Goal: Task Accomplishment & Management: Use online tool/utility

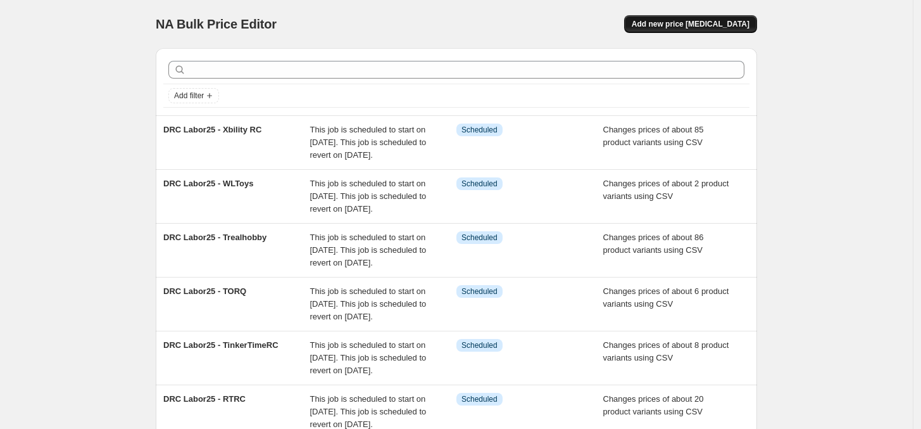
click at [716, 27] on span "Add new price [MEDICAL_DATA]" at bounding box center [691, 24] width 118 height 10
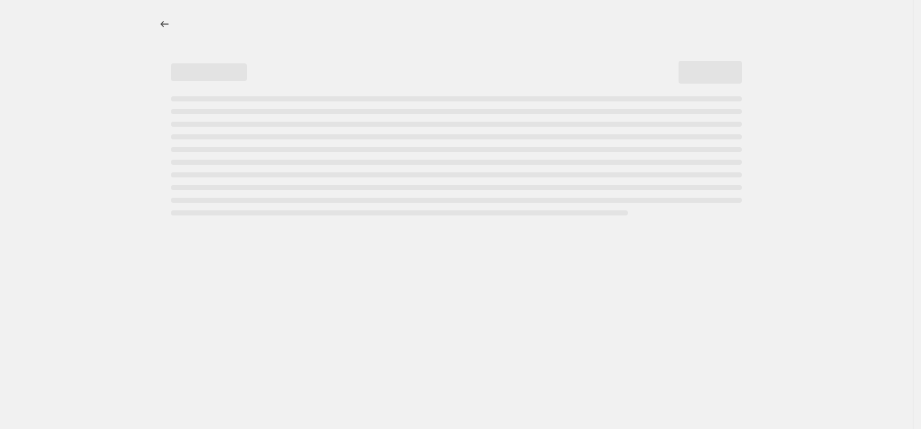
select select "percentage"
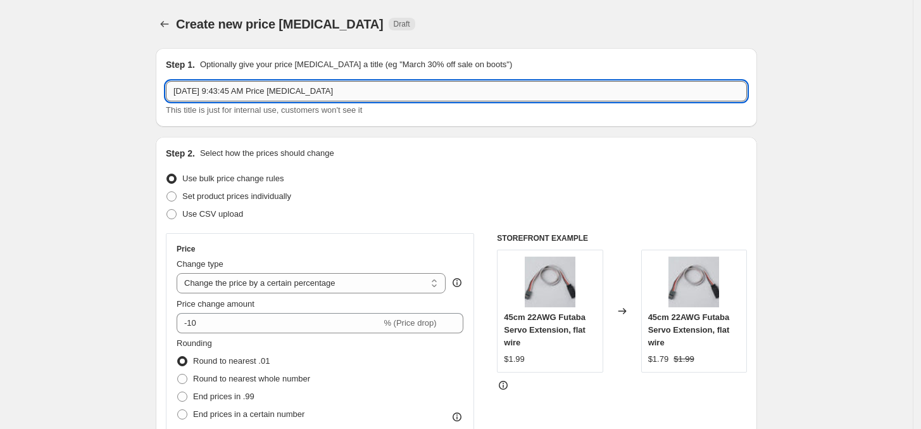
click at [291, 96] on input "[DATE] 9:43:45 AM Price [MEDICAL_DATA]" at bounding box center [456, 91] width 581 height 20
paste input "LB25-Carcombo"
drag, startPoint x: 244, startPoint y: 94, endPoint x: 90, endPoint y: 93, distance: 154.5
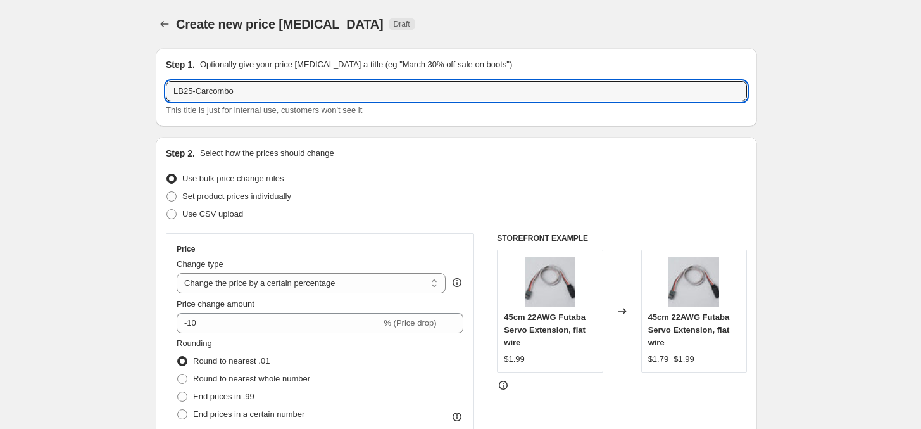
click at [282, 98] on input "LB25-Carcombo" at bounding box center [456, 91] width 581 height 20
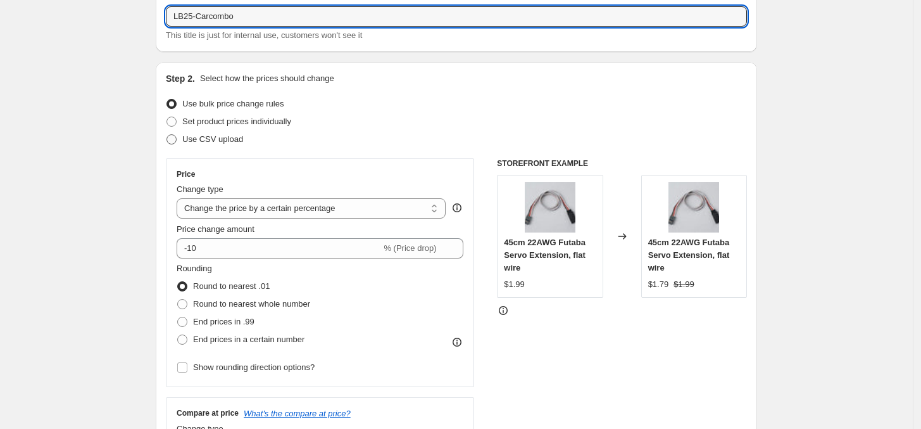
scroll to position [158, 0]
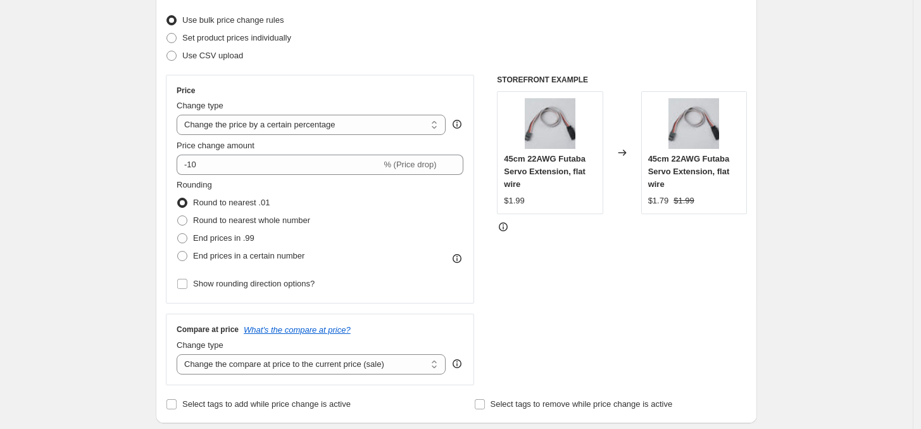
type input "LB25-Carcombo"
click at [276, 40] on span "Set product prices individually" at bounding box center [236, 37] width 109 height 9
click at [167, 34] on input "Set product prices individually" at bounding box center [166, 33] width 1 height 1
radio input "true"
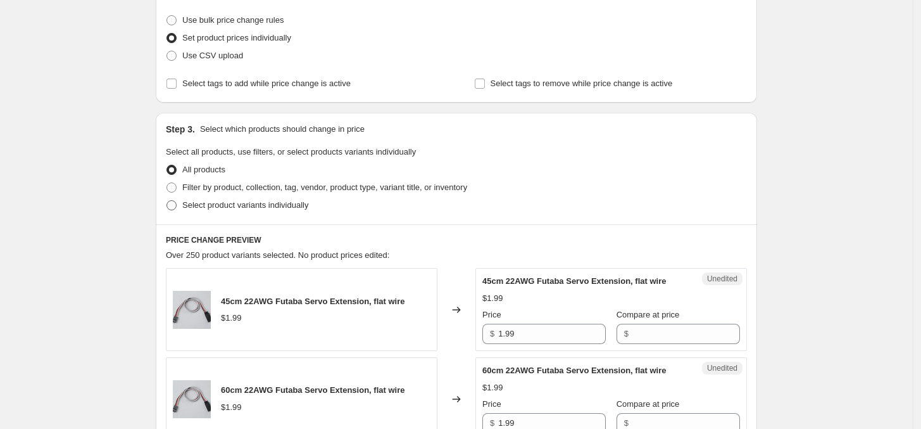
click at [265, 206] on span "Select product variants individually" at bounding box center [245, 204] width 126 height 9
click at [167, 201] on input "Select product variants individually" at bounding box center [166, 200] width 1 height 1
radio input "true"
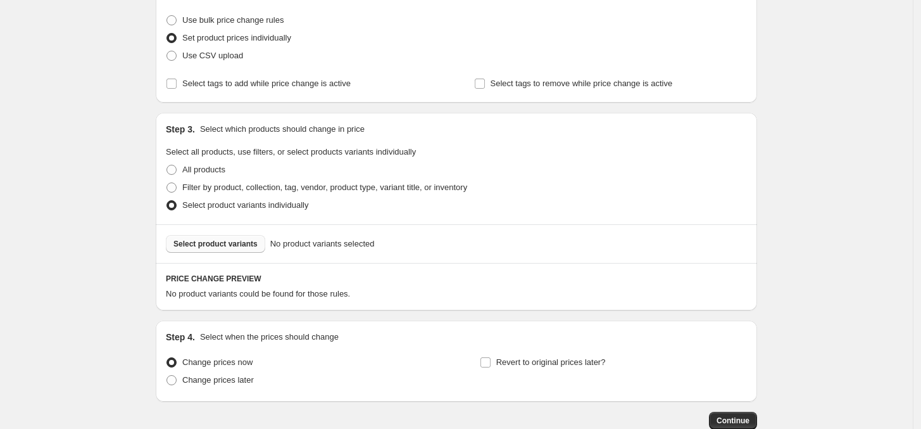
click at [248, 249] on button "Select product variants" at bounding box center [215, 244] width 99 height 18
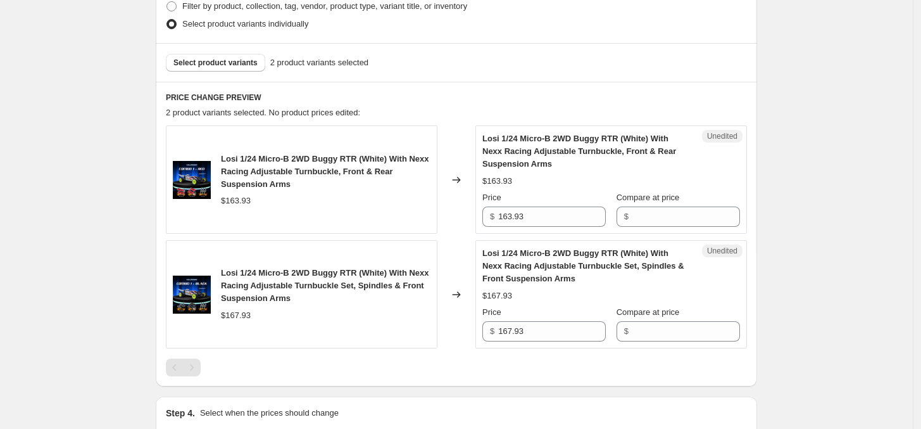
scroll to position [335, 0]
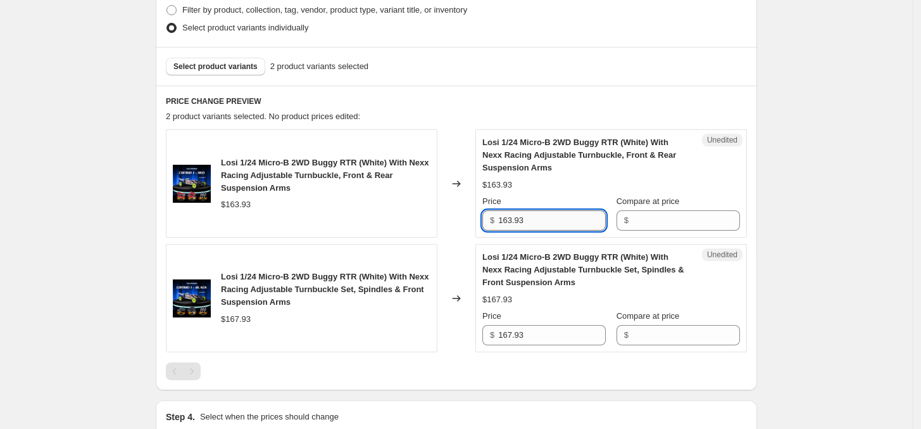
click at [551, 225] on input "163.93" at bounding box center [552, 220] width 108 height 20
click at [685, 230] on input "Compare at price" at bounding box center [686, 220] width 108 height 20
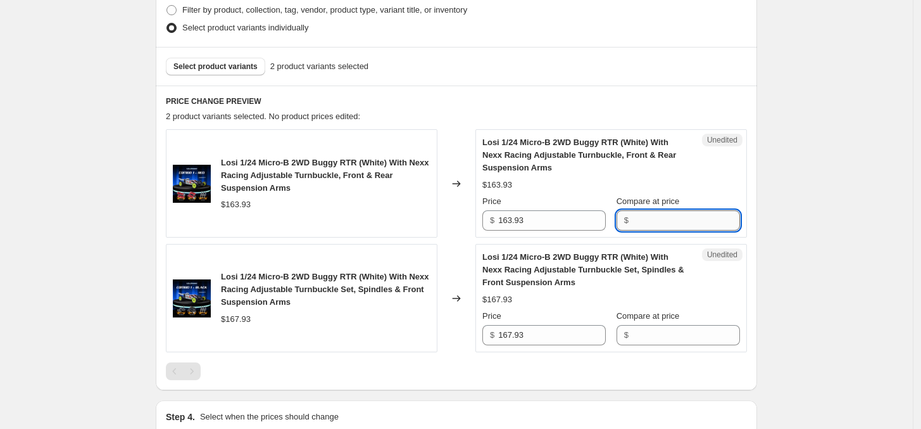
paste input "163.93"
type input "163.93"
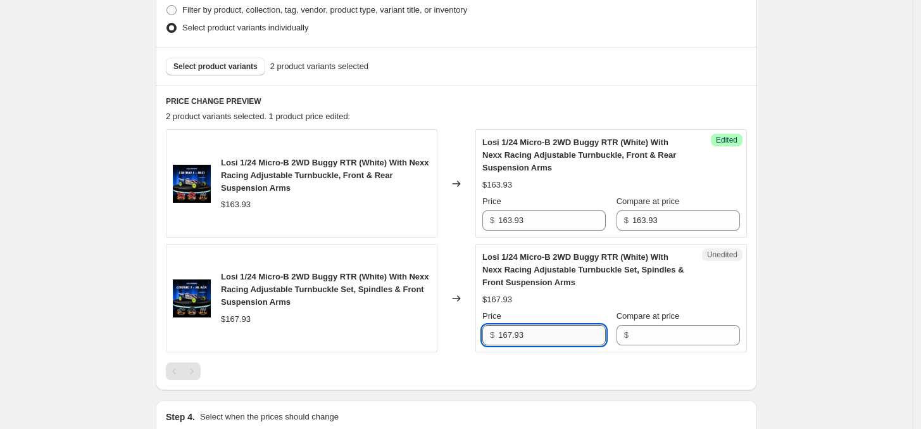
click at [558, 335] on input "167.93" at bounding box center [552, 335] width 108 height 20
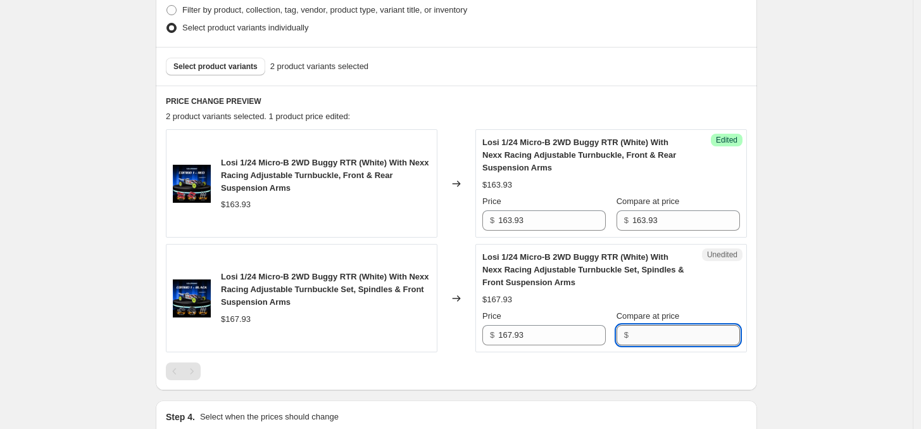
click at [654, 339] on input "Compare at price" at bounding box center [686, 335] width 108 height 20
paste input "167.93"
type input "167.93"
click at [541, 222] on input "163.93" at bounding box center [552, 220] width 108 height 20
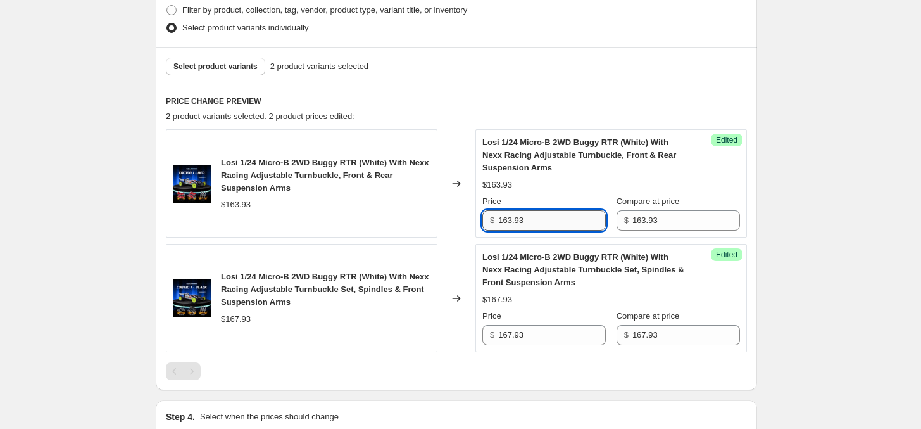
click at [541, 222] on input "163.93" at bounding box center [552, 220] width 108 height 20
paste input "39.99"
type input "139.99"
click at [534, 339] on input "167.93" at bounding box center [552, 335] width 108 height 20
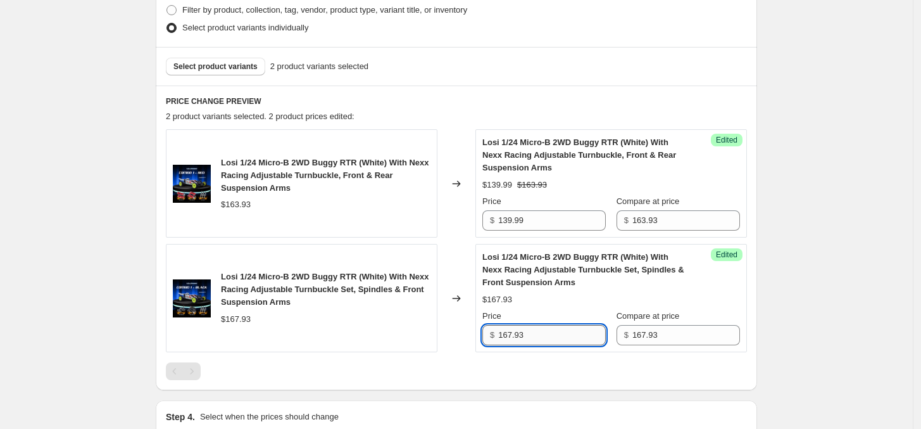
click at [534, 339] on input "167.93" at bounding box center [552, 335] width 108 height 20
paste input "39.99"
type input "139.99"
click at [818, 323] on div "Create new price [MEDICAL_DATA]. This page is ready Create new price [MEDICAL_D…" at bounding box center [456, 126] width 913 height 922
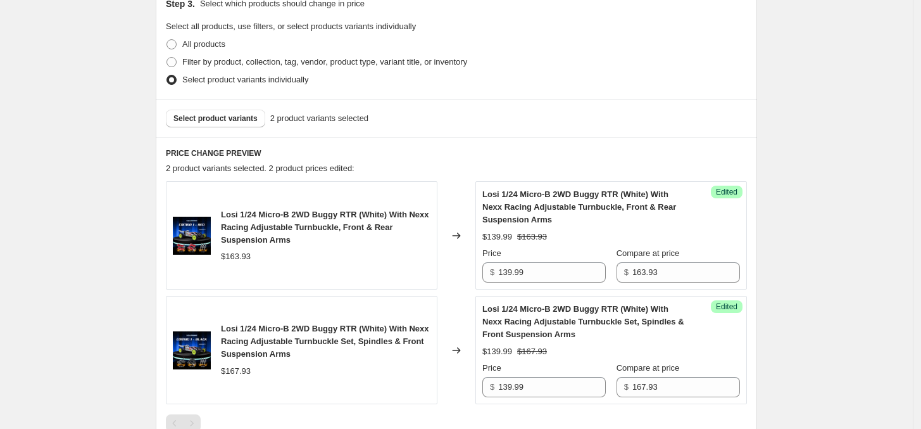
scroll to position [256, 0]
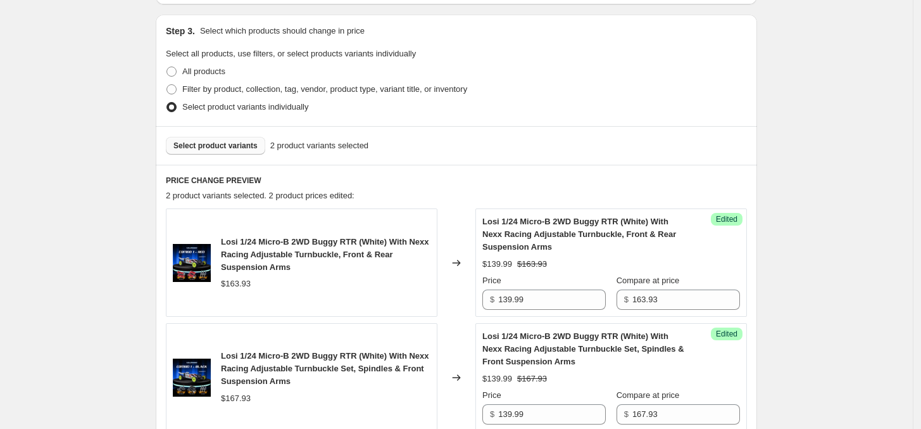
click at [244, 148] on span "Select product variants" at bounding box center [215, 146] width 84 height 10
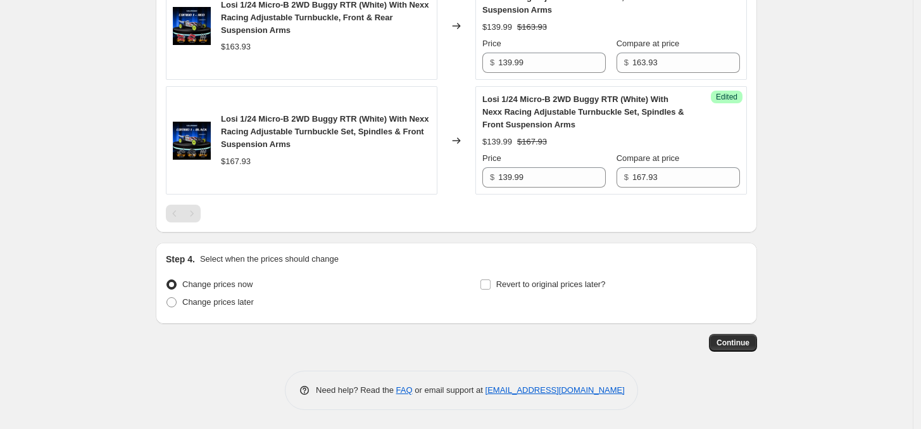
scroll to position [177, 0]
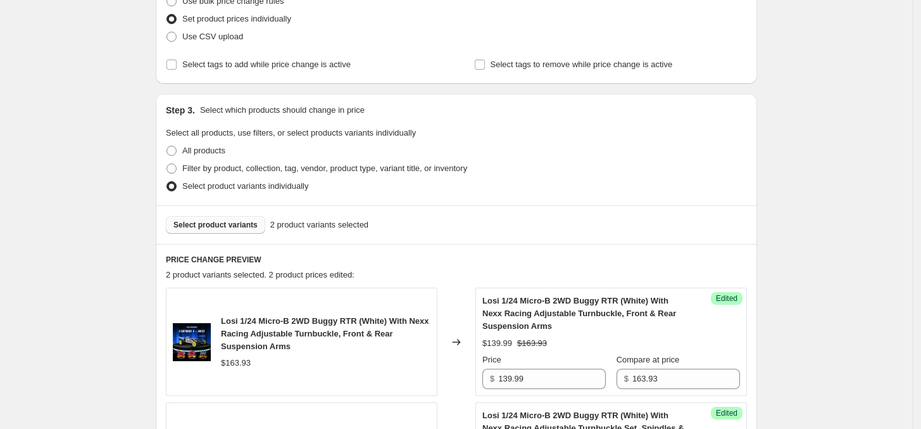
click at [241, 225] on span "Select product variants" at bounding box center [215, 225] width 84 height 10
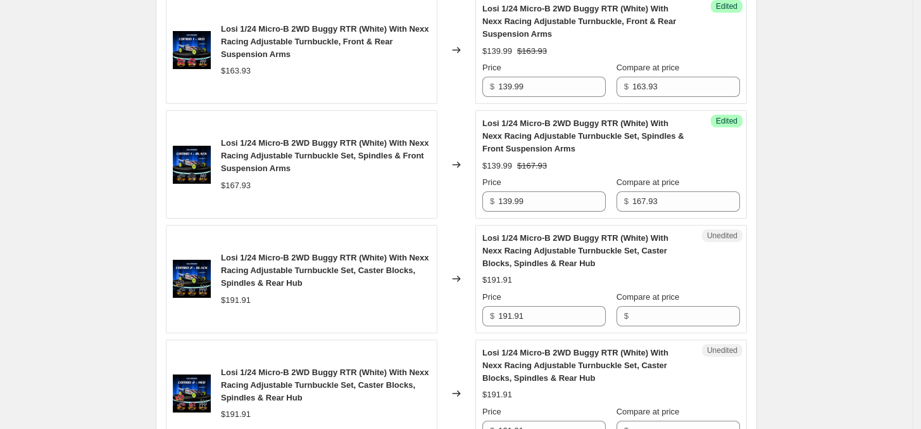
scroll to position [494, 0]
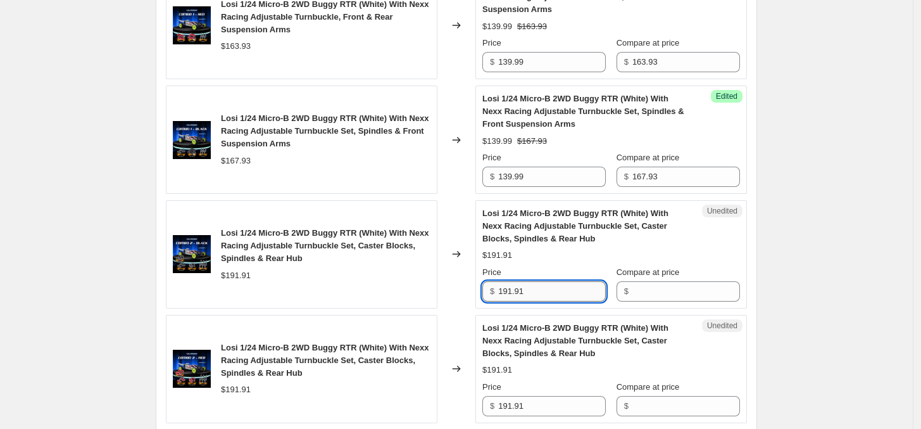
click at [537, 301] on input "191.91" at bounding box center [552, 291] width 108 height 20
paste input "67.99"
type input "167.99"
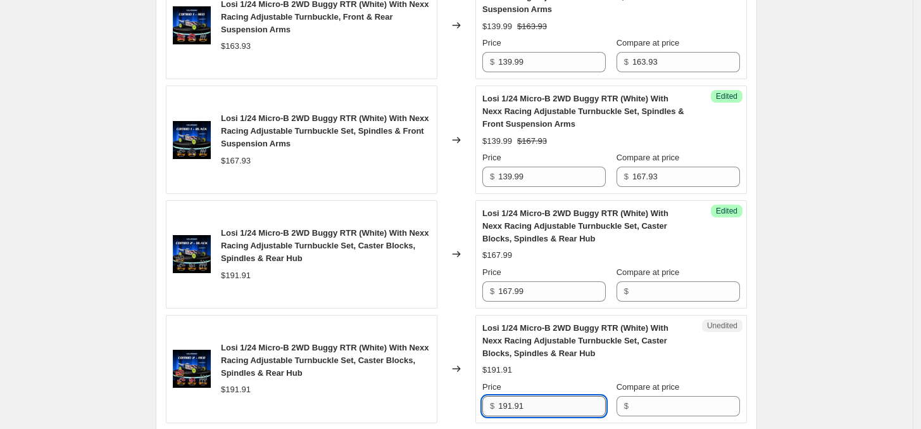
click at [537, 412] on input "191.91" at bounding box center [552, 406] width 108 height 20
paste input "67.99"
type input "167.99"
click at [254, 279] on div "$191.91" at bounding box center [326, 275] width 210 height 13
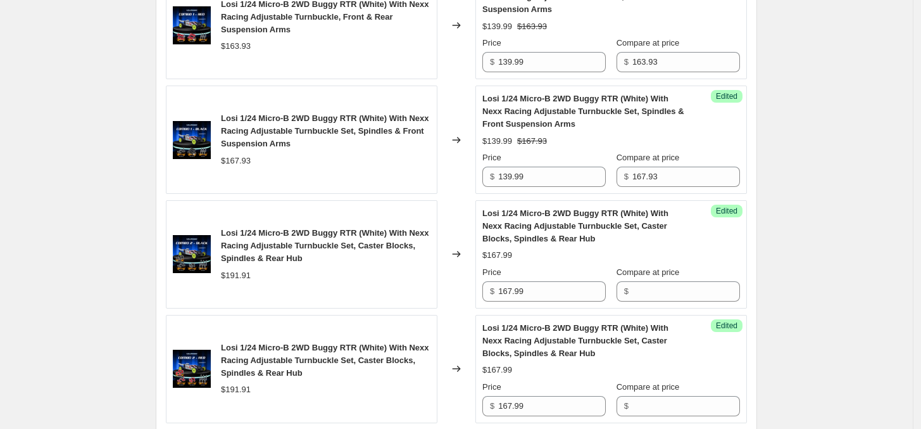
click at [254, 279] on div "$191.91" at bounding box center [326, 275] width 210 height 13
click at [235, 275] on div "$191.91" at bounding box center [236, 275] width 30 height 13
copy div "191.91"
click at [687, 294] on input "Compare at price" at bounding box center [686, 291] width 108 height 20
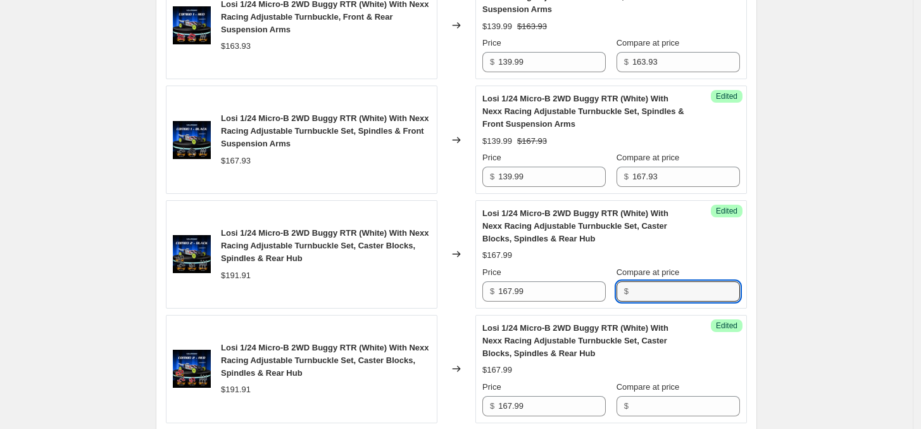
paste input "191.91"
type input "191.91"
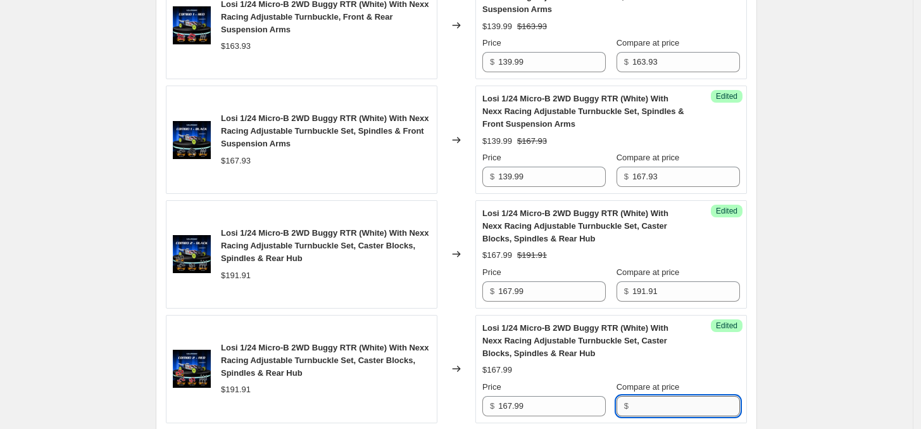
click at [669, 404] on input "Compare at price" at bounding box center [686, 406] width 108 height 20
paste input "191.91"
type input "191.91"
click at [789, 358] on div "Create new price [MEDICAL_DATA]. This page is ready Create new price [MEDICAL_D…" at bounding box center [456, 81] width 913 height 1151
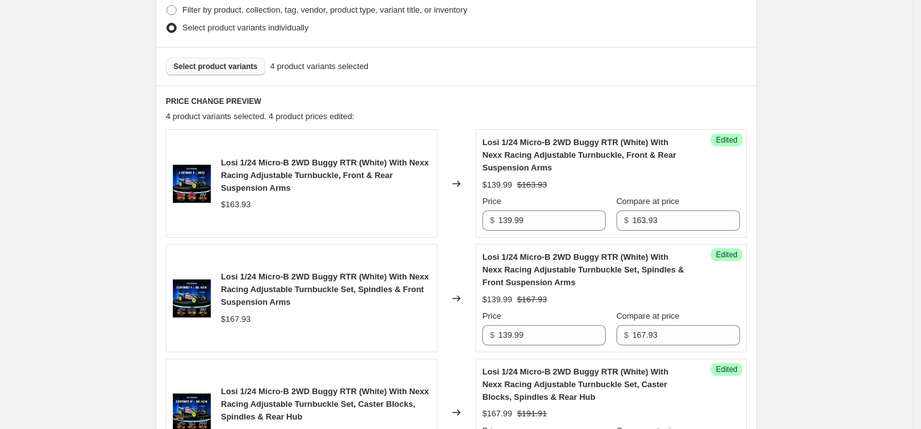
scroll to position [98, 0]
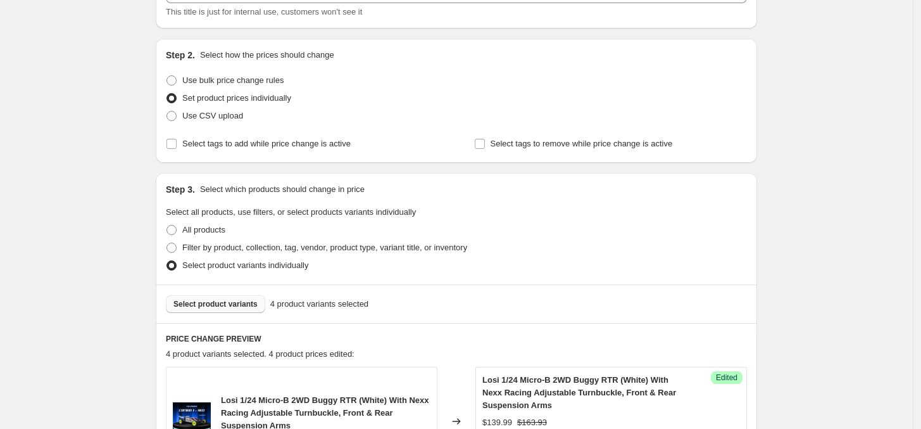
click at [215, 309] on button "Select product variants" at bounding box center [215, 304] width 99 height 18
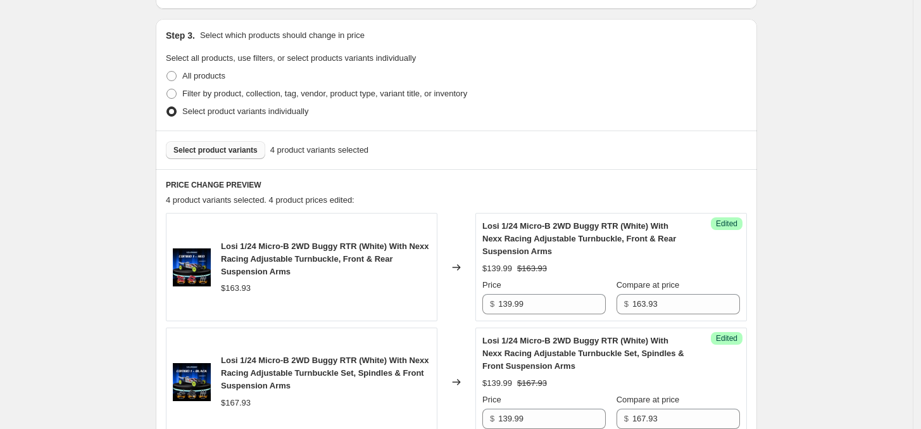
scroll to position [248, 0]
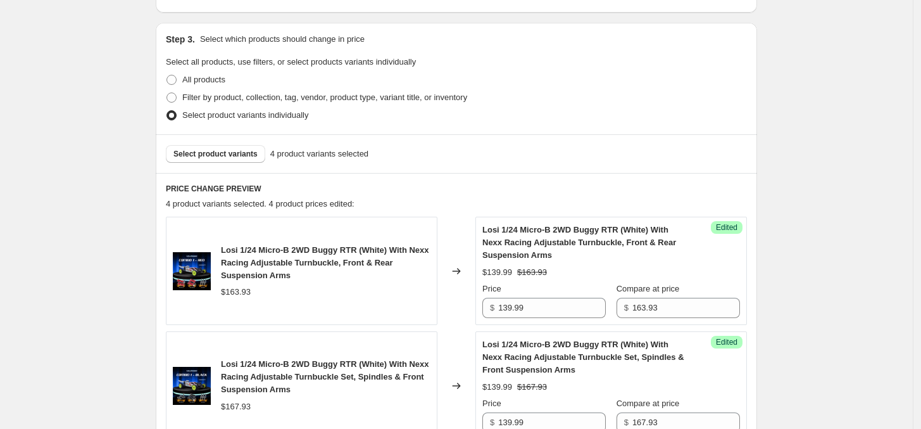
click at [244, 163] on div "Select product variants 4 product variants selected" at bounding box center [456, 153] width 601 height 39
click at [244, 155] on span "Select product variants" at bounding box center [215, 154] width 84 height 10
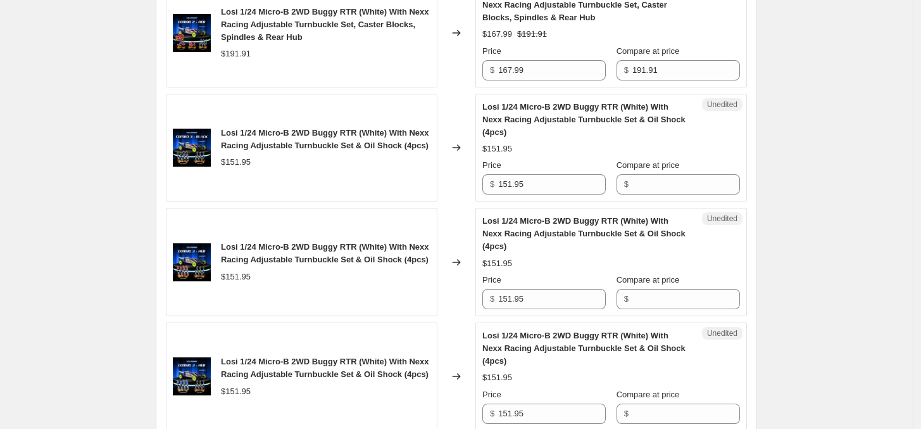
scroll to position [802, 0]
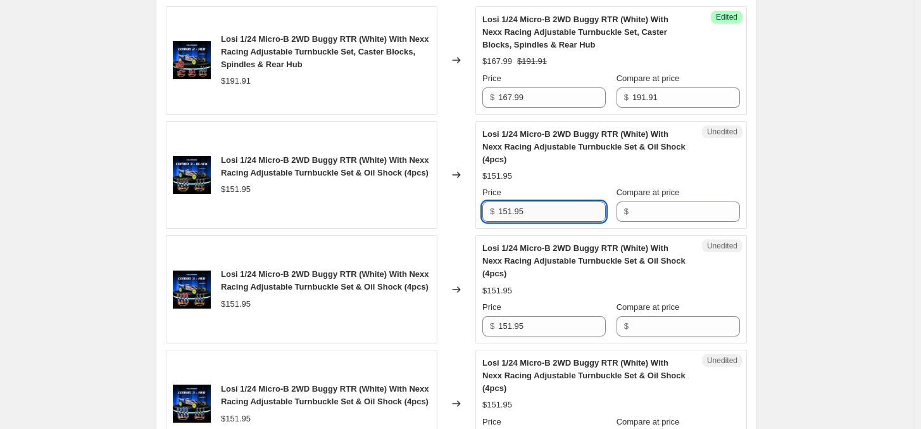
click at [536, 209] on input "151.95" at bounding box center [552, 211] width 108 height 20
type input "151.95"
click at [692, 214] on input "Compare at price" at bounding box center [686, 211] width 108 height 20
paste input "151.95"
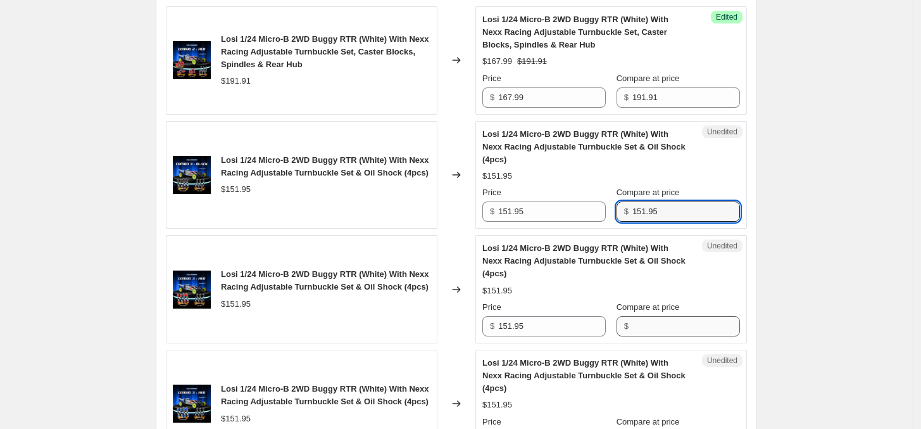
type input "151.95"
drag, startPoint x: 679, startPoint y: 325, endPoint x: 679, endPoint y: 339, distance: 13.9
click at [679, 325] on input "Compare at price" at bounding box center [686, 326] width 108 height 20
paste input "151.95"
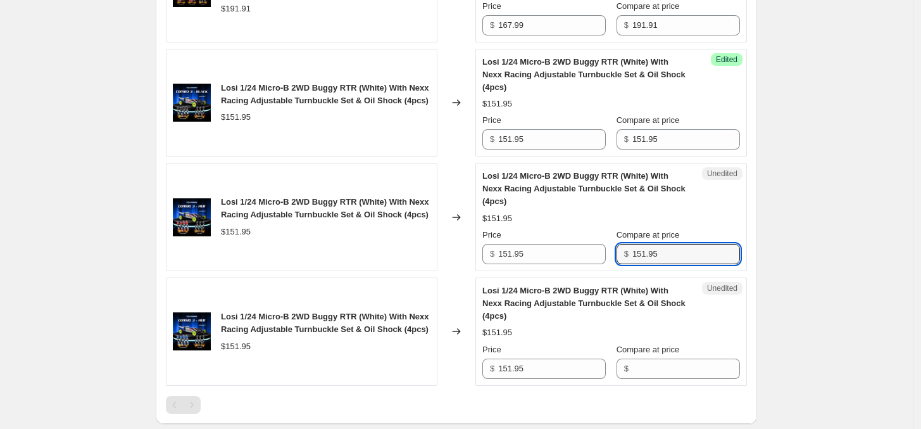
scroll to position [960, 0]
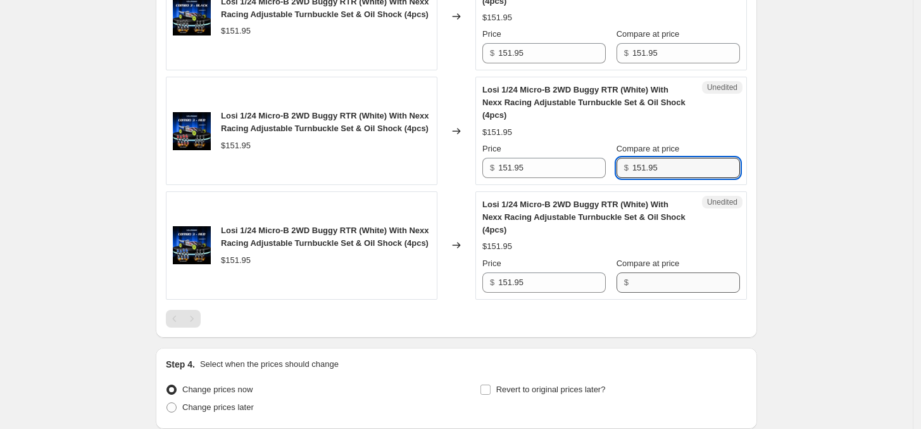
type input "151.95"
click at [679, 284] on input "Compare at price" at bounding box center [686, 282] width 108 height 20
paste input "151.95"
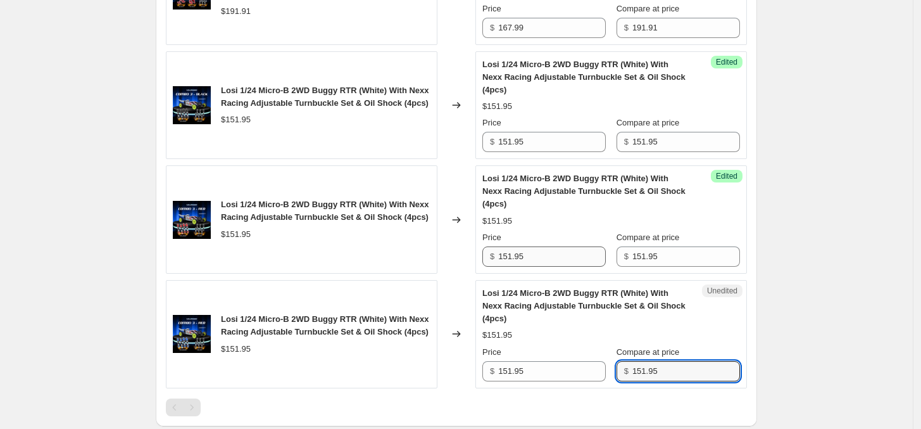
scroll to position [802, 0]
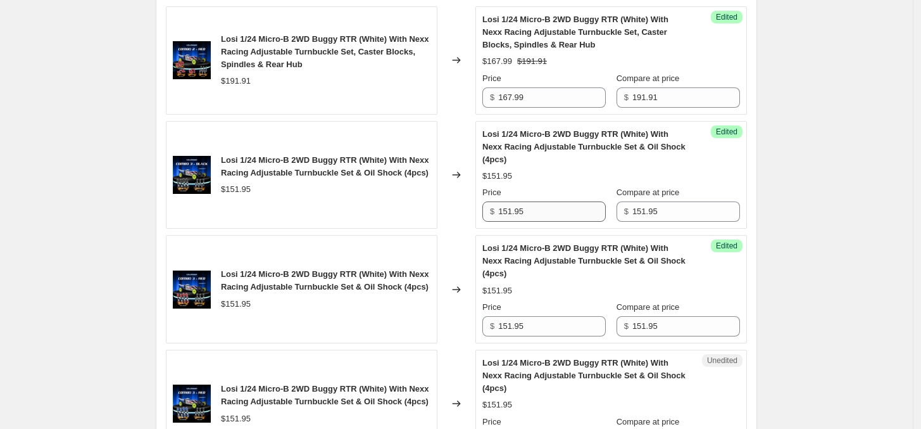
type input "151.95"
click at [570, 214] on input "151.95" at bounding box center [552, 211] width 108 height 20
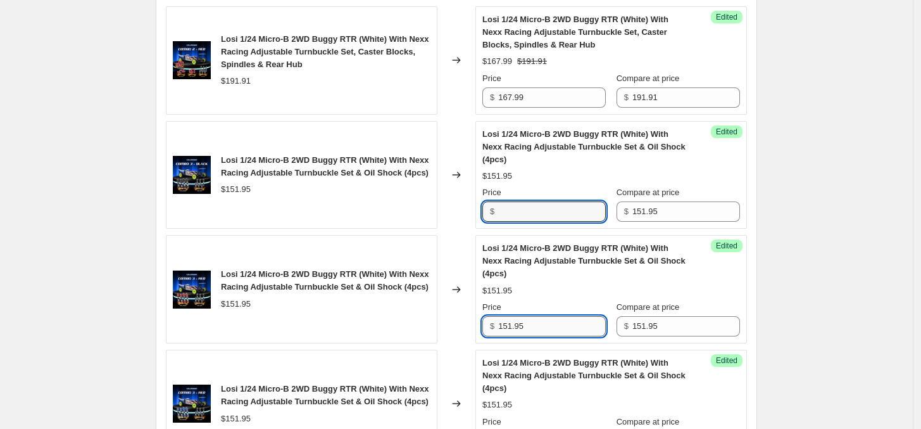
type input "151.95"
click at [567, 326] on input "151.95" at bounding box center [552, 326] width 108 height 20
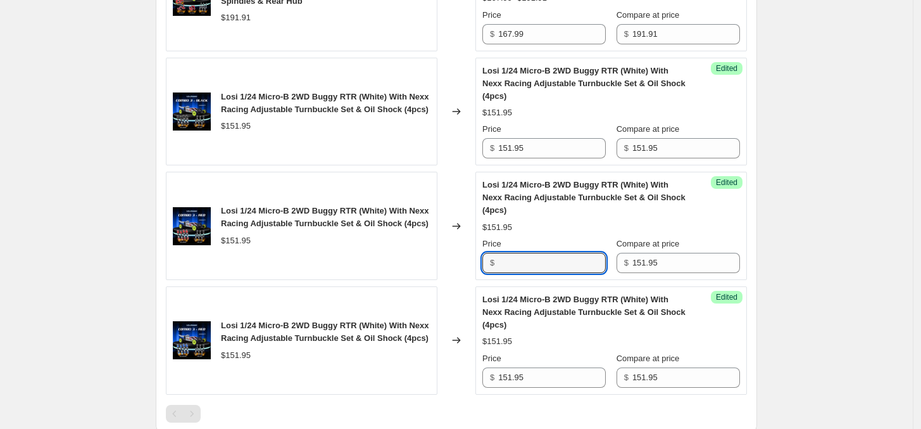
scroll to position [960, 0]
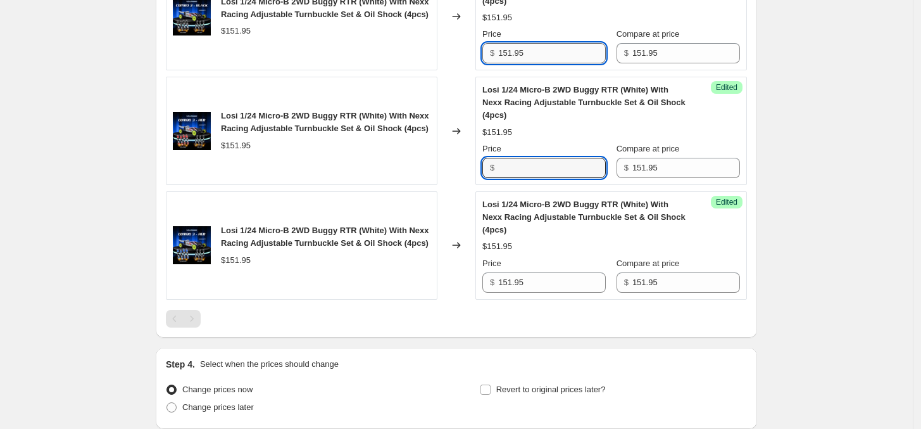
type input "151.95"
click at [548, 59] on input "151.95" at bounding box center [552, 53] width 108 height 20
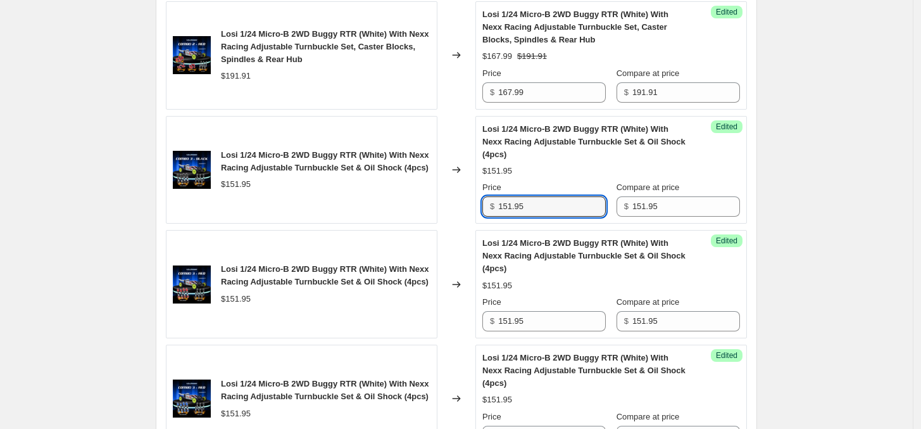
scroll to position [802, 0]
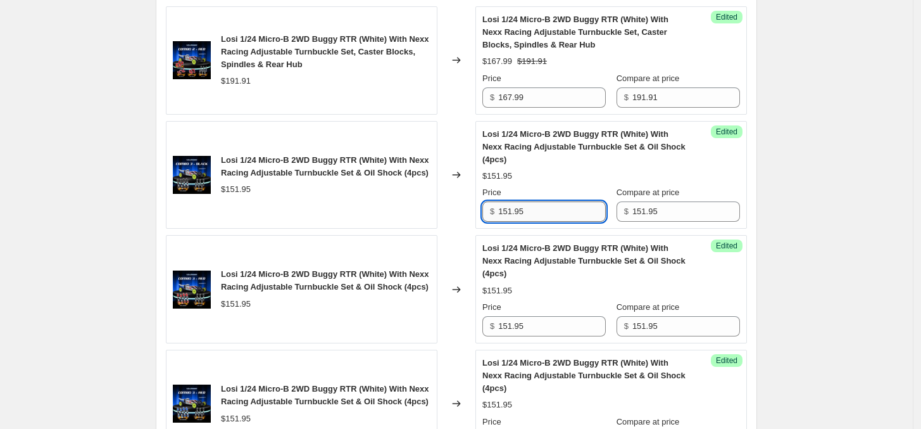
click at [520, 211] on input "151.95" at bounding box center [552, 211] width 108 height 20
paste input "27.99"
type input "127.99"
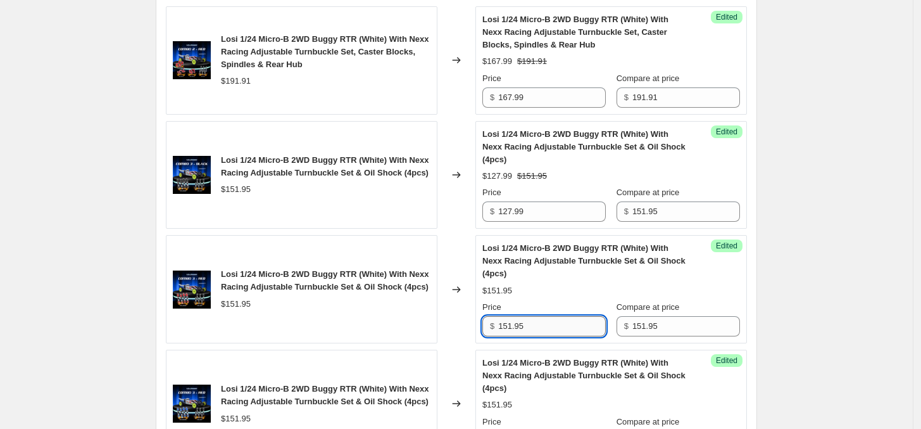
click at [524, 336] on input "151.95" at bounding box center [552, 326] width 108 height 20
paste input "27.99"
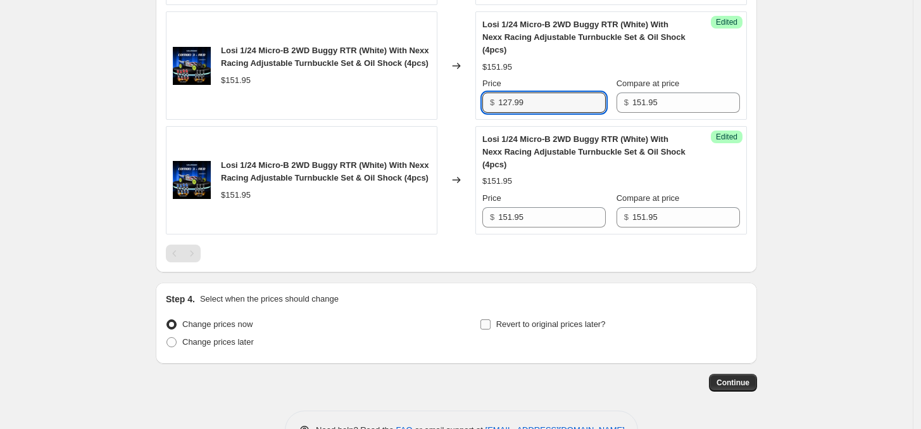
scroll to position [1039, 0]
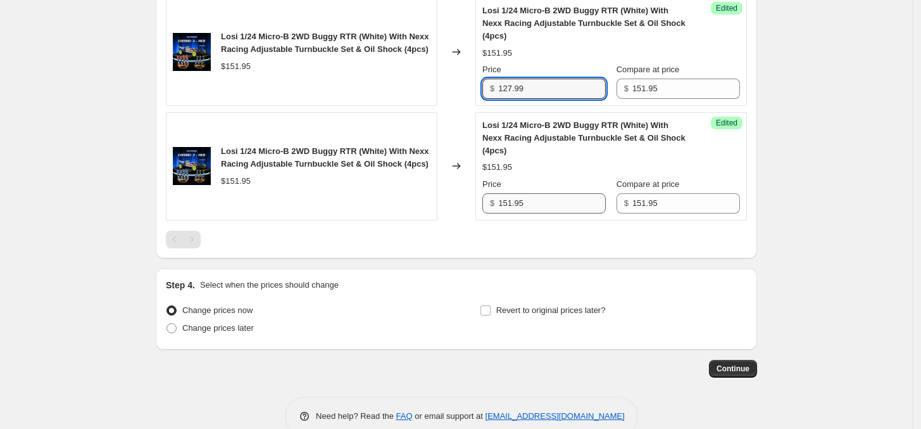
type input "127.99"
click at [548, 208] on input "151.95" at bounding box center [552, 203] width 108 height 20
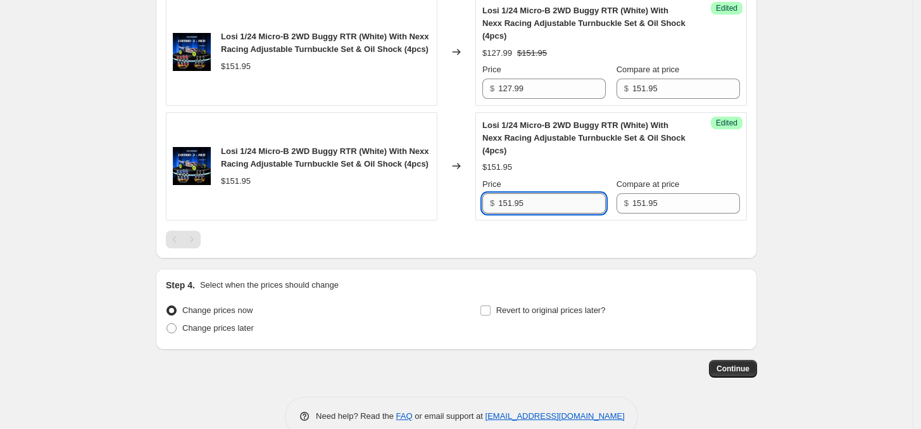
click at [548, 208] on input "151.95" at bounding box center [552, 203] width 108 height 20
paste input "27.99"
type input "127.99"
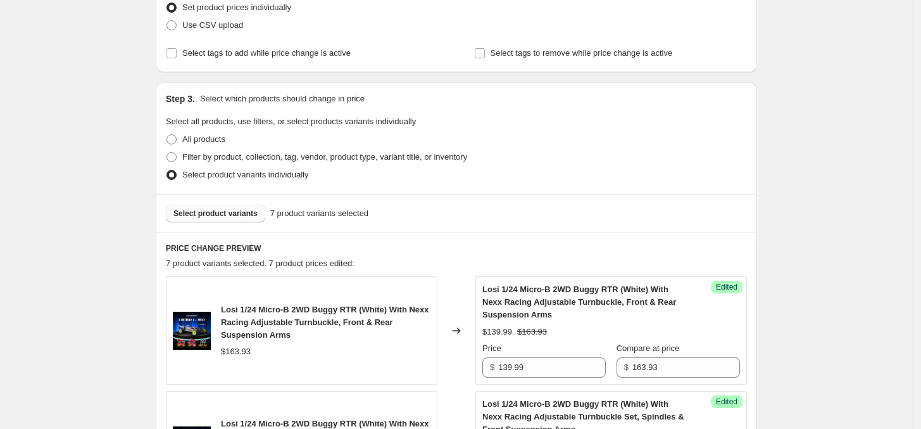
scroll to position [169, 0]
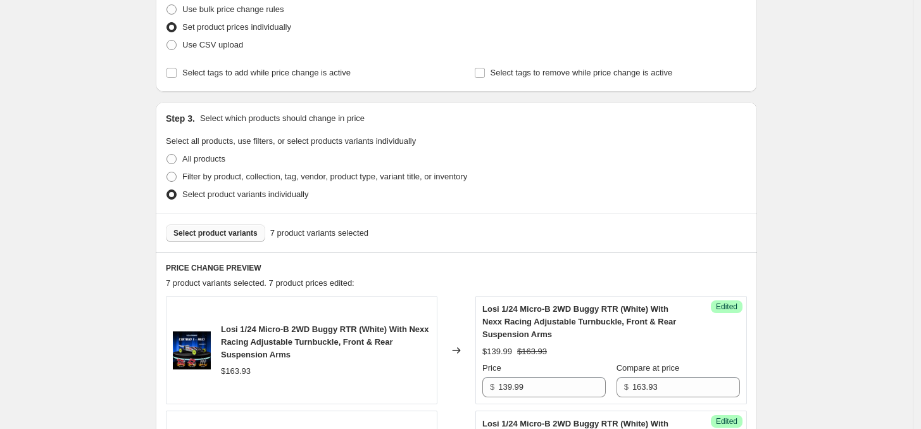
click at [239, 239] on button "Select product variants" at bounding box center [215, 233] width 99 height 18
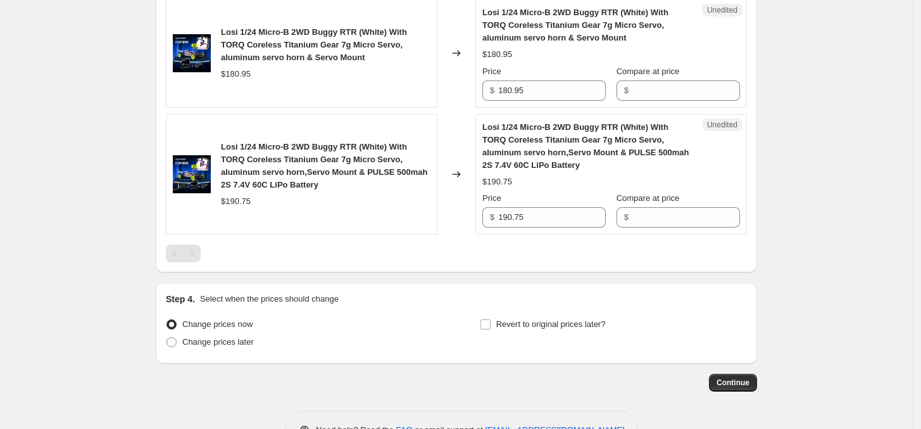
scroll to position [1230, 0]
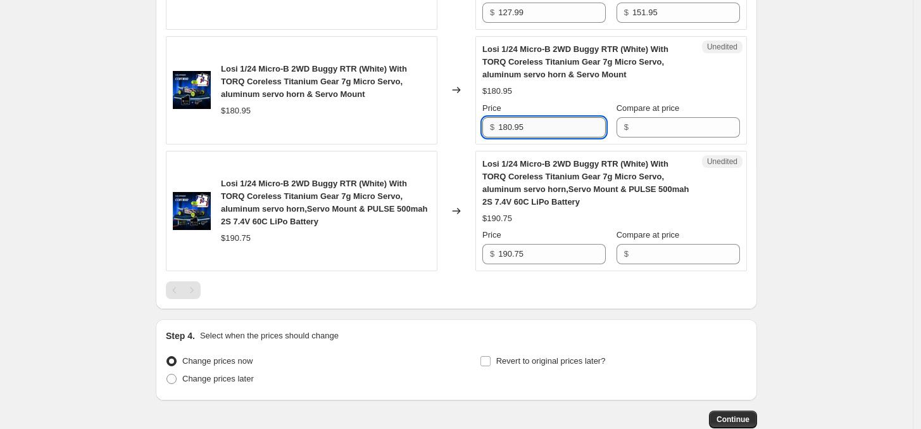
click at [521, 130] on input "180.95" at bounding box center [552, 127] width 108 height 20
paste input "49.99"
type input "149.99"
click at [239, 116] on div "$180.95" at bounding box center [236, 110] width 30 height 13
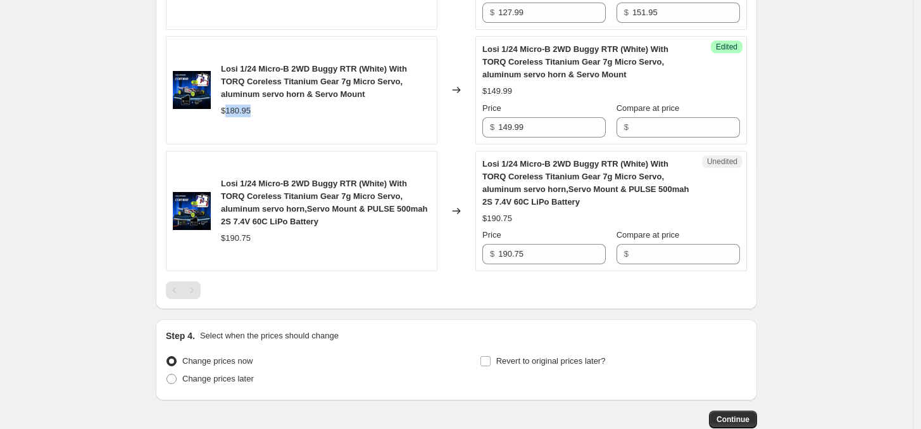
click at [239, 116] on div "$180.95" at bounding box center [236, 110] width 30 height 13
copy div "180.95"
click at [672, 125] on input "Compare at price" at bounding box center [686, 127] width 108 height 20
paste input "180.95"
type input "180.95"
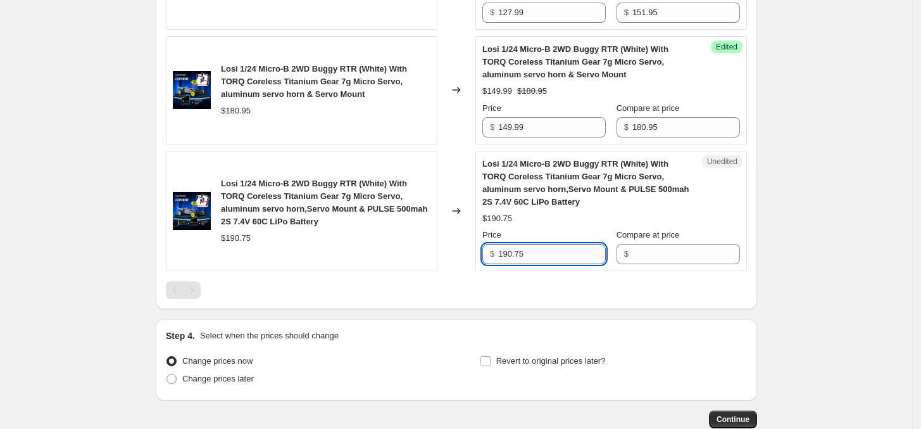
click at [559, 261] on input "190.75" at bounding box center [552, 254] width 108 height 20
paste input "62.99"
type input "162.99"
click at [239, 241] on div "$190.75" at bounding box center [236, 238] width 30 height 13
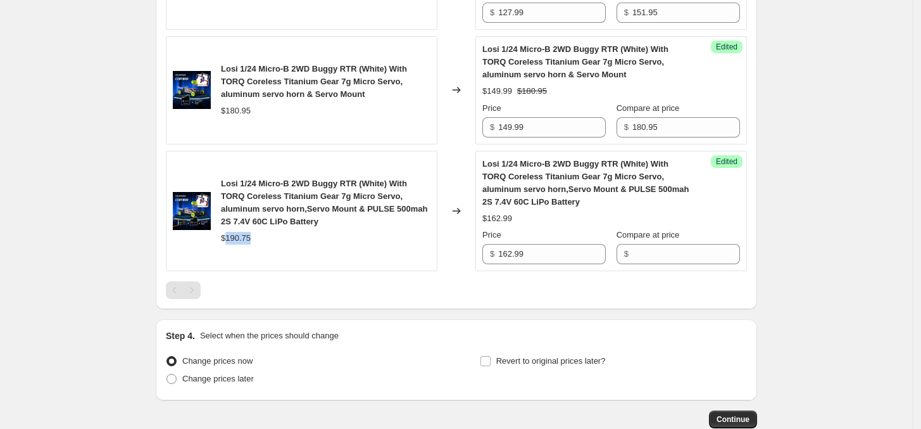
click at [239, 241] on div "$190.75" at bounding box center [236, 238] width 30 height 13
copy div "190.75"
drag, startPoint x: 662, startPoint y: 249, endPoint x: 680, endPoint y: 253, distance: 18.7
click at [662, 249] on input "Compare at price" at bounding box center [686, 254] width 108 height 20
paste input "190.75"
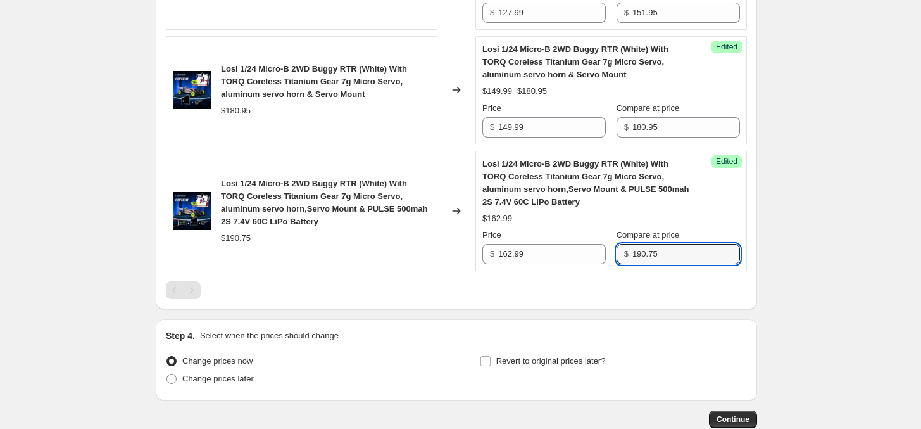
type input "190.75"
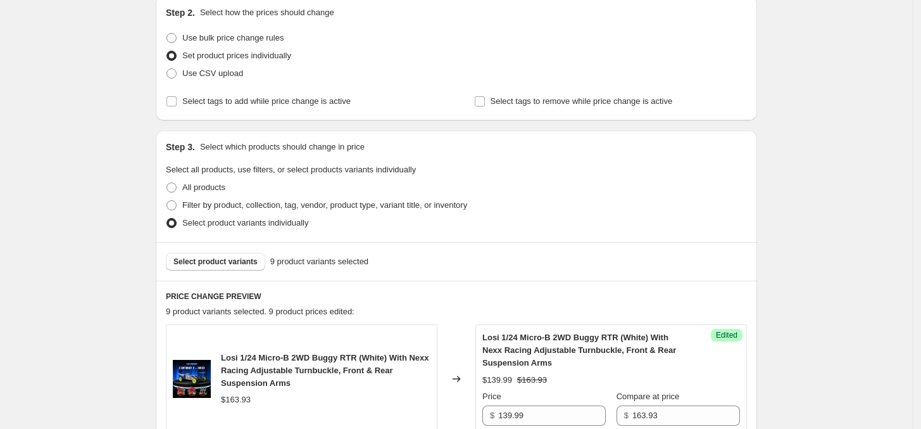
scroll to position [316, 0]
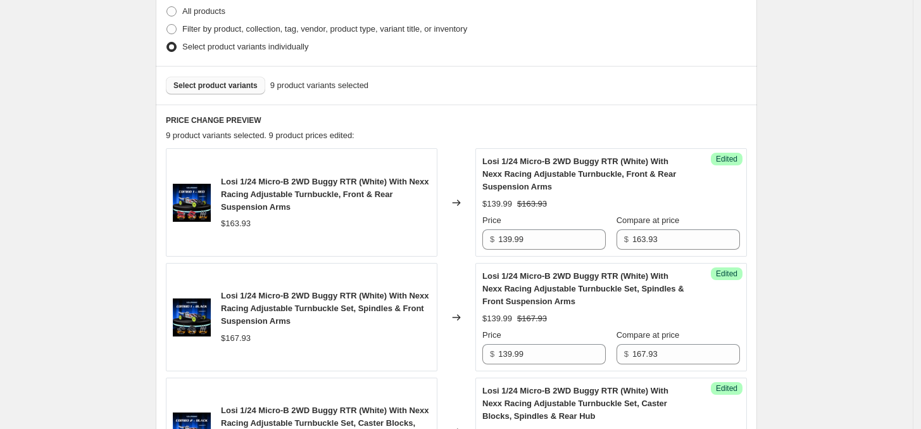
click at [242, 87] on span "Select product variants" at bounding box center [215, 85] width 84 height 10
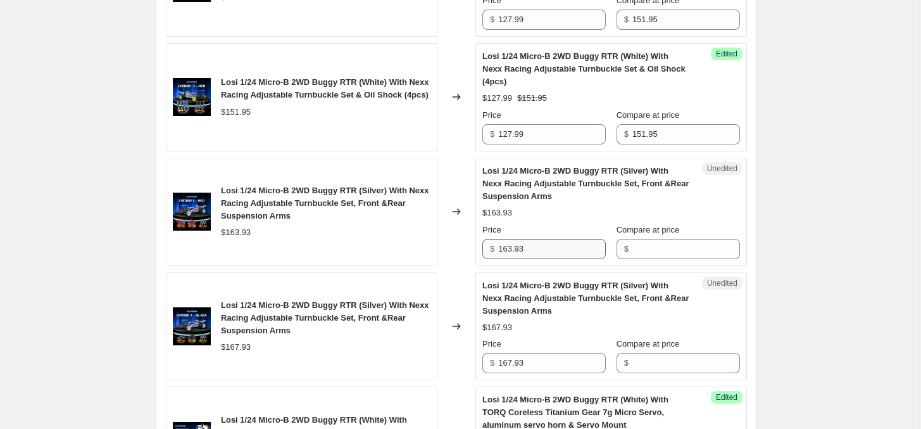
scroll to position [1108, 0]
drag, startPoint x: 581, startPoint y: 262, endPoint x: 576, endPoint y: 256, distance: 7.6
click at [579, 260] on div "Unedited Losi 1/24 Micro-B 2WD Buggy RTR (Silver) With Nexx Racing Adjustable T…" at bounding box center [611, 212] width 272 height 108
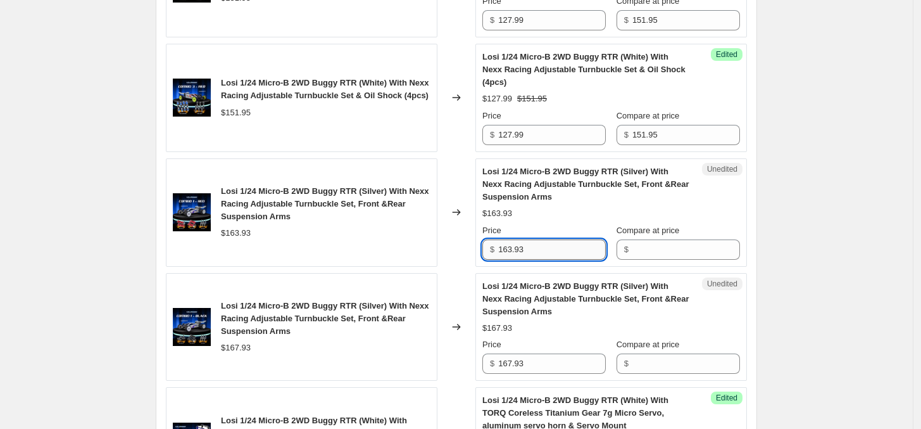
click at [573, 256] on input "163.93" at bounding box center [552, 249] width 108 height 20
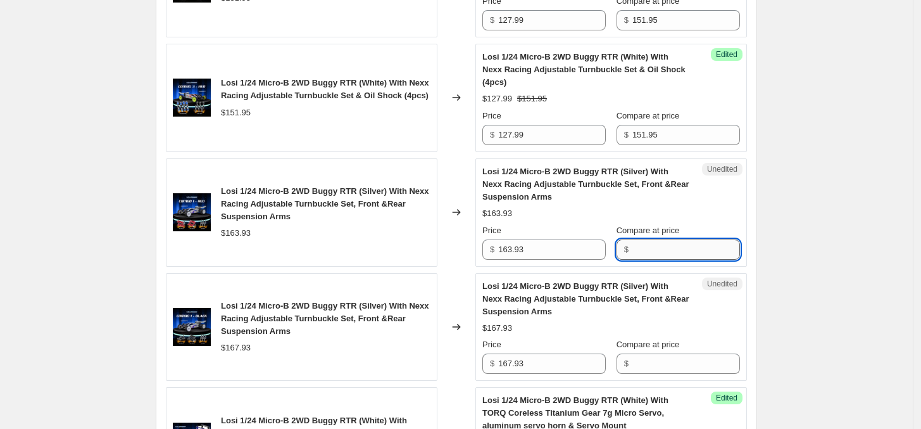
drag, startPoint x: 656, startPoint y: 253, endPoint x: 567, endPoint y: 256, distance: 89.9
click at [655, 253] on input "Compare at price" at bounding box center [686, 249] width 108 height 20
paste input "163.93"
type input "163.93"
click at [549, 256] on input "163.93" at bounding box center [552, 249] width 108 height 20
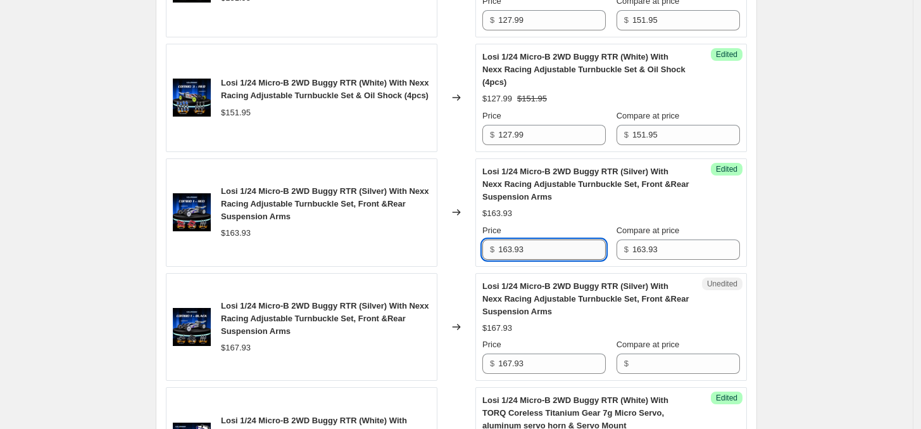
click at [553, 256] on input "163.93" at bounding box center [552, 249] width 108 height 20
paste input "39.99"
type input "139.99"
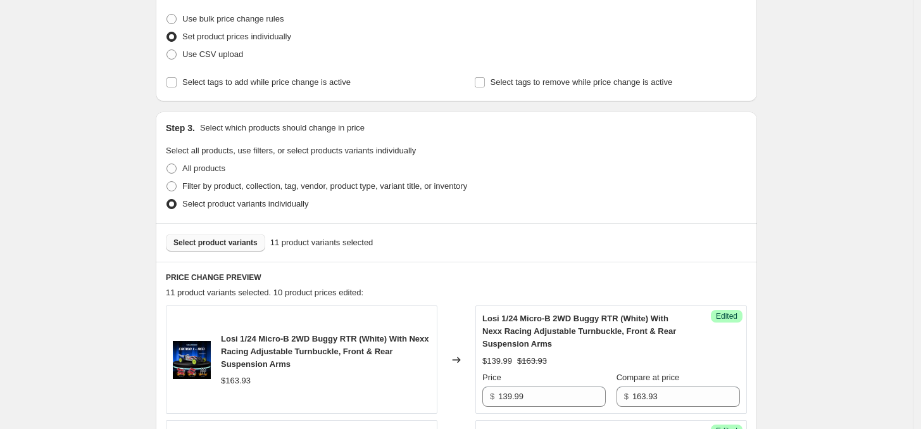
scroll to position [237, 0]
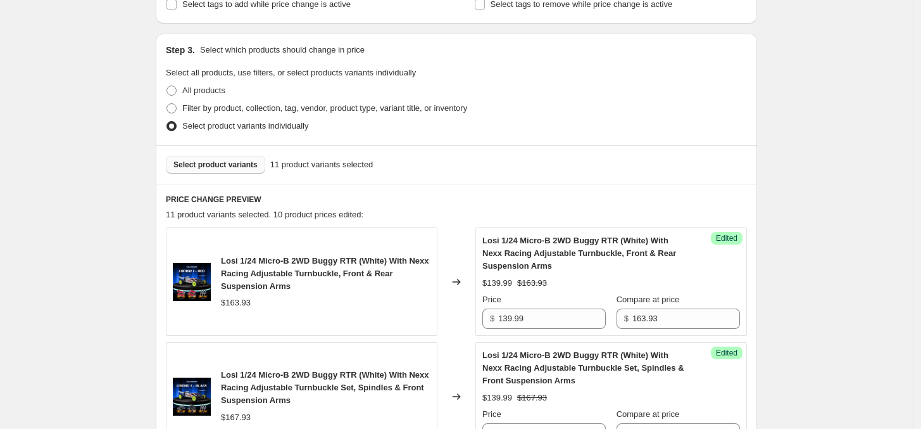
click at [229, 163] on span "Select product variants" at bounding box center [215, 165] width 84 height 10
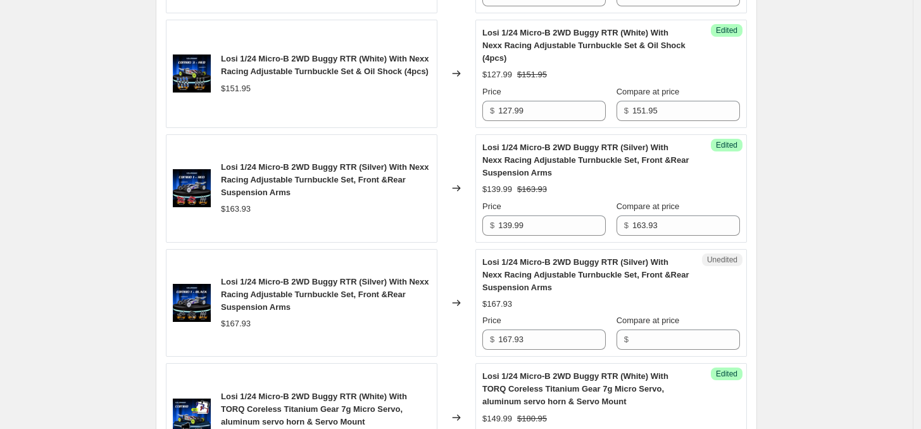
scroll to position [1187, 0]
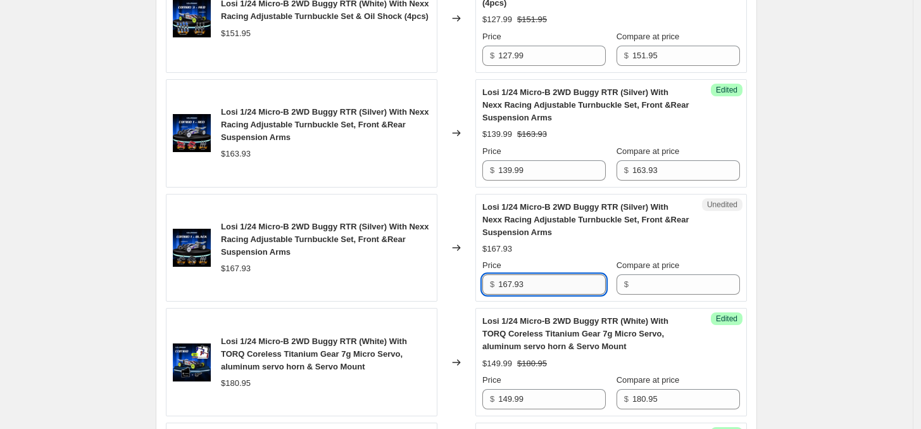
click at [560, 284] on input "167.93" at bounding box center [552, 284] width 108 height 20
paste input "39.99"
type input "139.99"
click at [242, 275] on div "$167.93" at bounding box center [236, 268] width 30 height 13
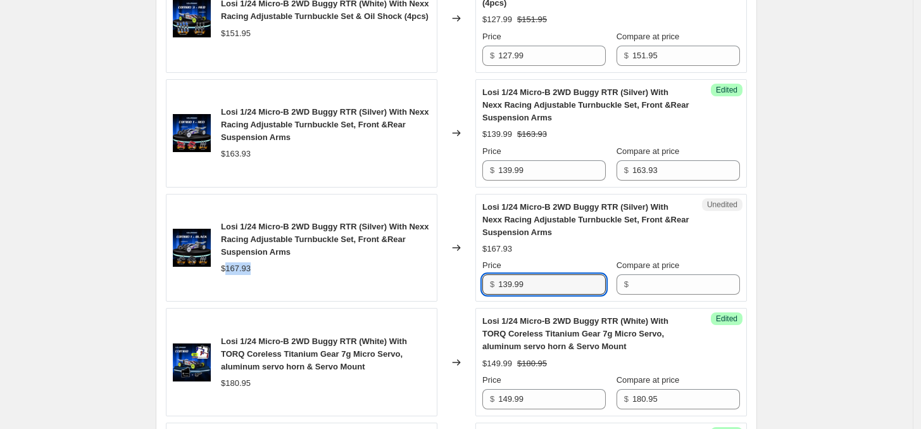
click at [242, 275] on div "$167.93" at bounding box center [236, 268] width 30 height 13
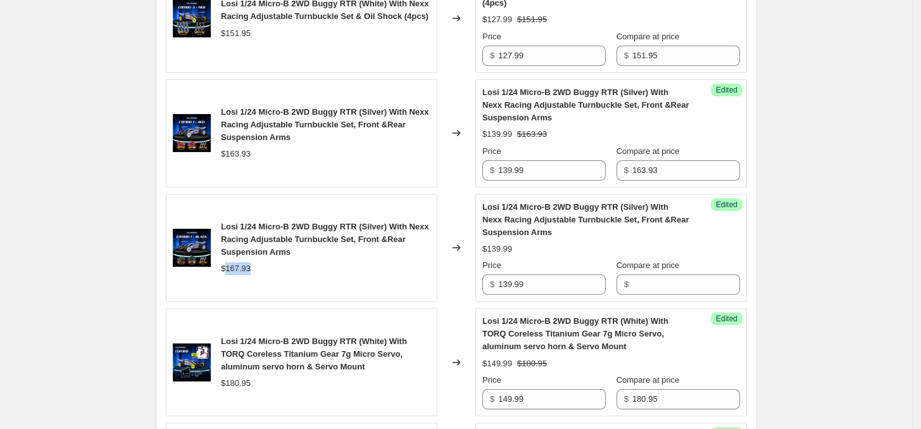
copy div "167.93"
click at [682, 285] on input "Compare at price" at bounding box center [686, 284] width 108 height 20
paste input "167.93"
type input "167.93"
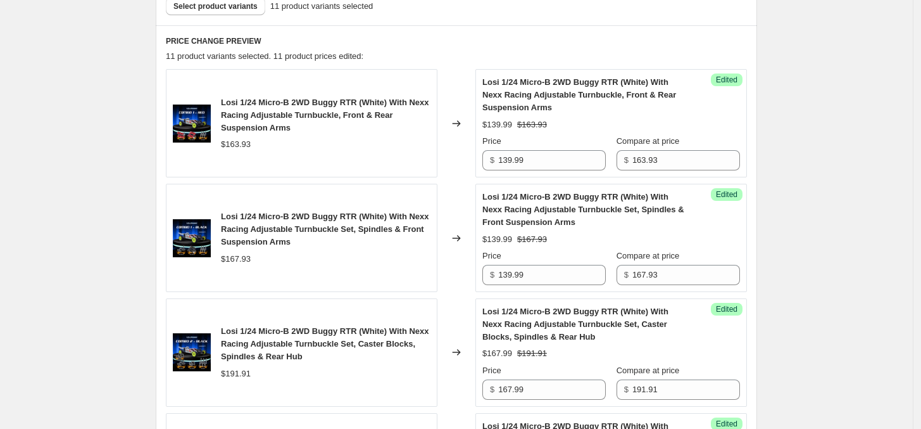
scroll to position [79, 0]
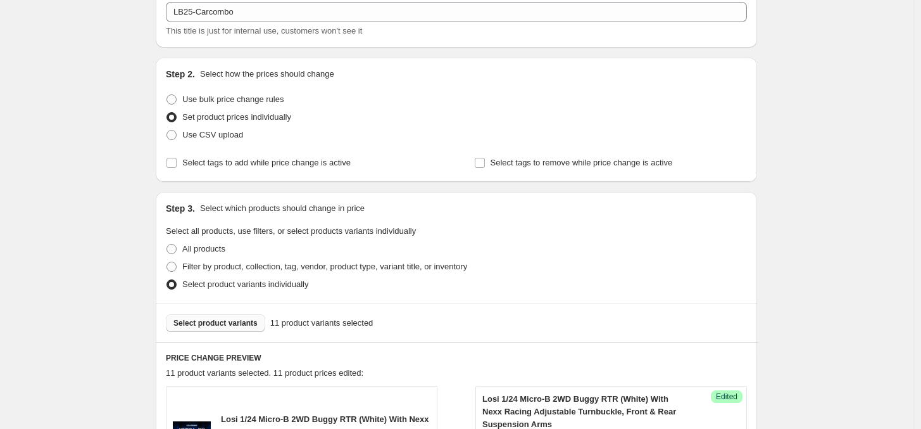
click at [230, 325] on span "Select product variants" at bounding box center [215, 323] width 84 height 10
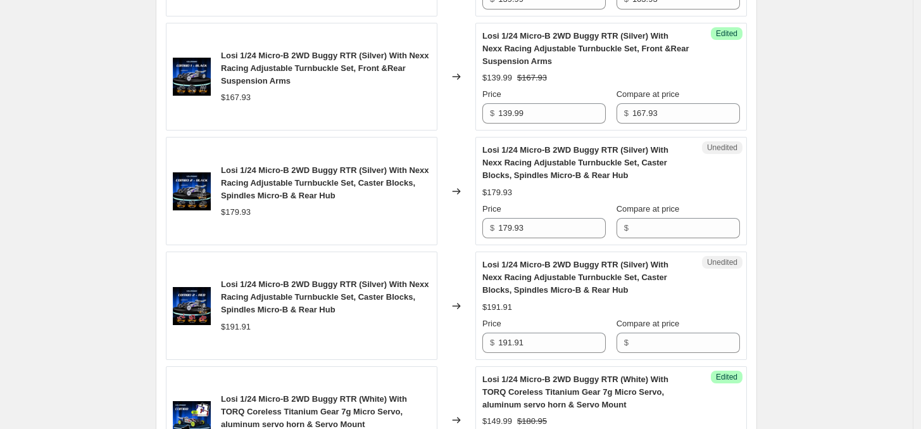
scroll to position [1345, 0]
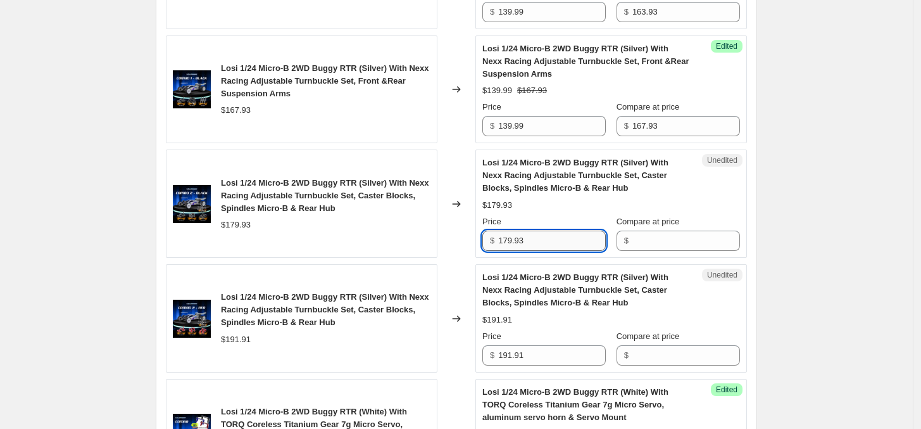
click at [565, 248] on input "179.93" at bounding box center [552, 240] width 108 height 20
paste input "67.99"
type input "167.99"
click at [540, 356] on input "191.91" at bounding box center [552, 355] width 108 height 20
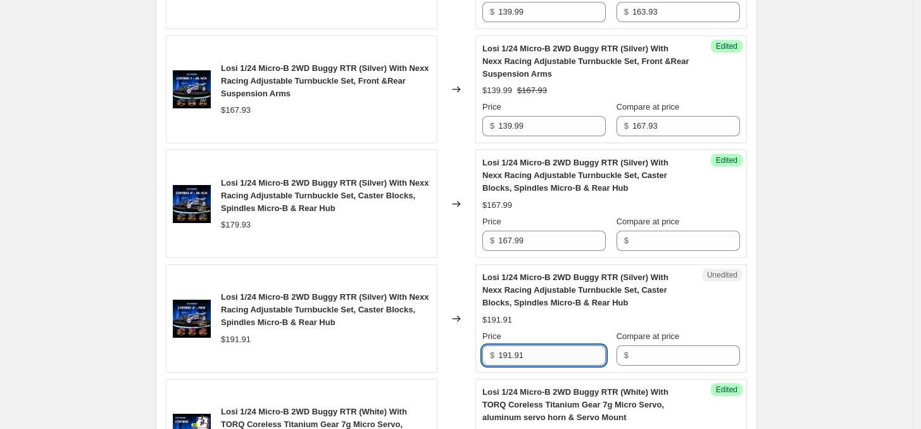
click at [540, 356] on input "191.91" at bounding box center [552, 355] width 108 height 20
paste input "67.99"
type input "167.99"
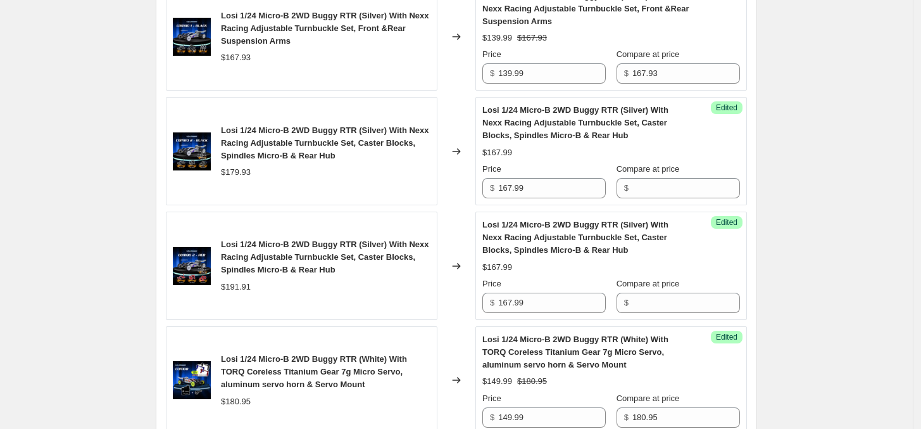
scroll to position [1424, 0]
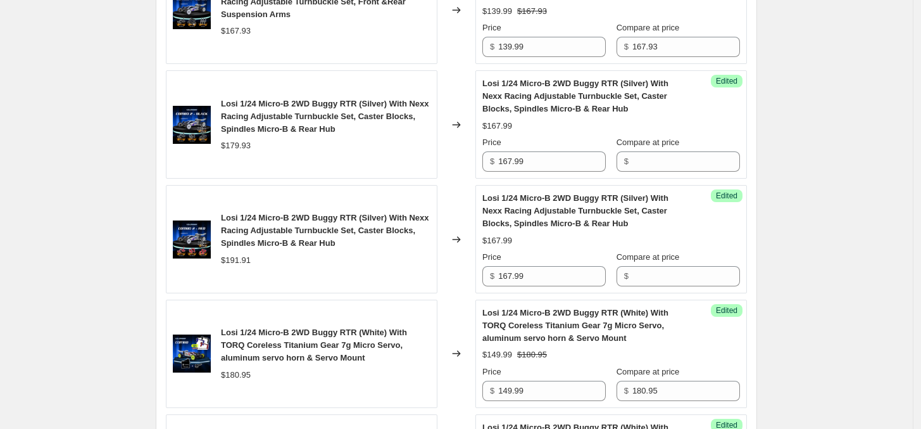
click at [242, 260] on div "$191.91" at bounding box center [236, 260] width 30 height 13
copy div "191.91"
click at [675, 154] on input "Compare at price" at bounding box center [686, 161] width 108 height 20
paste input "191.91"
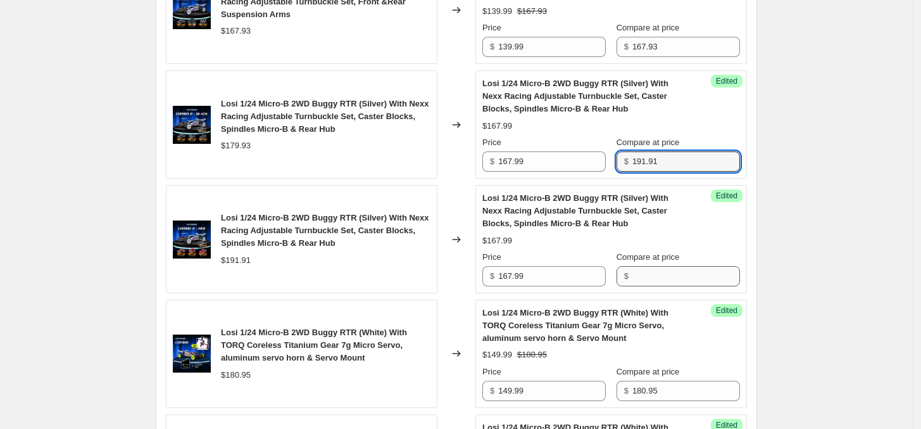
type input "191.91"
drag, startPoint x: 668, startPoint y: 287, endPoint x: 684, endPoint y: 284, distance: 16.3
click at [668, 286] on input "Compare at price" at bounding box center [686, 276] width 108 height 20
paste input "191.91"
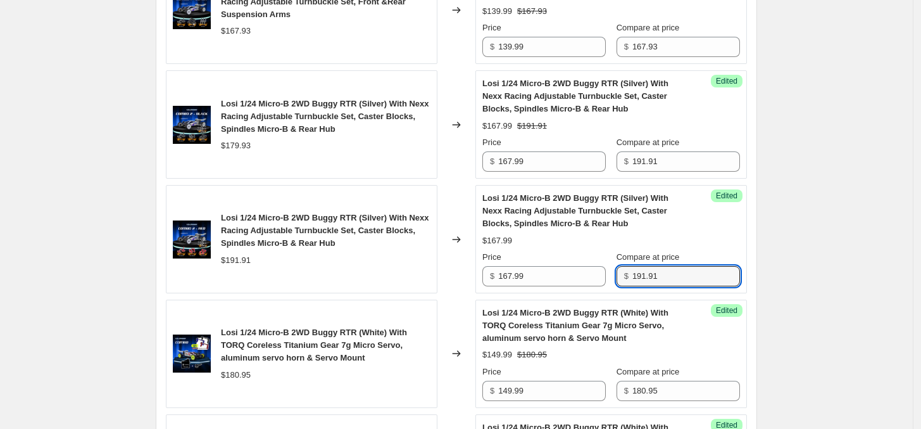
type input "191.91"
drag, startPoint x: 850, startPoint y: 279, endPoint x: 824, endPoint y: 295, distance: 30.4
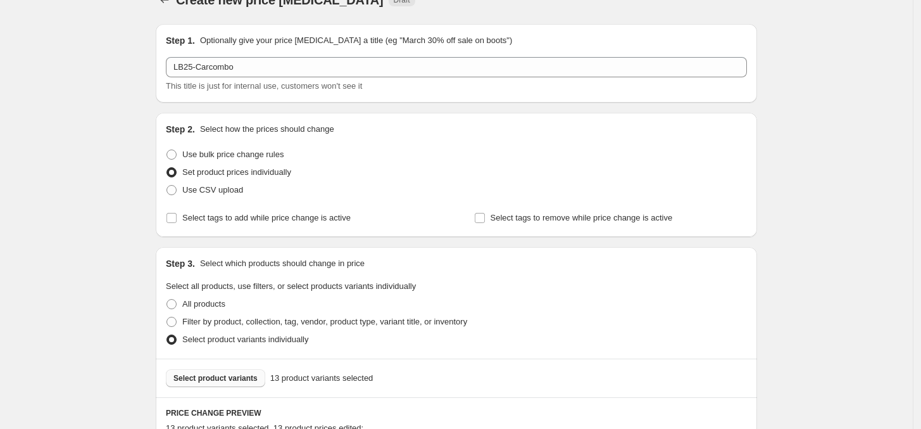
scroll to position [316, 0]
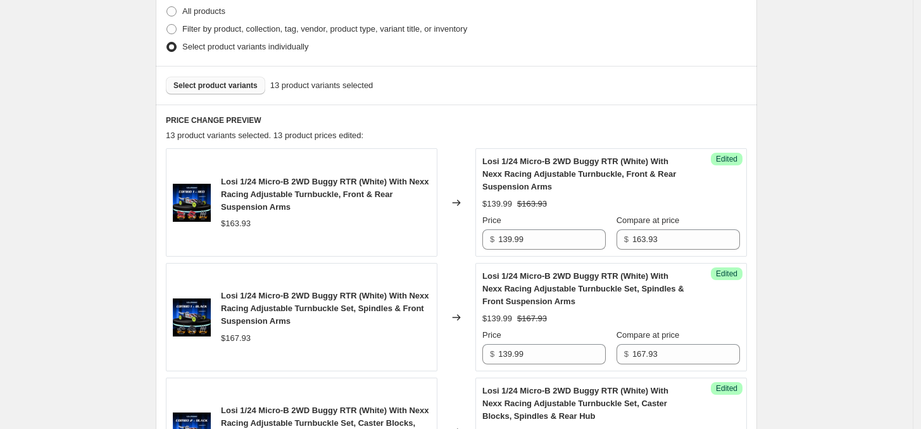
click at [245, 91] on button "Select product variants" at bounding box center [215, 86] width 99 height 18
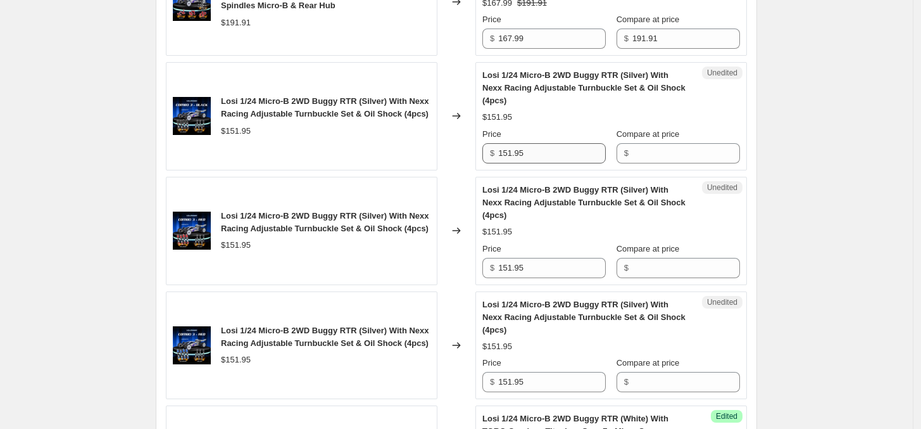
scroll to position [1582, 0]
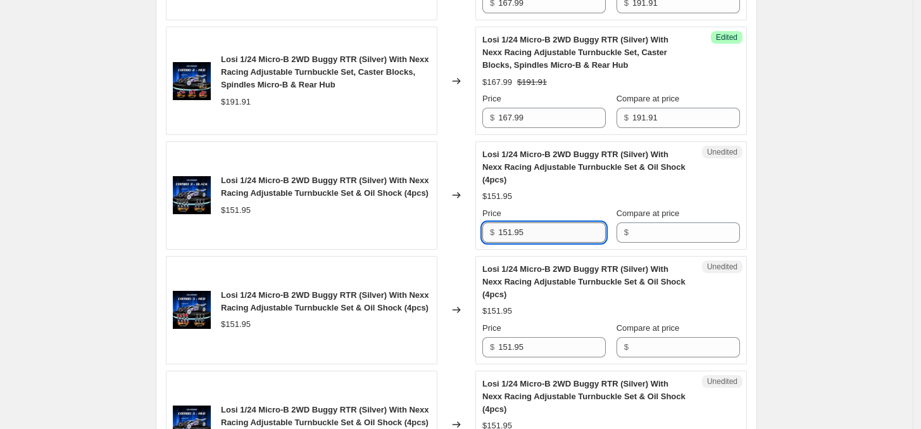
click at [546, 240] on input "151.95" at bounding box center [552, 232] width 108 height 20
paste input "27.99"
type input "127.99"
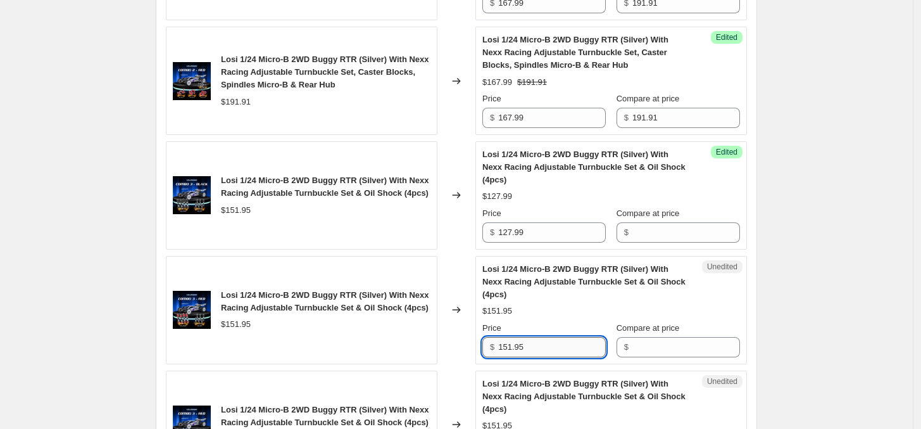
click at [539, 350] on input "151.95" at bounding box center [552, 347] width 108 height 20
paste input "27.99"
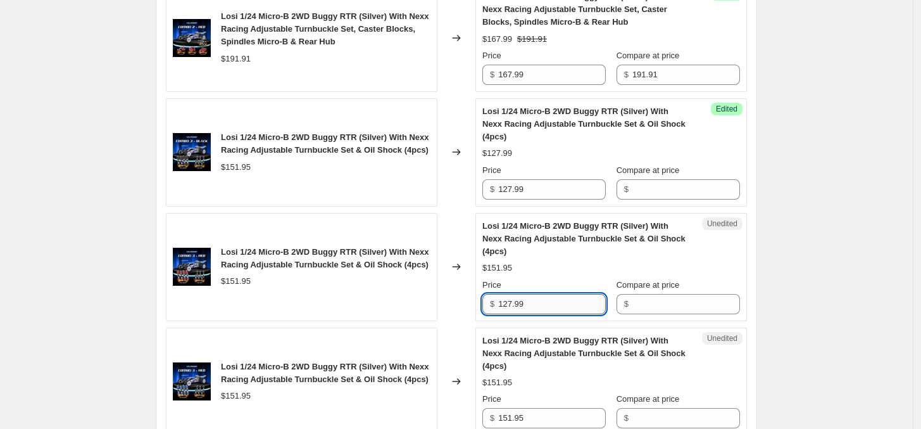
scroll to position [1662, 0]
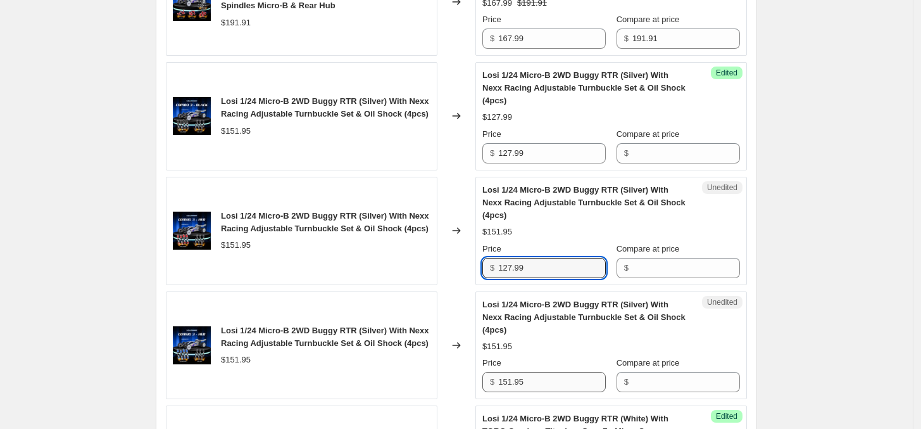
type input "127.99"
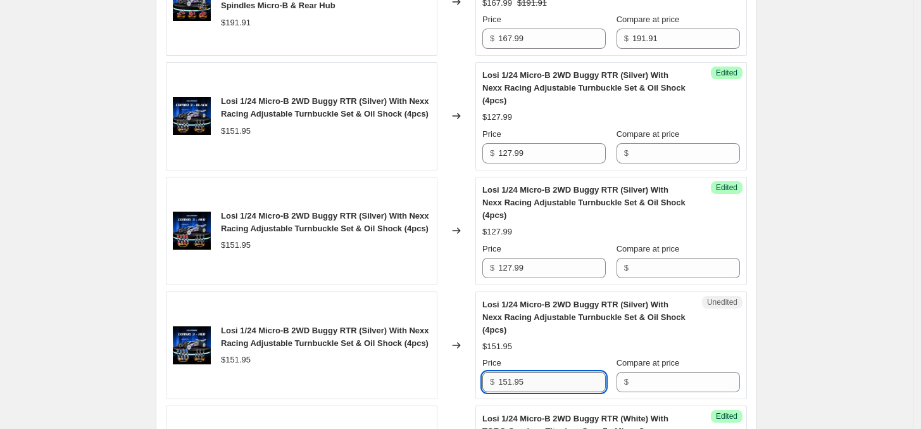
click at [543, 380] on input "151.95" at bounding box center [552, 382] width 108 height 20
paste input "27.99"
type input "127.99"
click at [248, 364] on div "$151.95" at bounding box center [236, 359] width 30 height 13
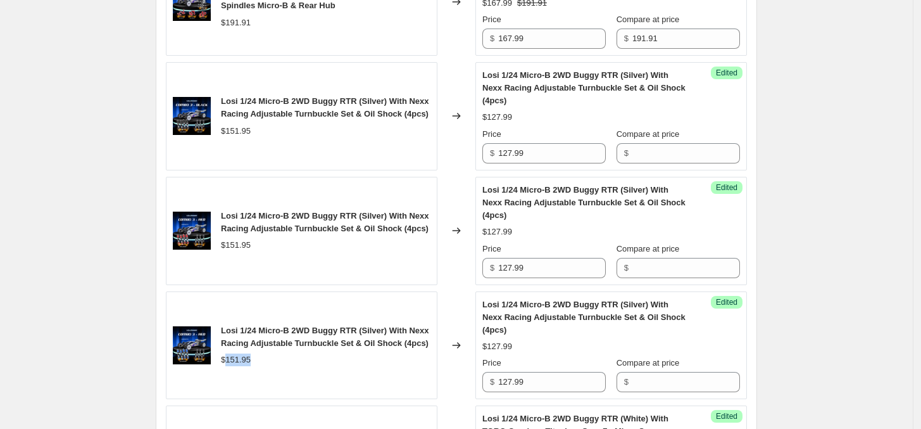
click at [248, 364] on div "$151.95" at bounding box center [236, 359] width 30 height 13
copy div "151.95"
drag, startPoint x: 666, startPoint y: 158, endPoint x: 674, endPoint y: 166, distance: 12.1
click at [666, 158] on input "Compare at price" at bounding box center [686, 153] width 108 height 20
paste input "151.95"
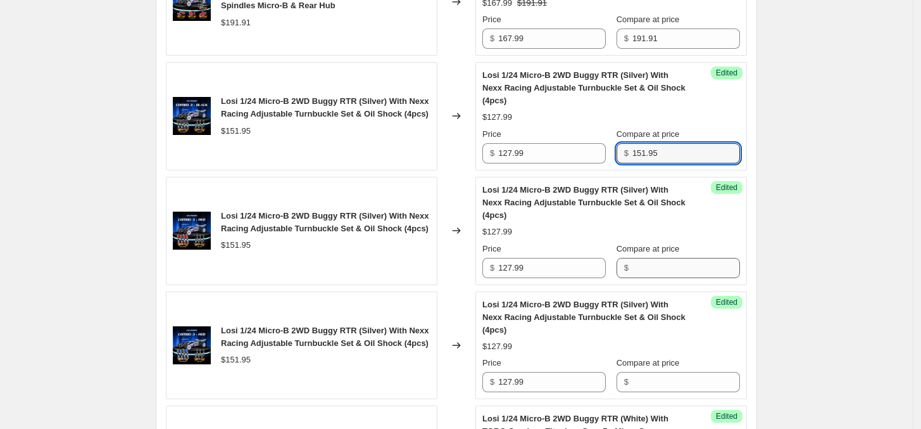
type input "151.95"
drag, startPoint x: 666, startPoint y: 276, endPoint x: 668, endPoint y: 285, distance: 9.2
click at [666, 276] on input "Compare at price" at bounding box center [686, 268] width 108 height 20
paste input "151.95"
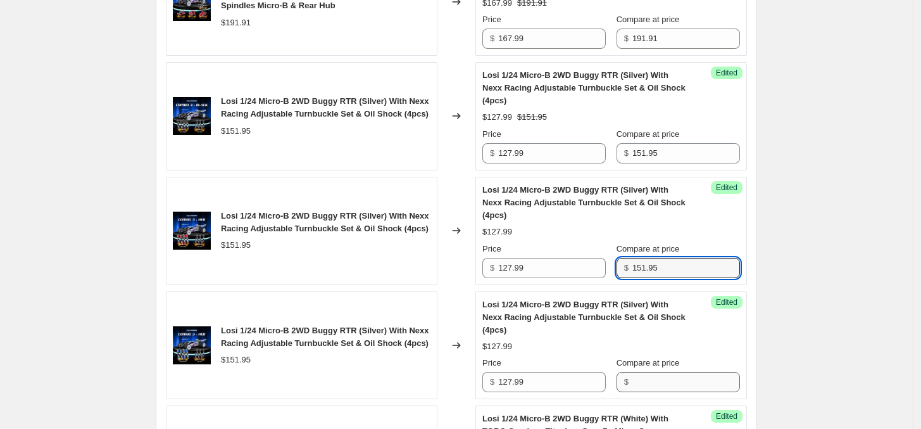
type input "151.95"
drag, startPoint x: 661, startPoint y: 389, endPoint x: 681, endPoint y: 382, distance: 20.6
click at [661, 389] on input "Compare at price" at bounding box center [686, 382] width 108 height 20
paste input "151.95"
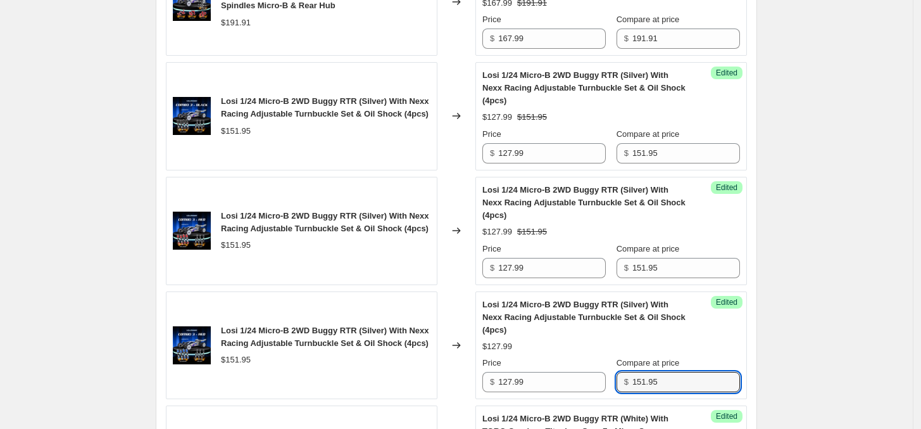
type input "151.95"
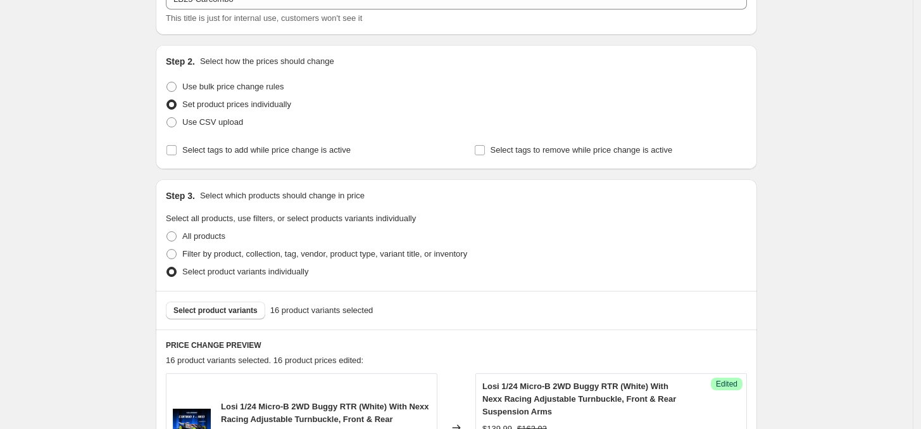
scroll to position [237, 0]
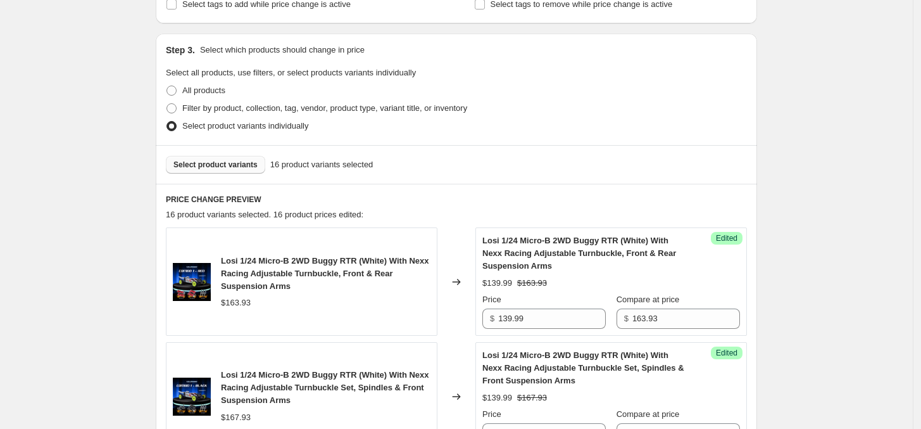
click at [207, 173] on button "Select product variants" at bounding box center [215, 165] width 99 height 18
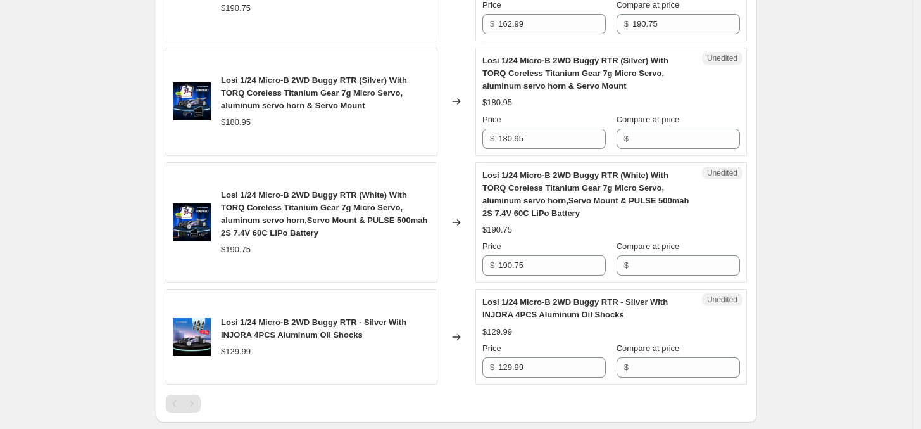
scroll to position [2295, 0]
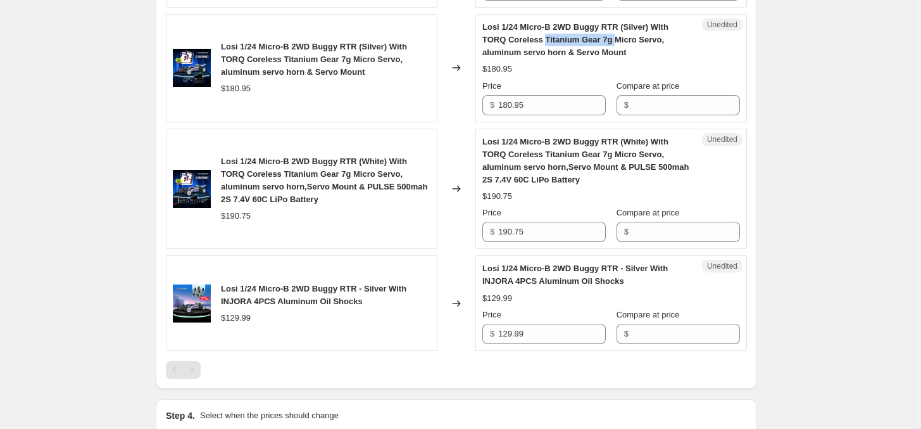
drag, startPoint x: 544, startPoint y: 44, endPoint x: 619, endPoint y: 46, distance: 74.7
click at [619, 46] on span "Losi 1/24 Micro-B 2WD Buggy RTR (Silver) With TORQ Coreless Titanium Gear 7g Mi…" at bounding box center [575, 39] width 186 height 35
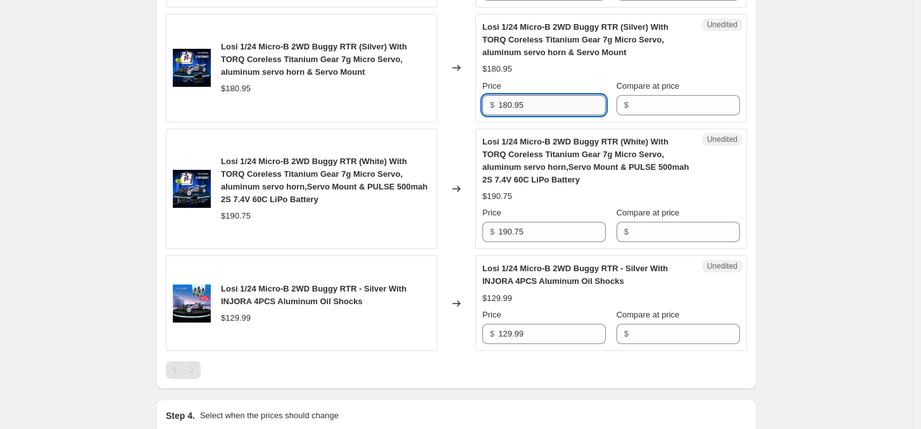
click at [546, 103] on input "180.95" at bounding box center [552, 105] width 108 height 20
click at [545, 111] on input "180.95" at bounding box center [552, 105] width 108 height 20
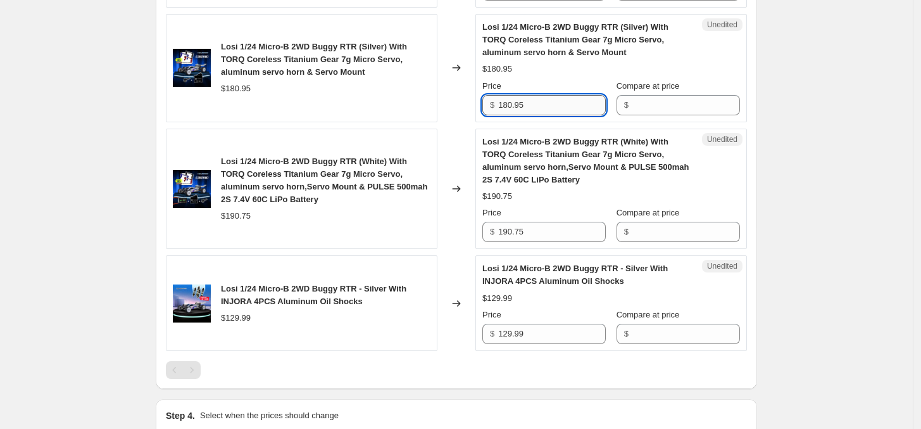
paste input "49.99"
type input "149.99"
click at [517, 173] on span "Losi 1/24 Micro-B 2WD Buggy RTR (White) With TORQ Coreless Titanium Gear 7g Mic…" at bounding box center [585, 160] width 207 height 47
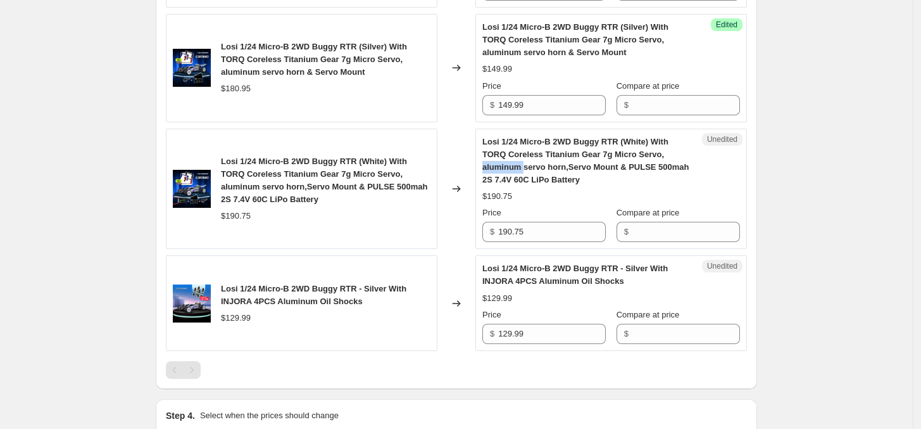
click at [517, 173] on span "Losi 1/24 Micro-B 2WD Buggy RTR (White) With TORQ Coreless Titanium Gear 7g Mic…" at bounding box center [585, 160] width 207 height 47
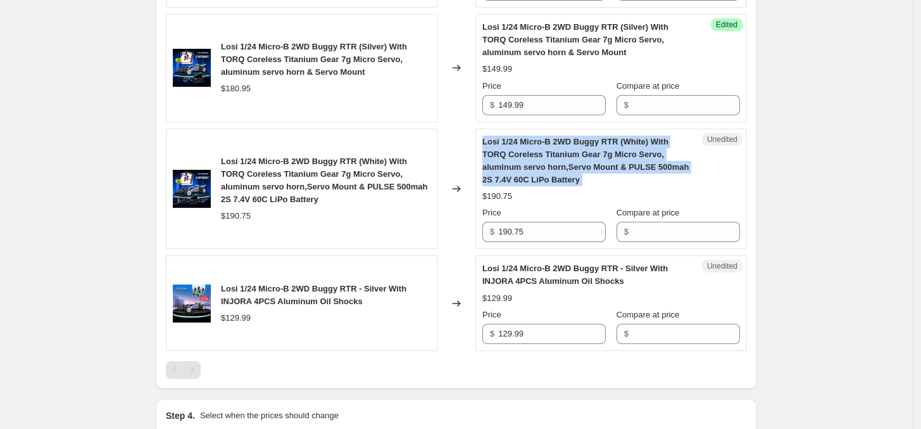
click at [517, 173] on span "Losi 1/24 Micro-B 2WD Buggy RTR (White) With TORQ Coreless Titanium Gear 7g Mic…" at bounding box center [585, 160] width 207 height 47
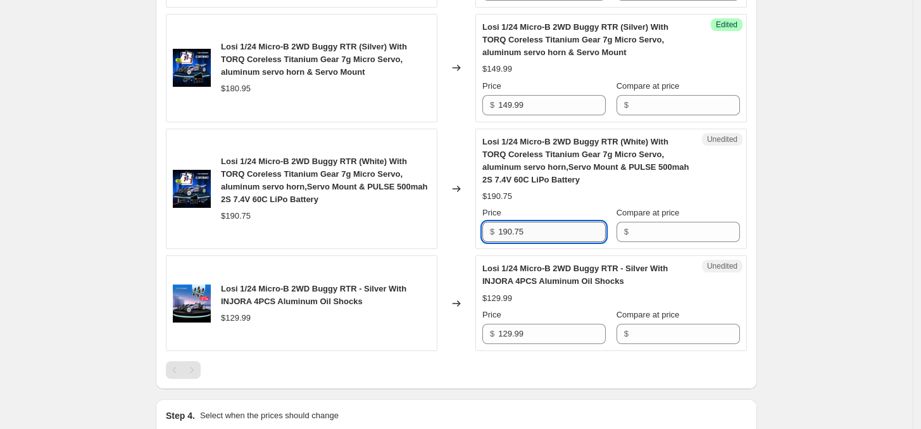
click at [526, 237] on input "190.75" at bounding box center [552, 232] width 108 height 20
paste input "62.99"
type input "162.99"
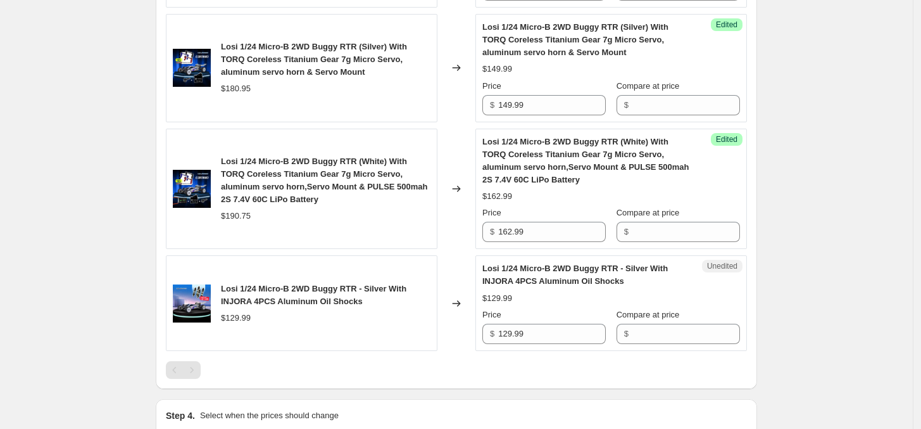
click at [235, 219] on div "$190.75" at bounding box center [236, 216] width 30 height 13
copy div "190.75"
click at [644, 234] on input "Compare at price" at bounding box center [686, 232] width 108 height 20
paste input "190.75"
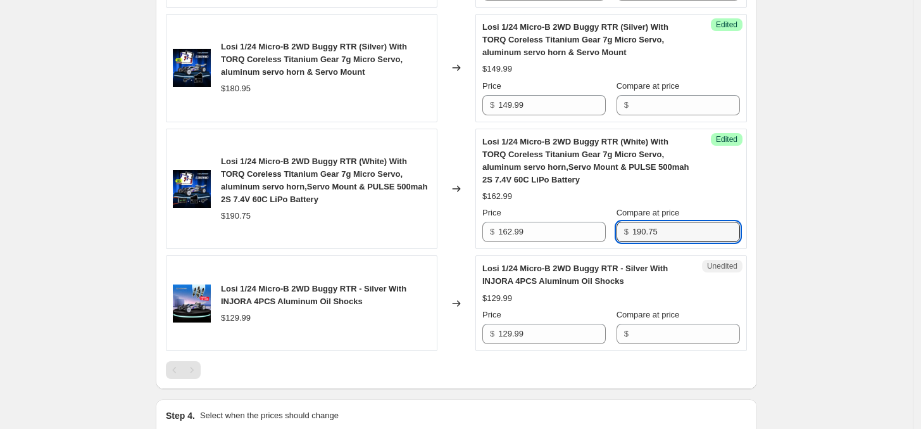
type input "190.75"
click at [248, 95] on div "$180.95" at bounding box center [236, 88] width 30 height 13
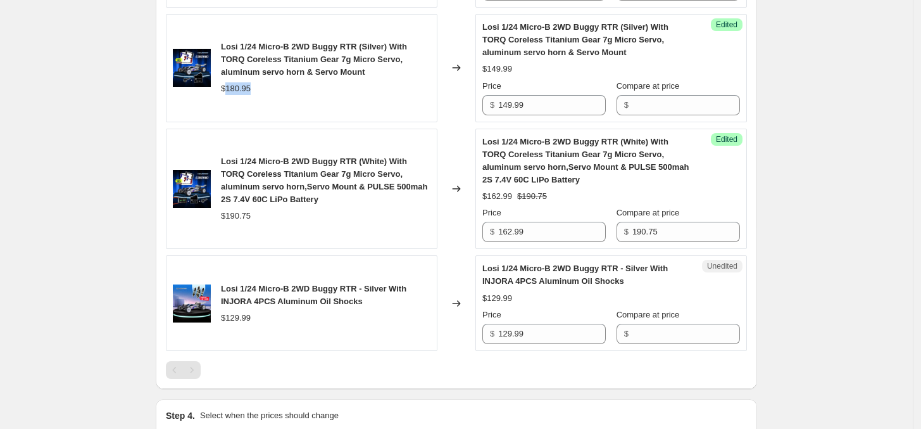
click at [248, 95] on div "$180.95" at bounding box center [236, 88] width 30 height 13
copy div "180.95"
click at [658, 104] on input "Compare at price" at bounding box center [686, 105] width 108 height 20
paste input "180.95"
type input "180.95"
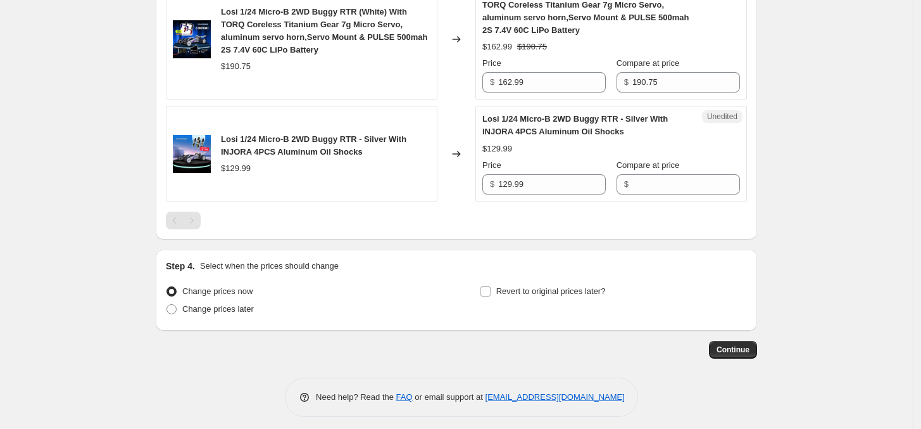
scroll to position [2453, 0]
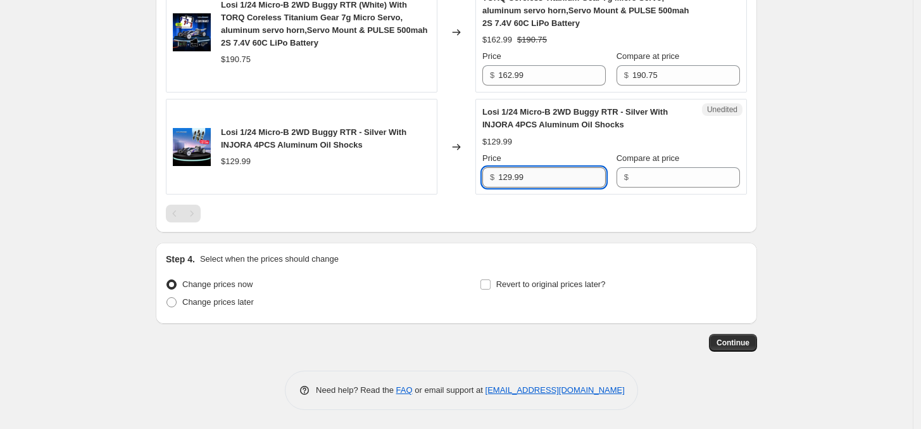
click at [539, 187] on input "129.99" at bounding box center [552, 177] width 108 height 20
paste input "1"
type input "119.99"
click at [257, 168] on div "$129.99" at bounding box center [326, 161] width 210 height 13
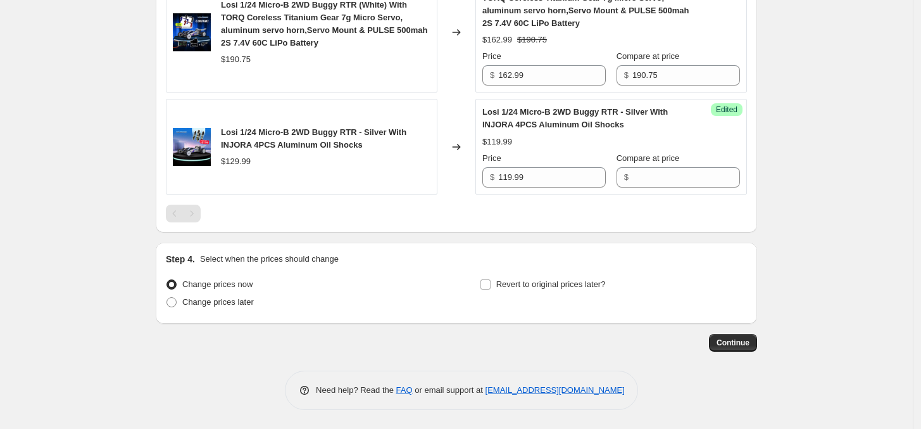
click at [245, 167] on div "$129.99" at bounding box center [236, 161] width 30 height 13
copy div "129.99"
click at [698, 178] on input "Compare at price" at bounding box center [686, 177] width 108 height 20
paste input "129.99"
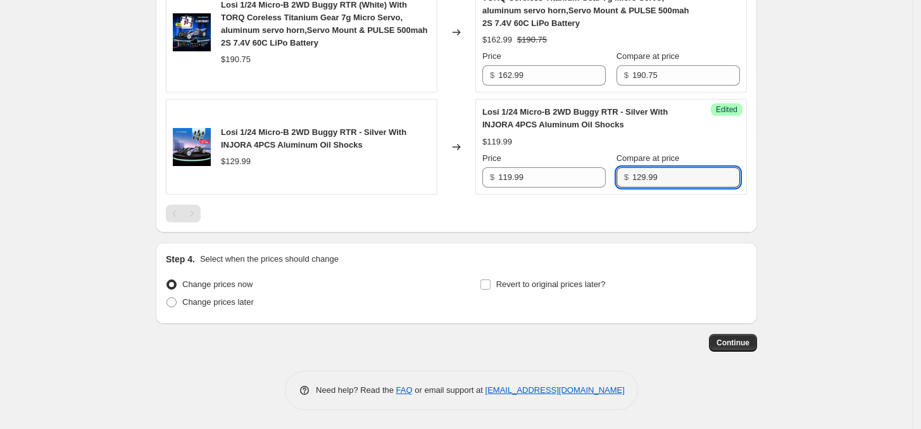
type input "129.99"
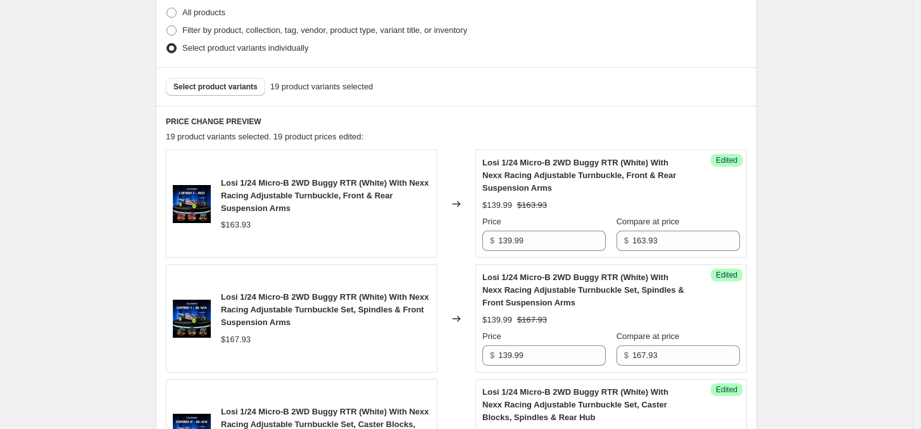
scroll to position [316, 0]
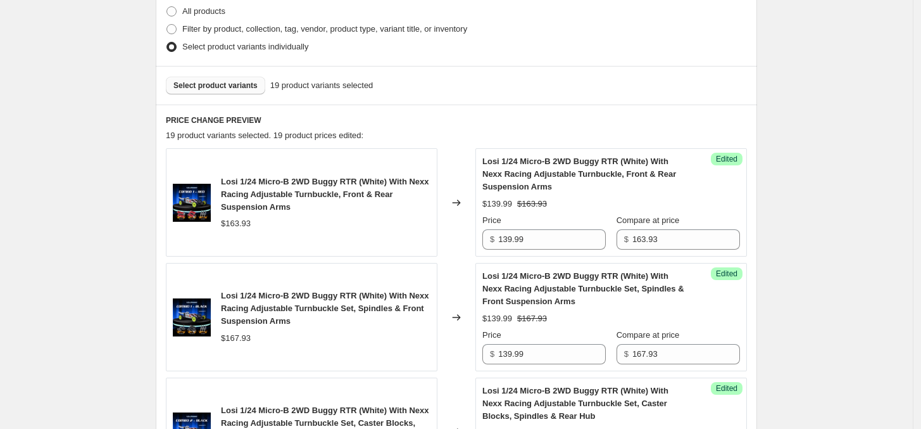
drag, startPoint x: 245, startPoint y: 75, endPoint x: 244, endPoint y: 85, distance: 10.2
click at [244, 75] on div "Select product variants 19 product variants selected" at bounding box center [456, 85] width 601 height 39
click at [244, 92] on button "Select product variants" at bounding box center [215, 86] width 99 height 18
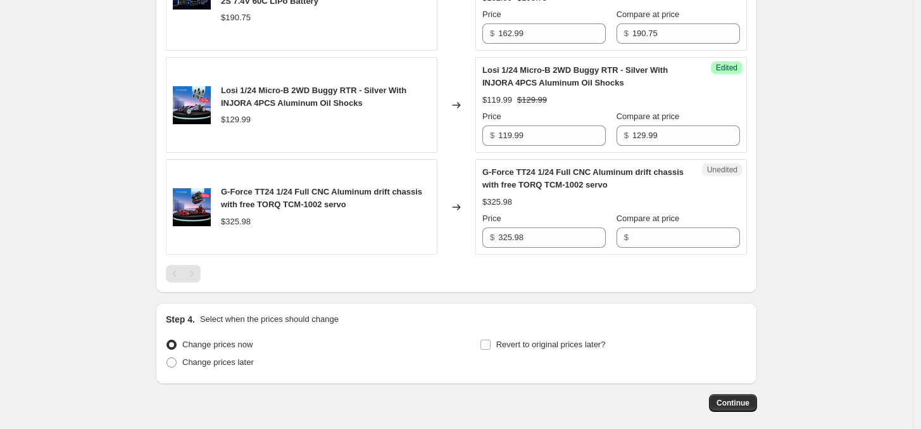
scroll to position [2559, 0]
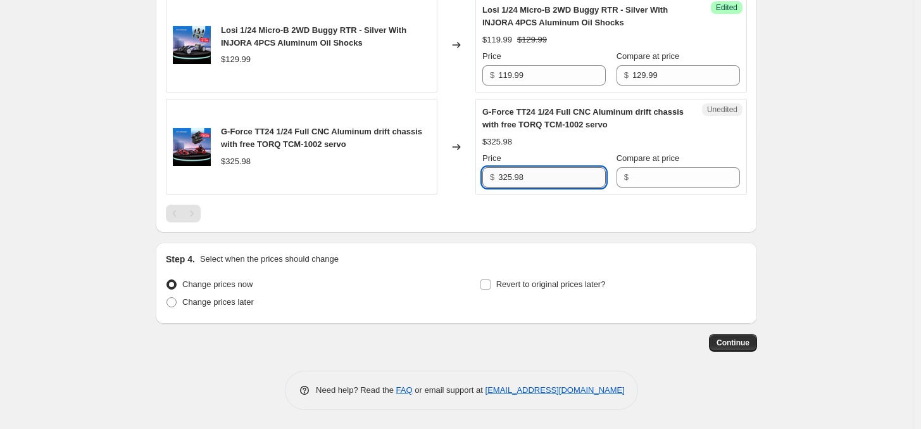
click at [515, 180] on input "325.98" at bounding box center [552, 177] width 108 height 20
type input "319.99"
click at [500, 139] on div "$325.98" at bounding box center [497, 141] width 30 height 13
click at [500, 139] on div "$319.99" at bounding box center [497, 141] width 30 height 13
click at [244, 159] on div "$325.98" at bounding box center [236, 161] width 30 height 13
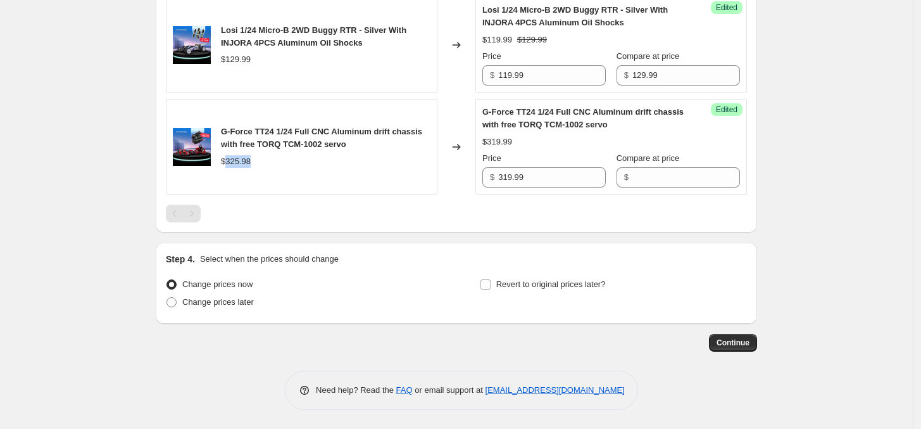
click at [242, 159] on div "$325.98" at bounding box center [236, 161] width 30 height 13
copy div "325.98"
click at [682, 178] on input "Compare at price" at bounding box center [686, 177] width 108 height 20
paste input "325.98"
type input "325.98"
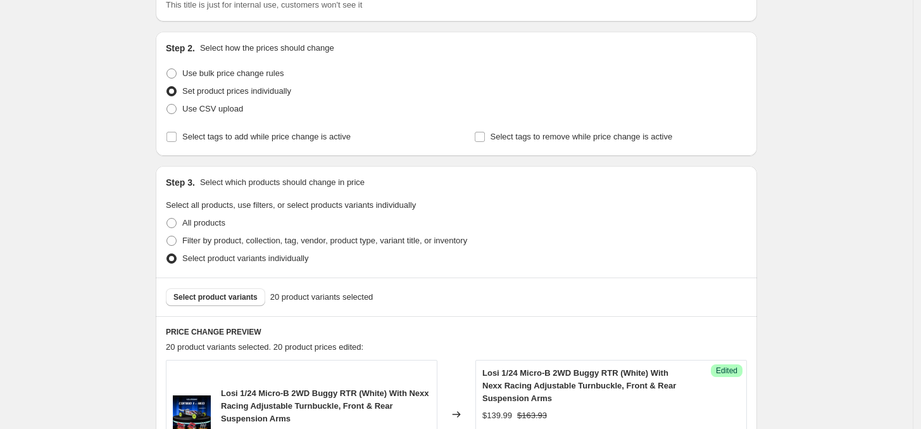
scroll to position [316, 0]
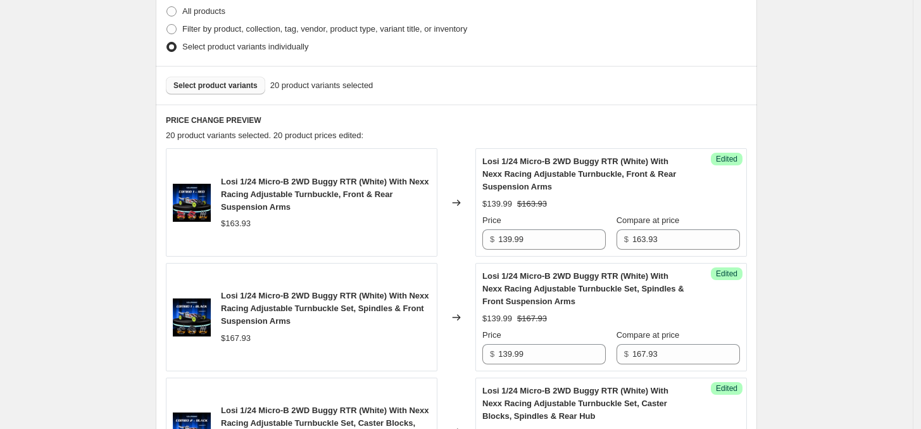
click at [254, 91] on button "Select product variants" at bounding box center [215, 86] width 99 height 18
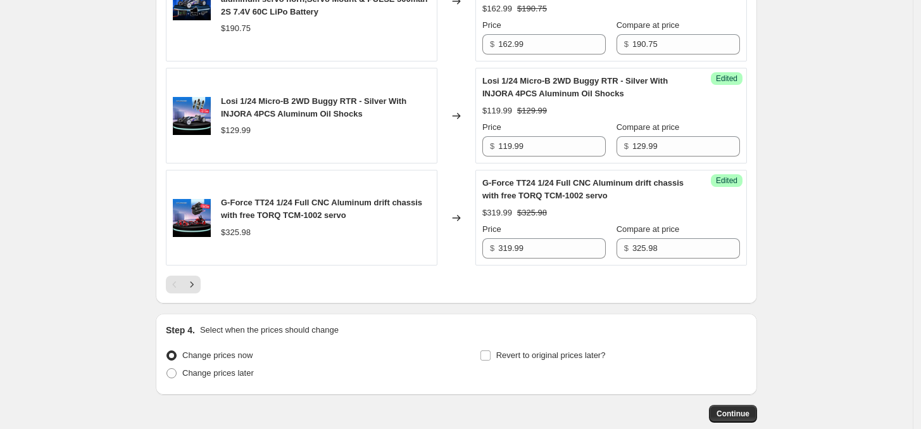
scroll to position [2559, 0]
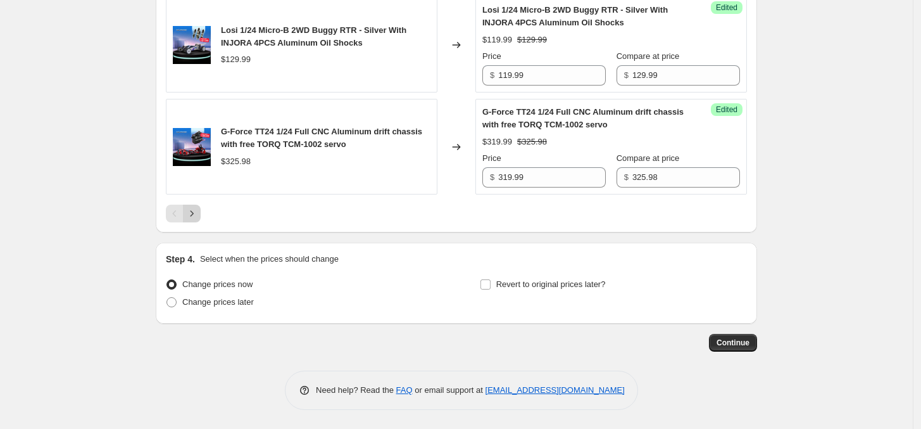
click at [193, 211] on icon "Next" at bounding box center [191, 213] width 13 height 13
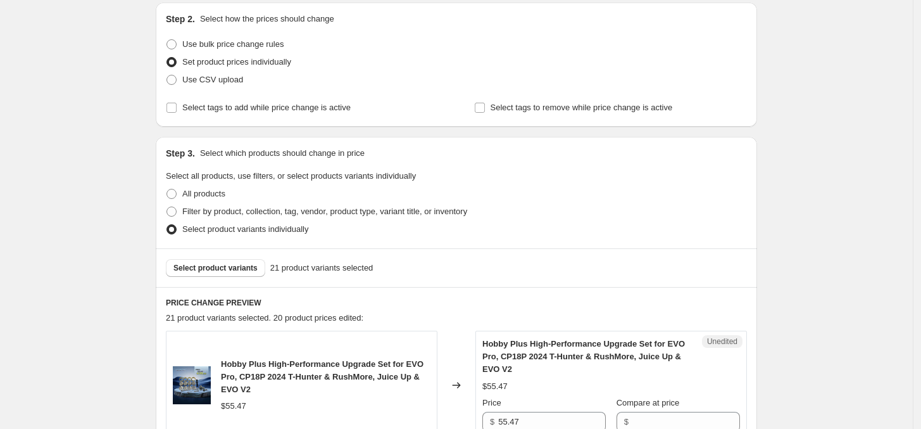
scroll to position [316, 0]
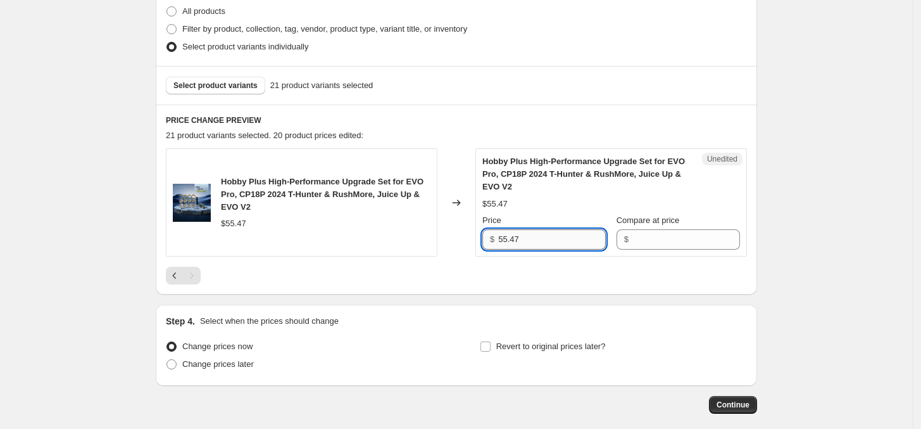
click at [545, 237] on input "55.47" at bounding box center [552, 239] width 108 height 20
type input "39.99"
click at [241, 225] on div "$55.47" at bounding box center [233, 223] width 25 height 13
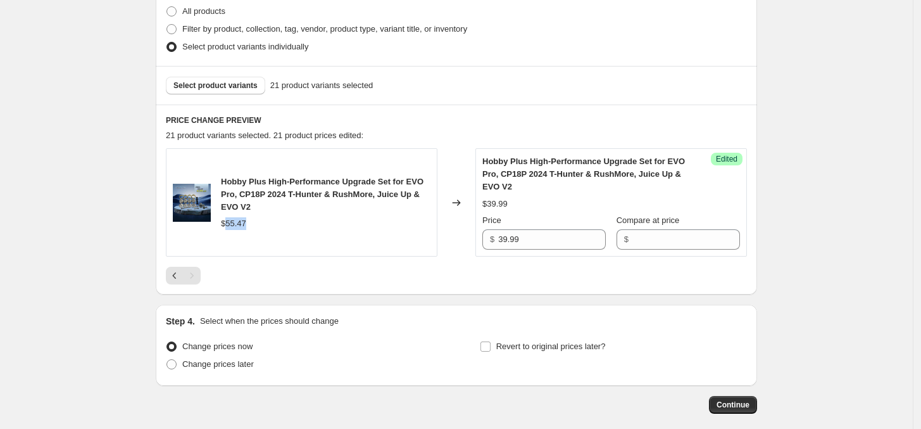
click at [241, 225] on div "$55.47" at bounding box center [233, 223] width 25 height 13
click at [660, 234] on input "Compare at price" at bounding box center [686, 239] width 108 height 20
paste input "55.47"
type input "55.47"
click at [834, 247] on div "Create new price [MEDICAL_DATA]. This page is ready Create new price [MEDICAL_D…" at bounding box center [456, 87] width 913 height 807
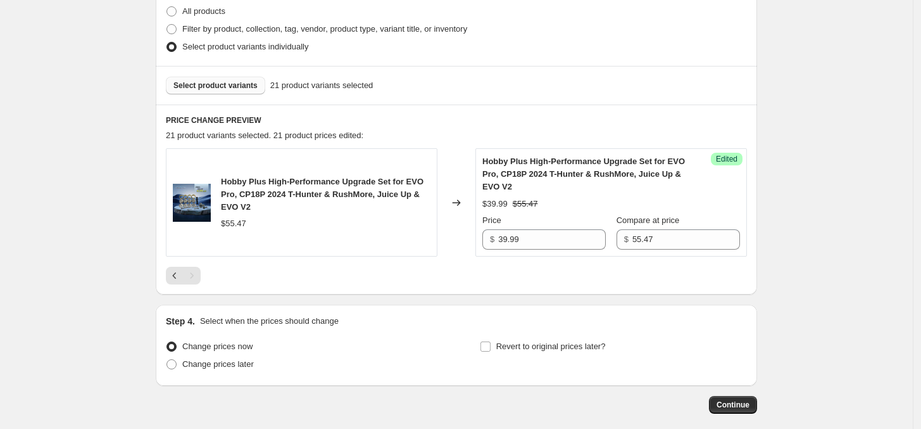
click at [226, 88] on span "Select product variants" at bounding box center [215, 85] width 84 height 10
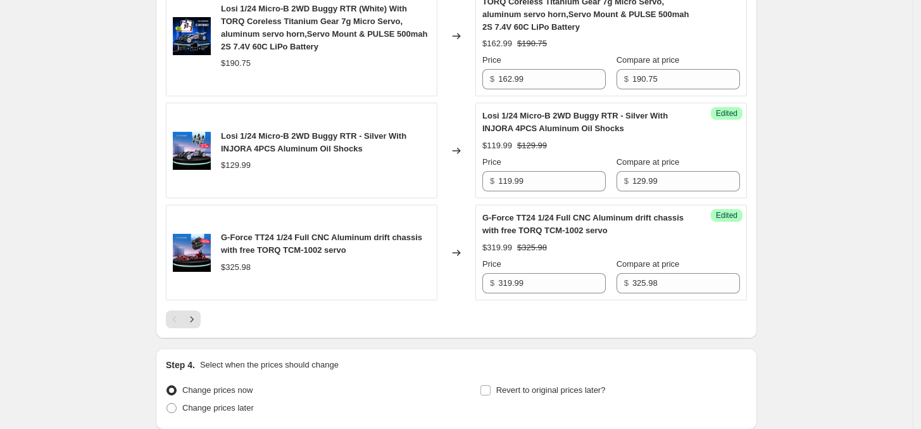
scroll to position [2559, 0]
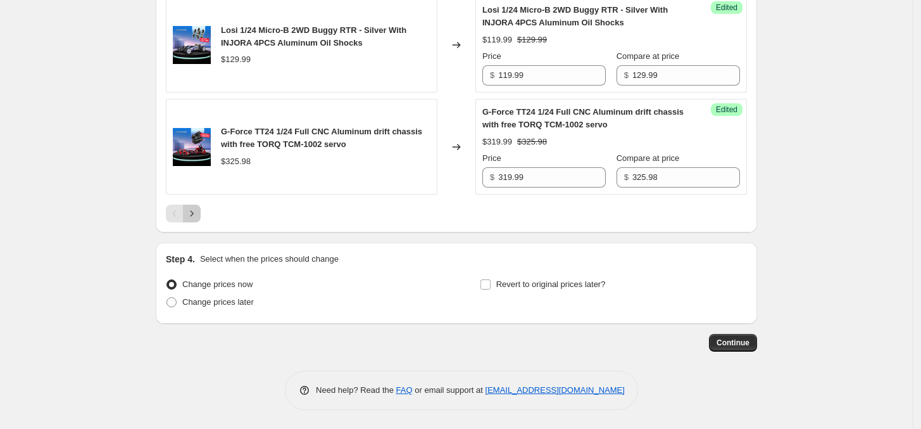
click at [197, 216] on icon "Next" at bounding box center [191, 213] width 13 height 13
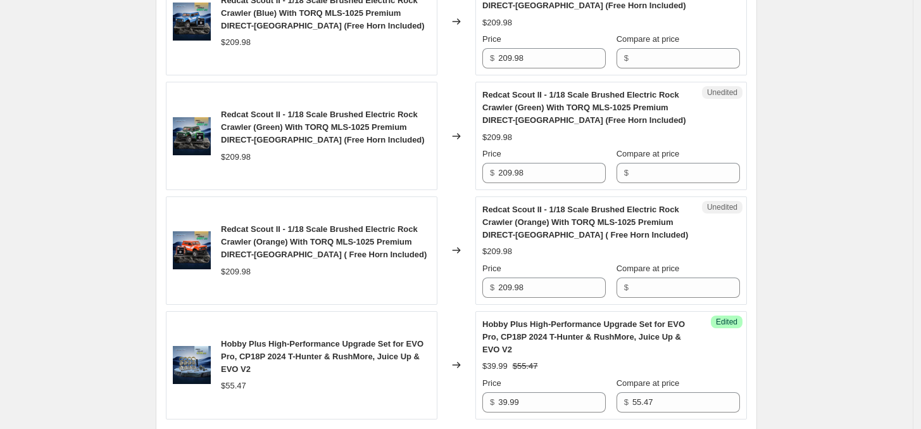
scroll to position [406, 0]
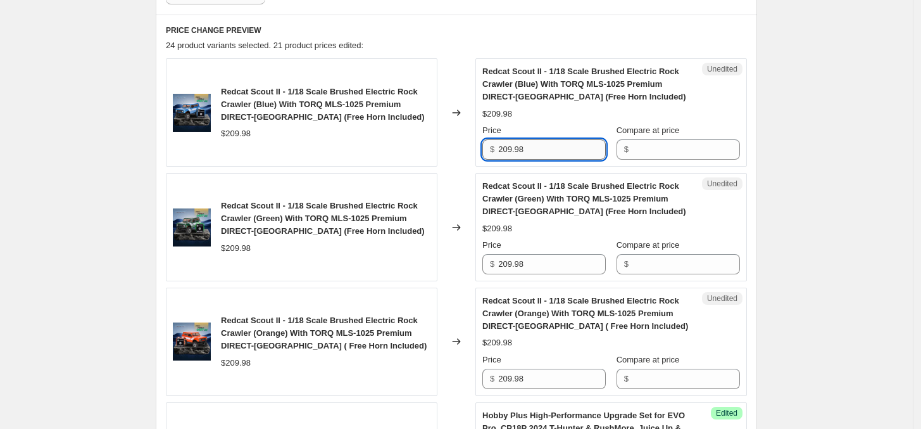
click at [563, 154] on input "209.98" at bounding box center [552, 149] width 108 height 20
paste input "167.99"
type input "167.99"
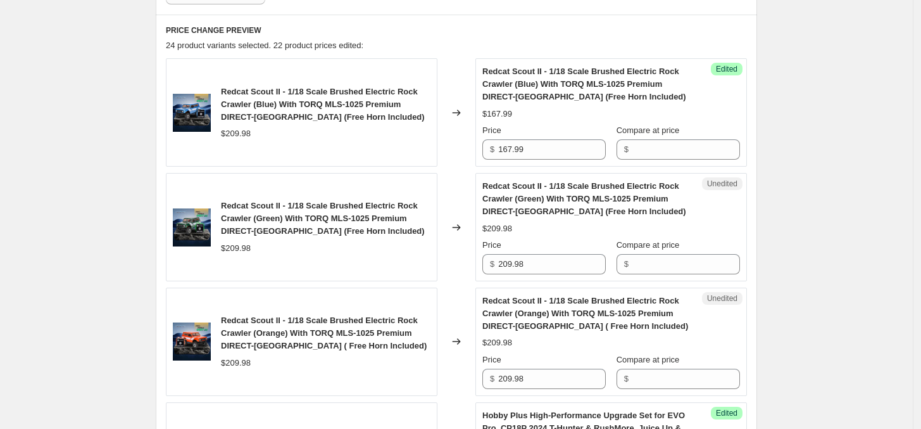
click at [573, 275] on div "Unedited Redcat Scout II - 1/18 Scale Brushed Electric Rock Crawler (Green) Wit…" at bounding box center [611, 227] width 272 height 108
click at [570, 271] on input "209.98" at bounding box center [552, 264] width 108 height 20
paste input "167.99"
type input "167.99"
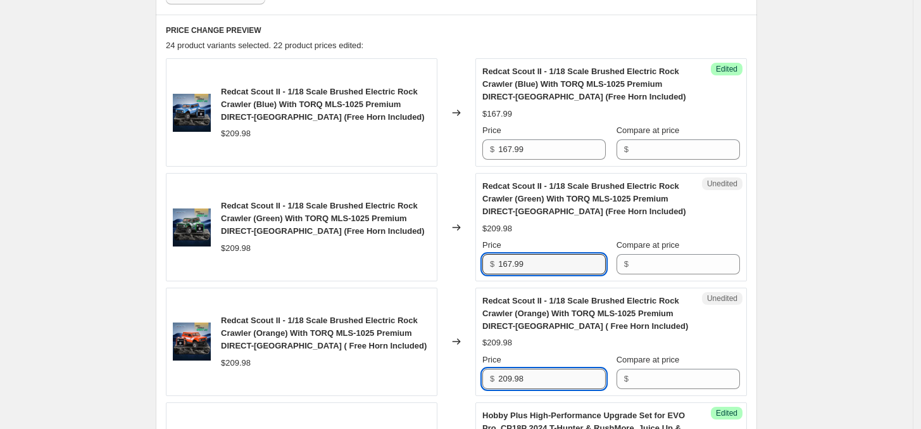
click at [549, 373] on input "209.98" at bounding box center [552, 378] width 108 height 20
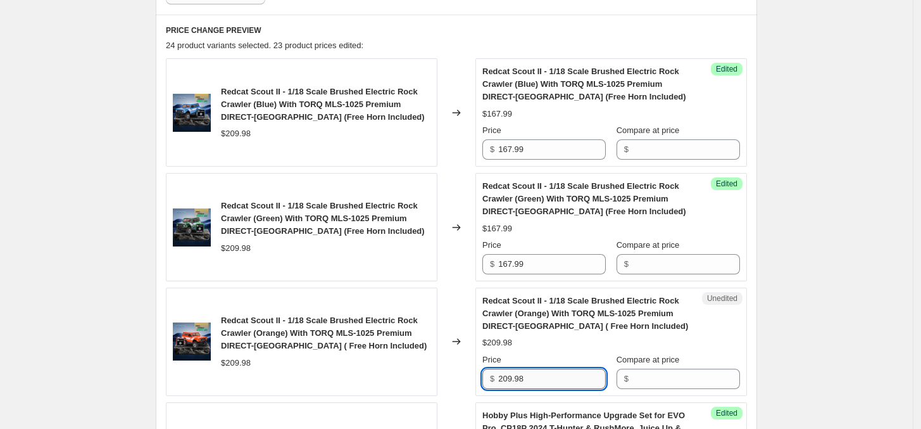
click at [549, 373] on input "209.98" at bounding box center [552, 378] width 108 height 20
paste input "167.99"
type input "167.99"
click at [242, 133] on div "$209.98" at bounding box center [236, 133] width 30 height 13
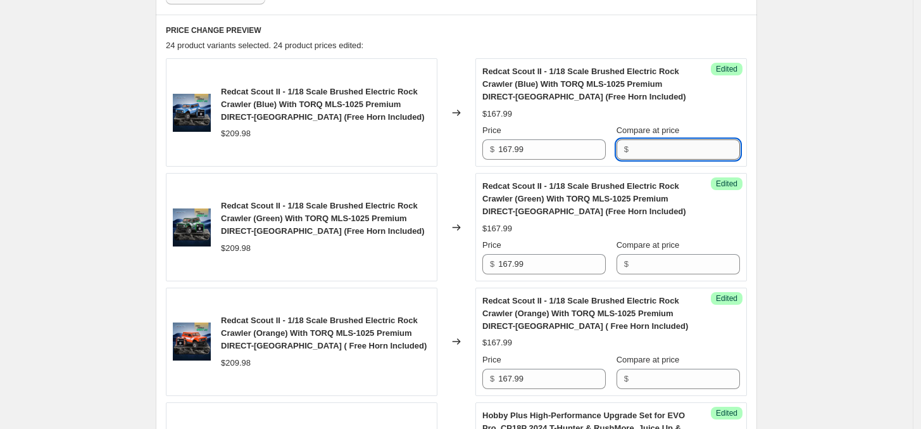
click at [665, 149] on input "Compare at price" at bounding box center [686, 149] width 108 height 20
paste input "209.98"
type input "209.98"
click at [668, 271] on input "Compare at price" at bounding box center [686, 264] width 108 height 20
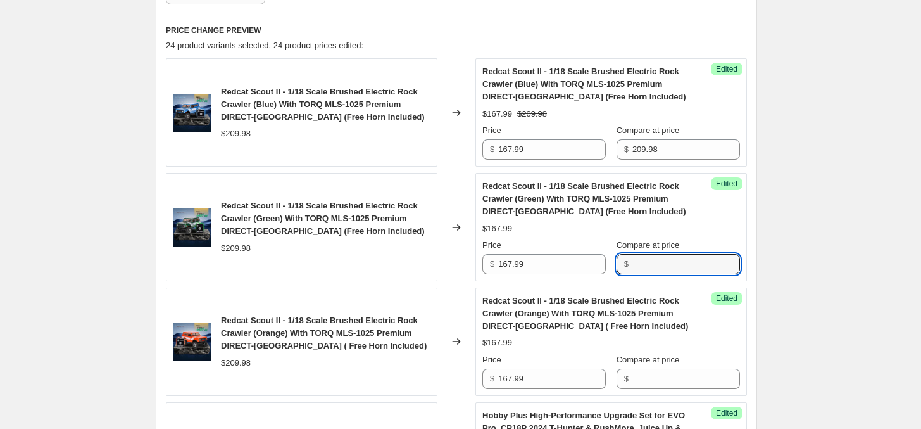
paste input "209.98"
type input "209.98"
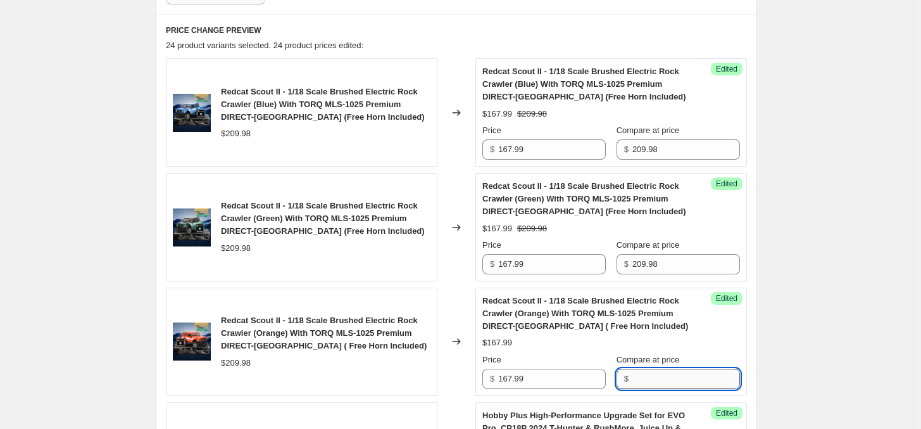
paste input "209.98"
drag, startPoint x: 668, startPoint y: 375, endPoint x: 687, endPoint y: 370, distance: 20.3
click at [668, 375] on input "Compare at price" at bounding box center [686, 378] width 108 height 20
type input "209.98"
click at [786, 325] on div "Create new price [MEDICAL_DATA]. This page is ready Create new price [MEDICAL_D…" at bounding box center [456, 169] width 913 height 1151
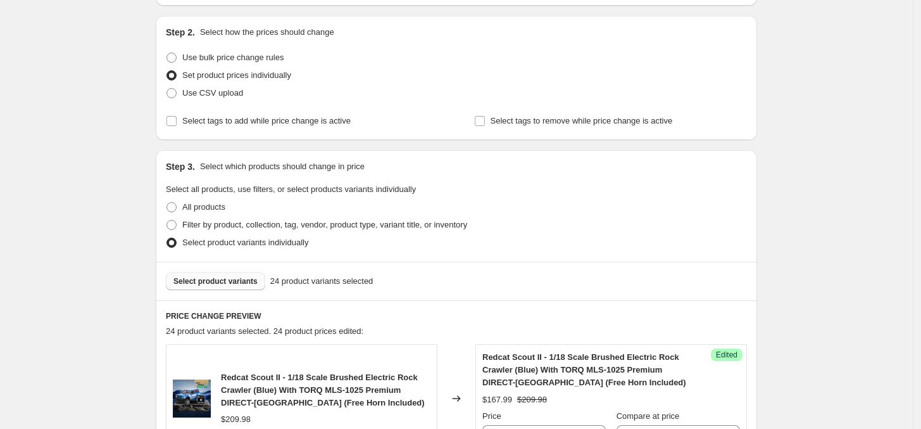
scroll to position [158, 0]
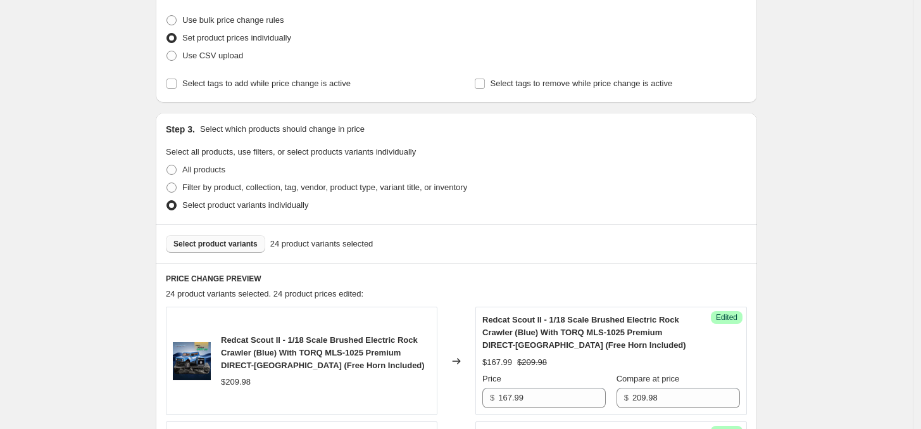
click at [242, 239] on span "Select product variants" at bounding box center [215, 244] width 84 height 10
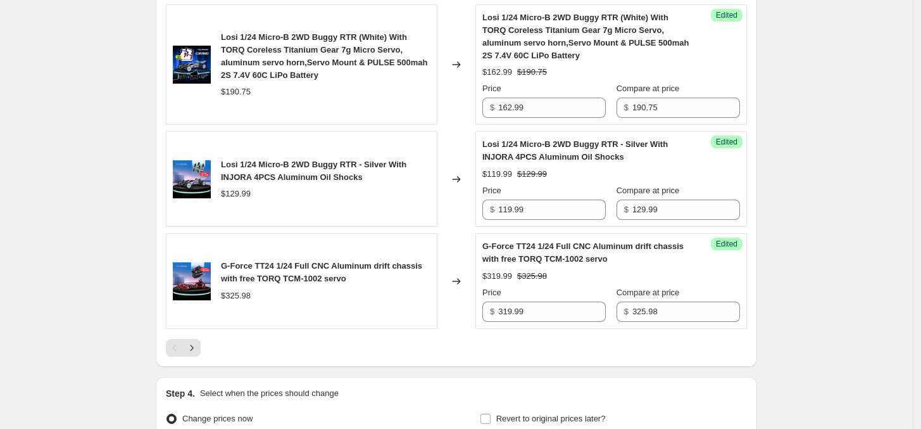
scroll to position [2559, 0]
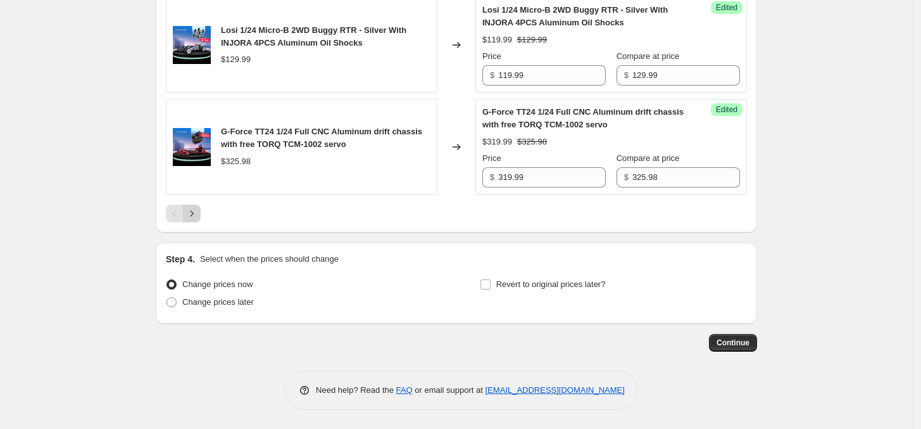
click at [198, 211] on icon "Next" at bounding box center [191, 213] width 13 height 13
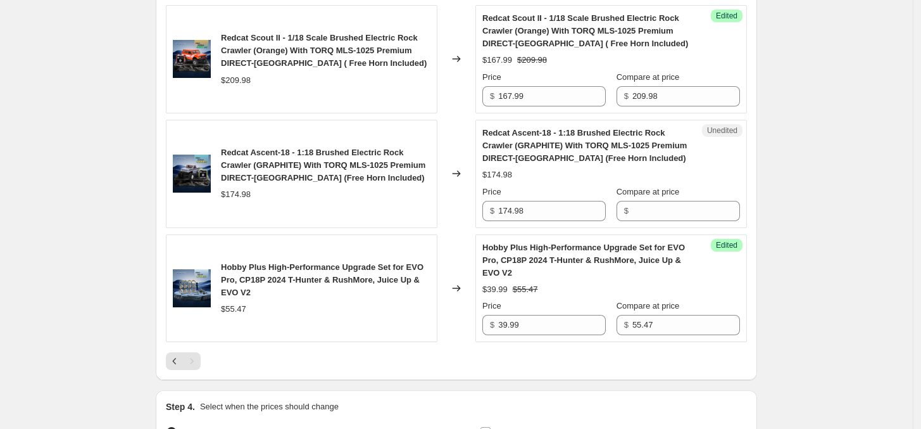
scroll to position [600, 0]
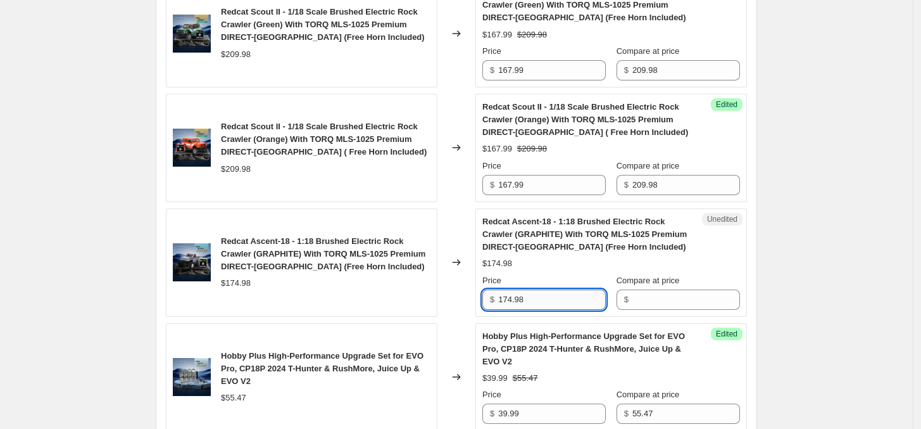
click at [541, 299] on input "174.98" at bounding box center [552, 299] width 108 height 20
paste input "39.99"
type input "139.99"
click at [247, 281] on div "$174.98" at bounding box center [236, 283] width 30 height 13
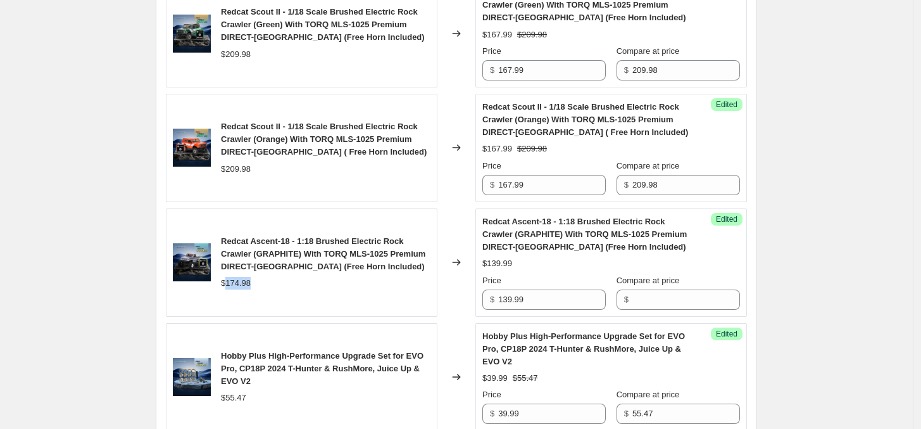
click at [247, 281] on div "$174.98" at bounding box center [236, 283] width 30 height 13
click at [665, 296] on input "Compare at price" at bounding box center [686, 299] width 108 height 20
paste input "174.98"
type input "174.98"
click at [832, 269] on div "Create new price [MEDICAL_DATA]. This page is ready Create new price [MEDICAL_D…" at bounding box center [456, 32] width 913 height 1265
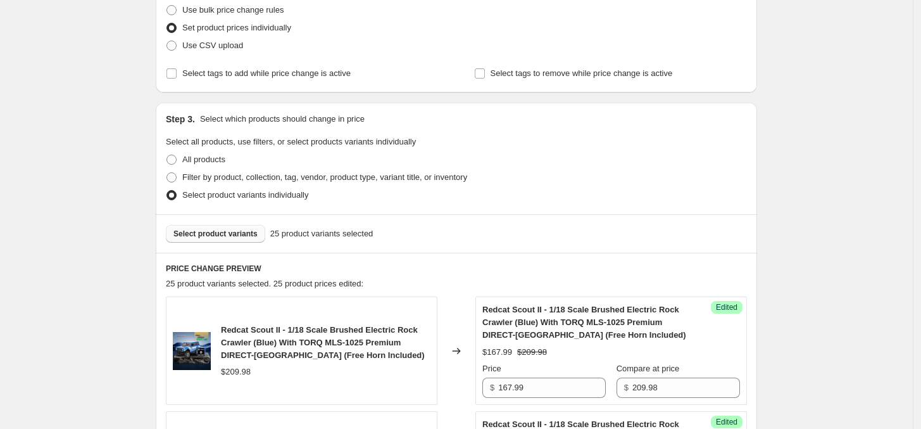
scroll to position [284, 0]
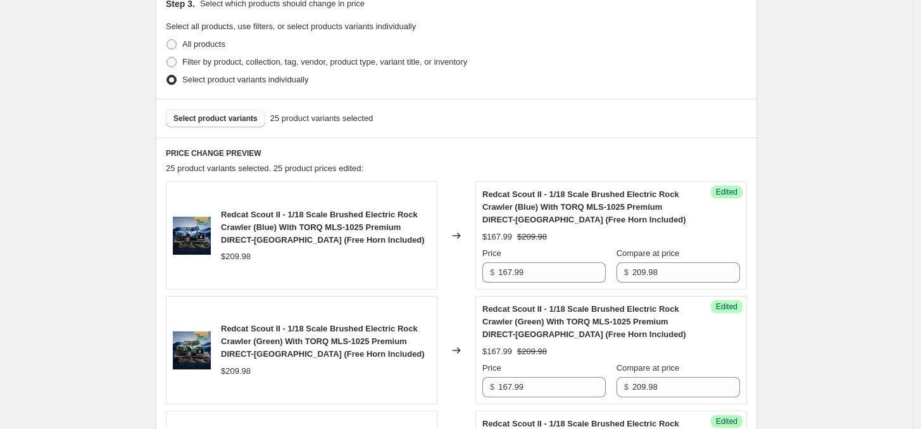
click at [242, 125] on button "Select product variants" at bounding box center [215, 119] width 99 height 18
click at [220, 110] on button "Select product variants" at bounding box center [215, 119] width 99 height 18
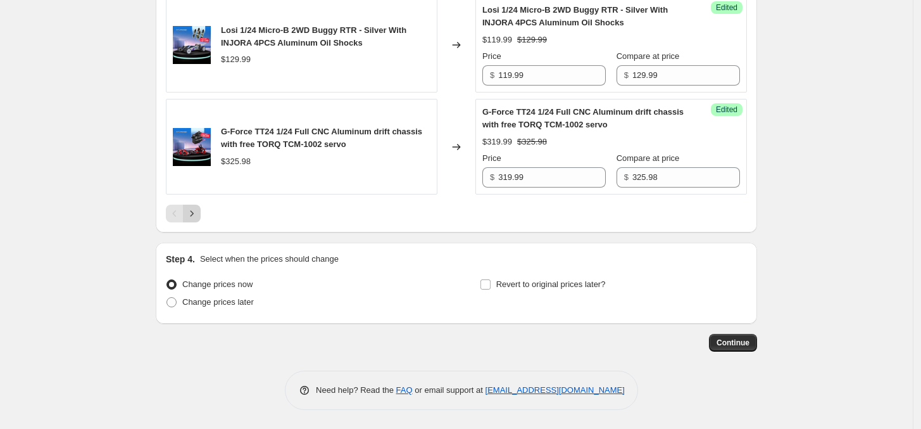
click at [197, 215] on icon "Next" at bounding box center [191, 213] width 13 height 13
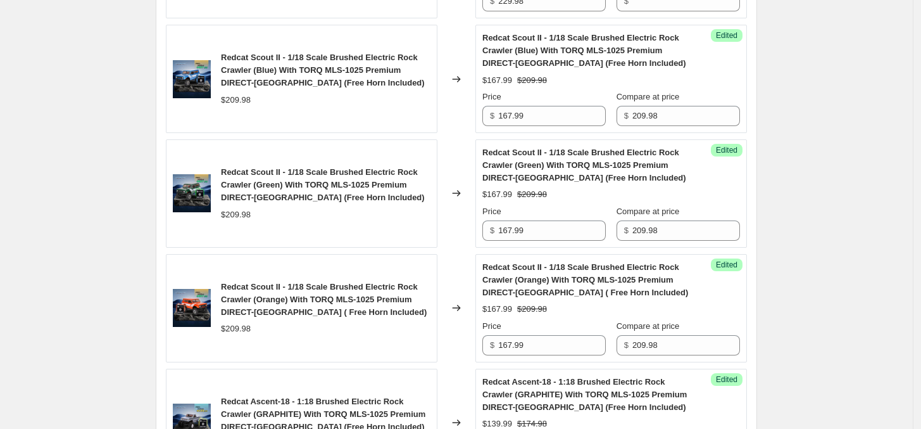
scroll to position [399, 0]
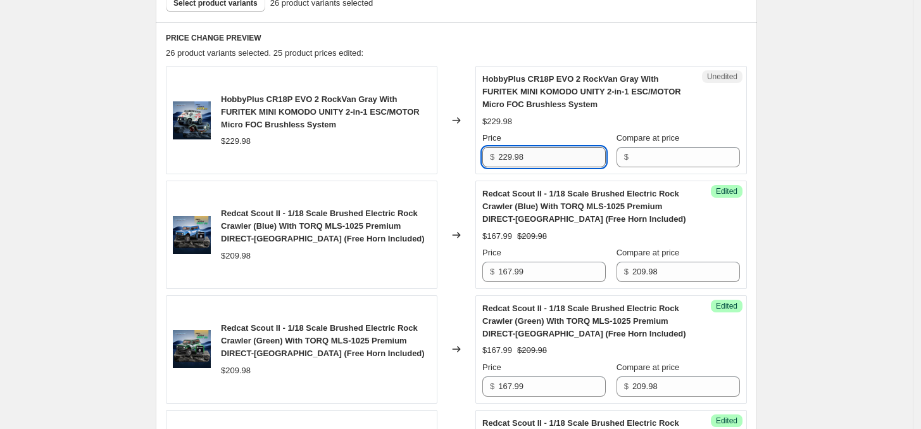
click at [555, 162] on input "229.98" at bounding box center [552, 157] width 108 height 20
type input "189.99"
click at [242, 149] on div "HobbyPlus CR18P EVO 2 RockVan Gray With FURITEK MINI KOMODO UNITY 2-in-1 ESC/MO…" at bounding box center [302, 120] width 272 height 108
click at [244, 146] on div "$229.98" at bounding box center [236, 141] width 30 height 13
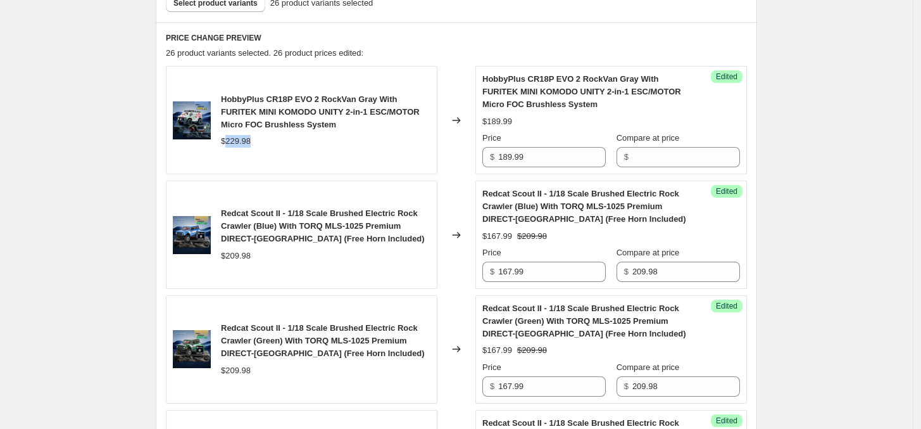
click at [244, 146] on div "$229.98" at bounding box center [236, 141] width 30 height 13
click at [648, 162] on input "Compare at price" at bounding box center [686, 157] width 108 height 20
paste input "229.98"
type input "229.98"
click at [810, 146] on div "Create new price [MEDICAL_DATA]. This page is ready Create new price [MEDICAL_D…" at bounding box center [456, 290] width 913 height 1379
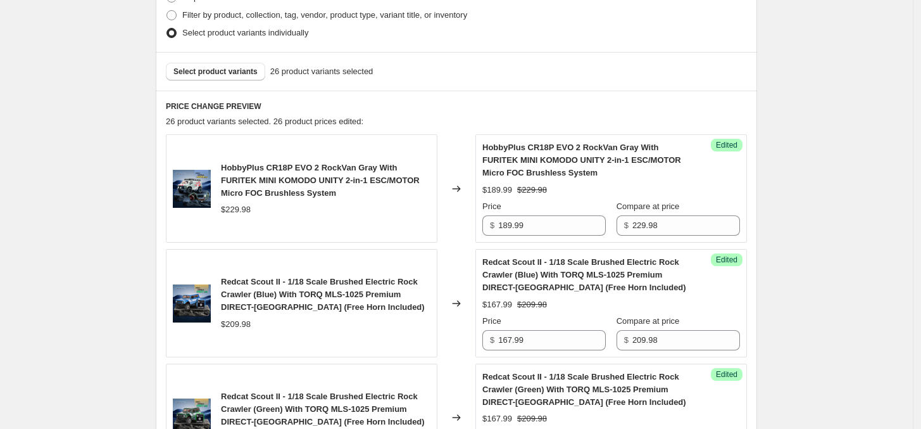
scroll to position [241, 0]
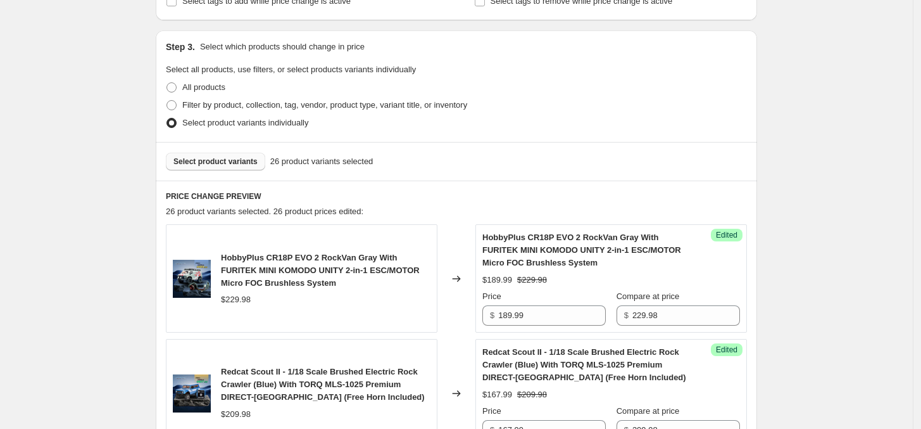
click at [238, 168] on button "Select product variants" at bounding box center [215, 162] width 99 height 18
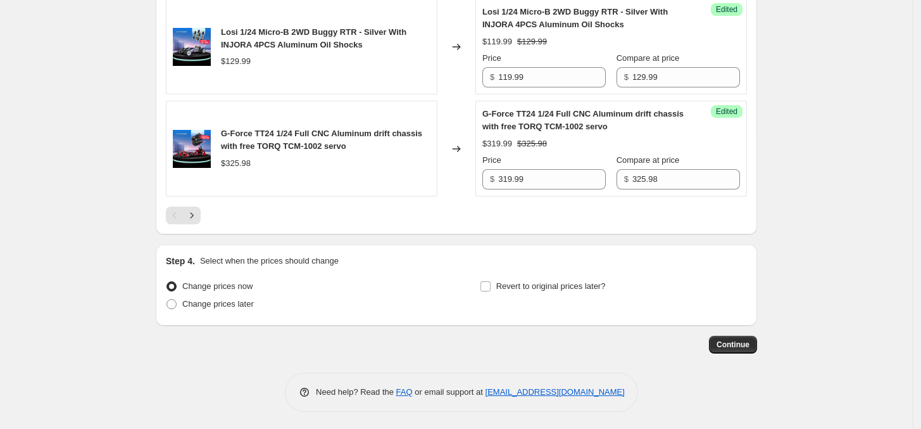
scroll to position [2559, 0]
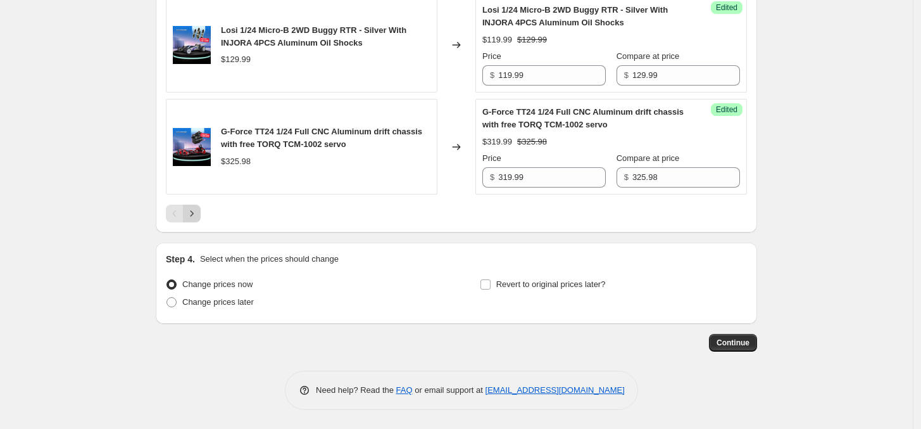
click at [191, 215] on icon "Next" at bounding box center [191, 213] width 13 height 13
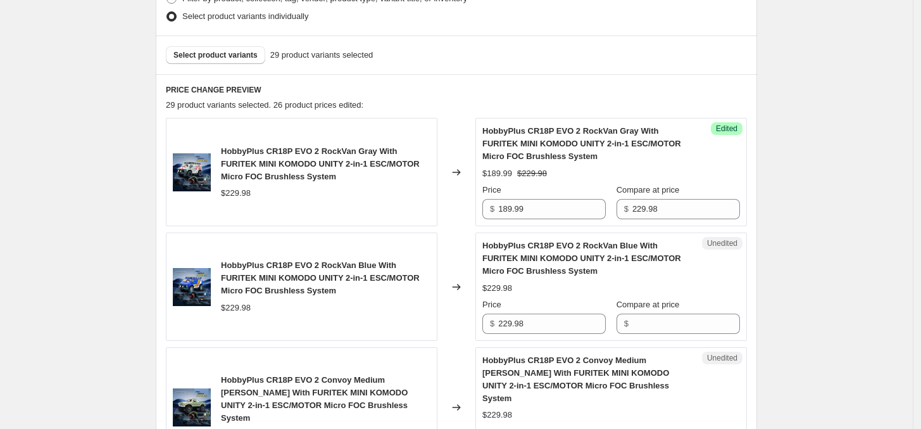
scroll to position [505, 0]
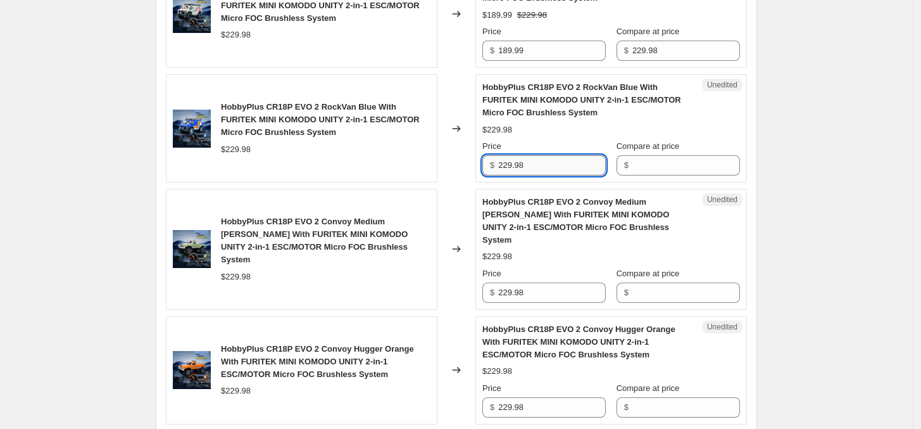
click at [545, 172] on input "229.98" at bounding box center [552, 165] width 108 height 20
click at [546, 172] on input "229.98" at bounding box center [552, 165] width 108 height 20
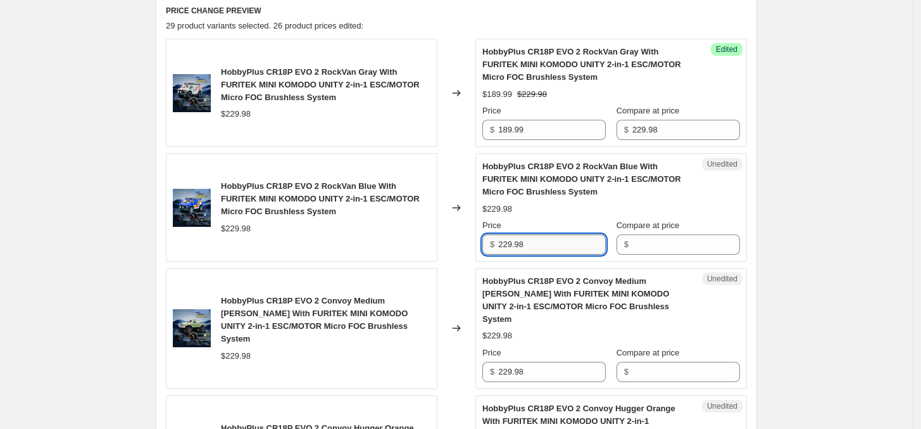
paste input "189.99"
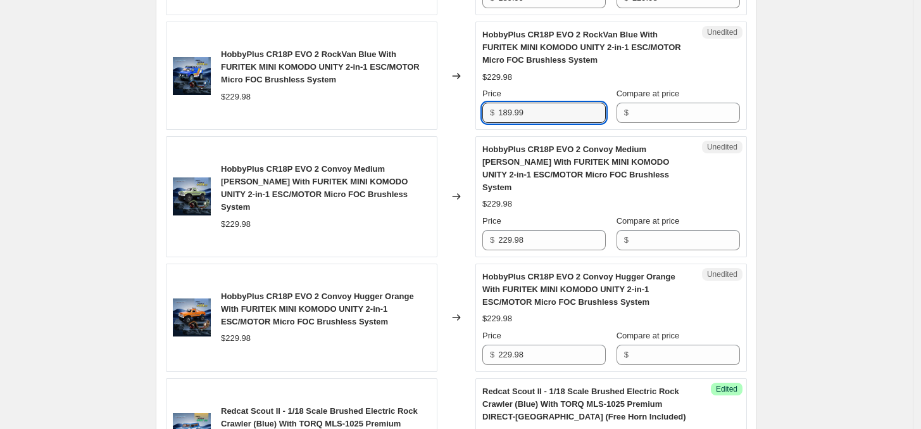
scroll to position [584, 0]
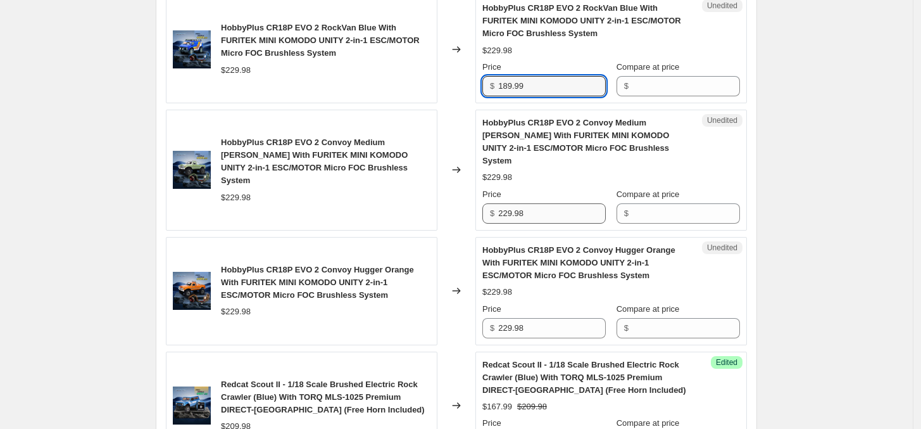
type input "189.99"
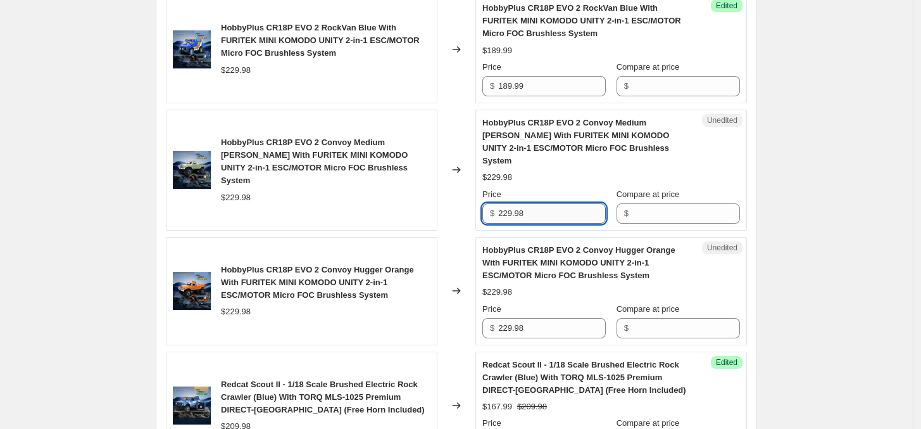
click at [551, 206] on input "229.98" at bounding box center [552, 213] width 108 height 20
paste input "189.99"
type input "189.99"
click at [551, 318] on input "229.98" at bounding box center [552, 328] width 108 height 20
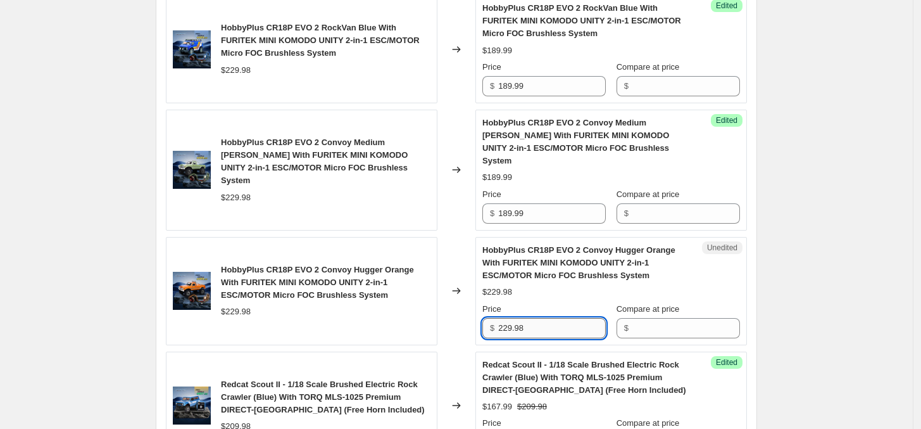
click at [551, 318] on input "229.98" at bounding box center [552, 328] width 108 height 20
paste input "189.99"
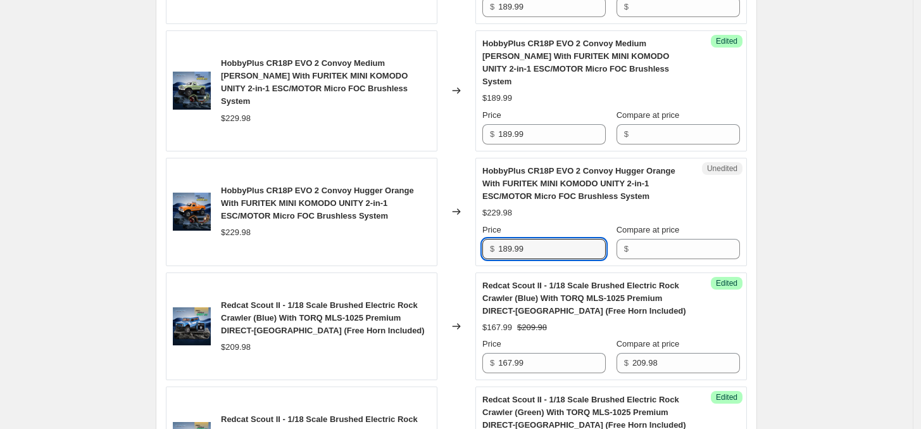
type input "189.99"
click at [808, 282] on div "Create new price [MEDICAL_DATA]. This page is ready Create new price [MEDICAL_D…" at bounding box center [456, 204] width 913 height 1735
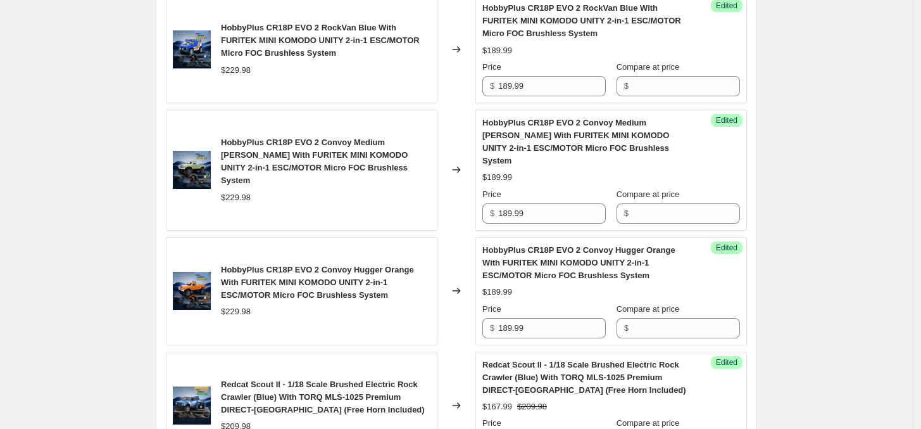
click at [245, 72] on div "$229.98" at bounding box center [236, 70] width 30 height 13
drag, startPoint x: 675, startPoint y: 88, endPoint x: 689, endPoint y: 128, distance: 42.8
click at [675, 87] on input "Compare at price" at bounding box center [686, 86] width 108 height 20
paste input "229.98"
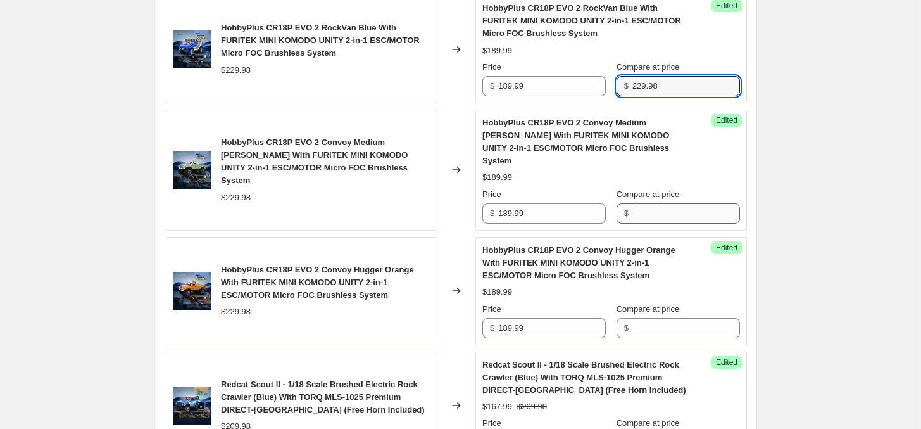
type input "229.98"
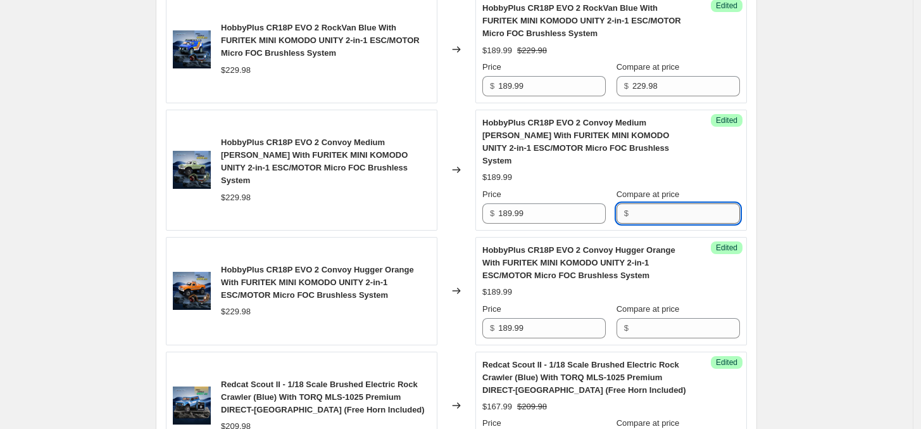
click at [665, 205] on input "Compare at price" at bounding box center [686, 213] width 108 height 20
paste input "229.98"
type input "229.98"
drag, startPoint x: 675, startPoint y: 313, endPoint x: 715, endPoint y: 310, distance: 40.0
click at [679, 318] on input "Compare at price" at bounding box center [686, 328] width 108 height 20
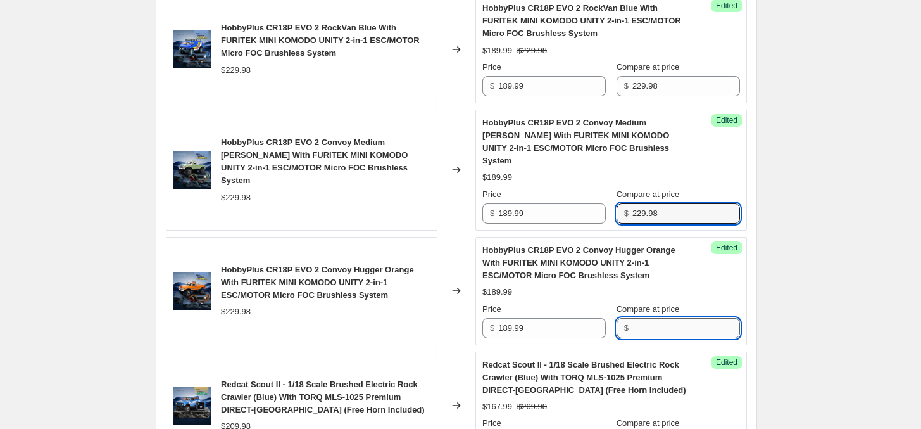
paste input "229.98"
type input "229.98"
drag, startPoint x: 818, startPoint y: 272, endPoint x: 801, endPoint y: 279, distance: 18.8
click at [818, 272] on div "Create new price [MEDICAL_DATA]. This page is ready Create new price [MEDICAL_D…" at bounding box center [456, 283] width 913 height 1735
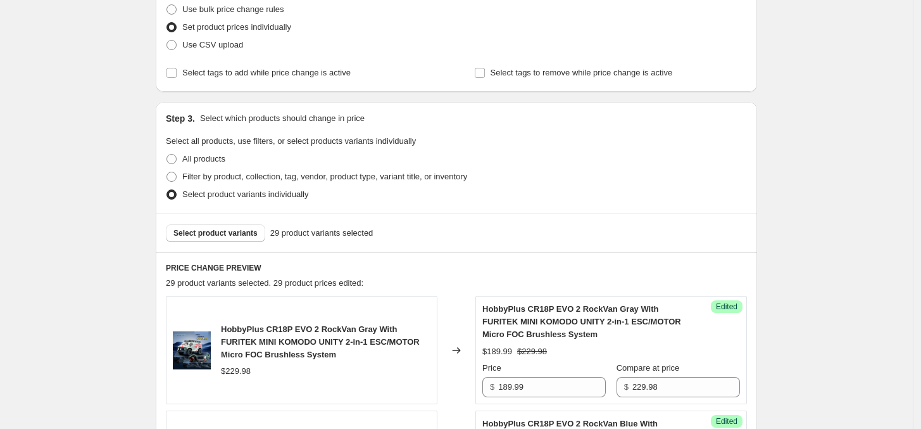
scroll to position [316, 0]
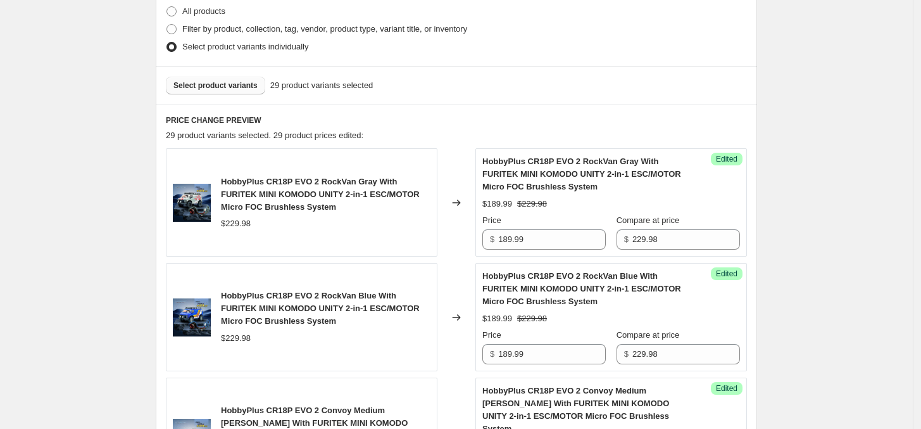
click at [229, 88] on span "Select product variants" at bounding box center [215, 85] width 84 height 10
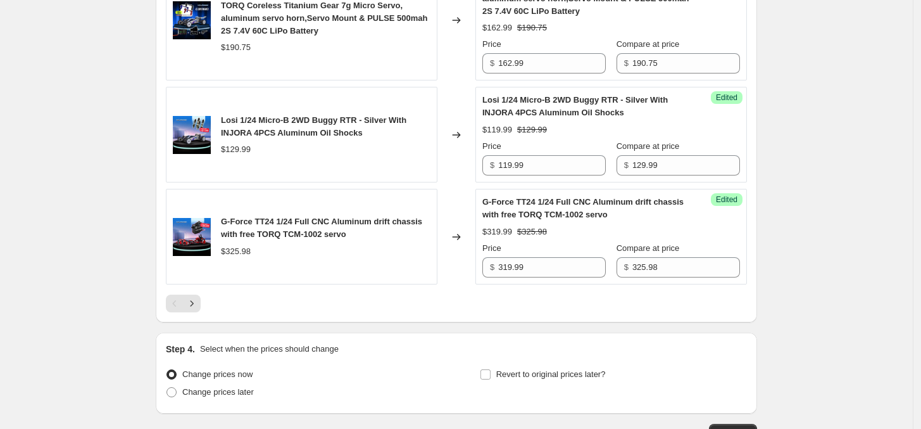
scroll to position [2559, 0]
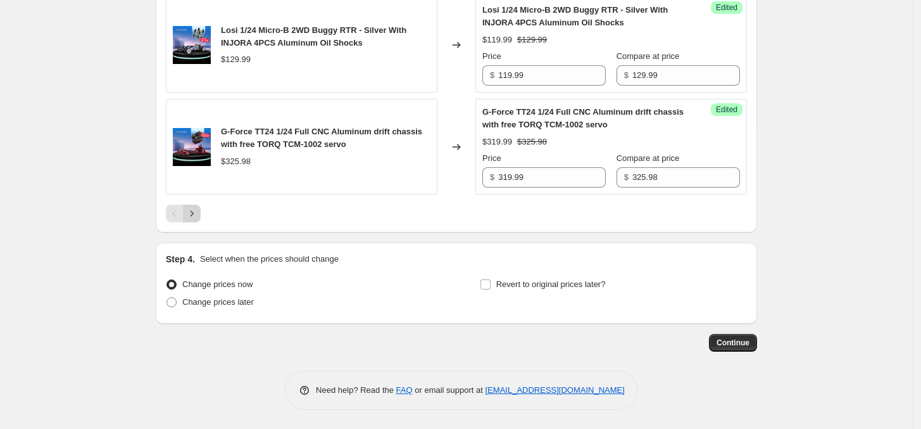
click at [198, 215] on icon "Next" at bounding box center [191, 213] width 13 height 13
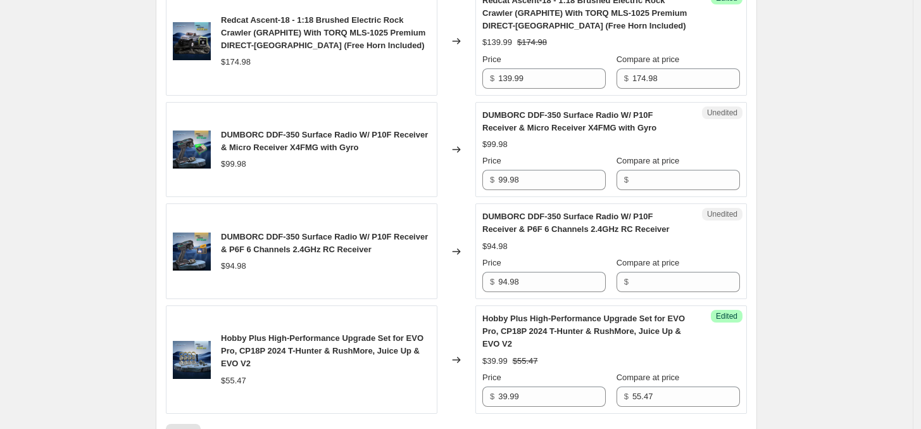
scroll to position [1263, 0]
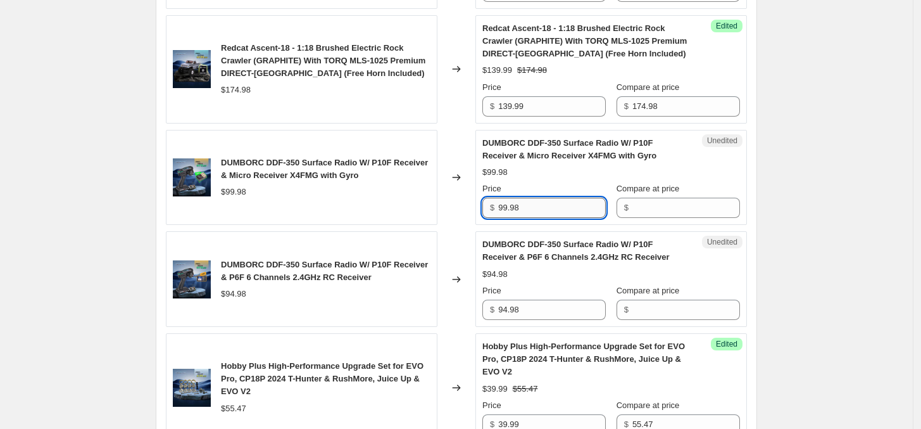
click at [540, 208] on input "99.98" at bounding box center [552, 207] width 108 height 20
type input "79.99"
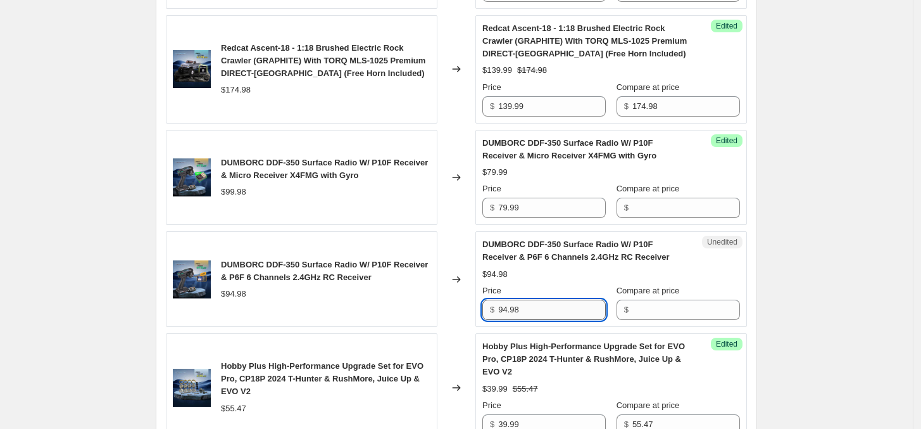
click at [541, 299] on input "94.98" at bounding box center [552, 309] width 108 height 20
click at [541, 301] on input "94.98" at bounding box center [552, 309] width 108 height 20
paste input "79.99"
type input "79.99"
click at [242, 187] on div "$99.98" at bounding box center [233, 191] width 25 height 13
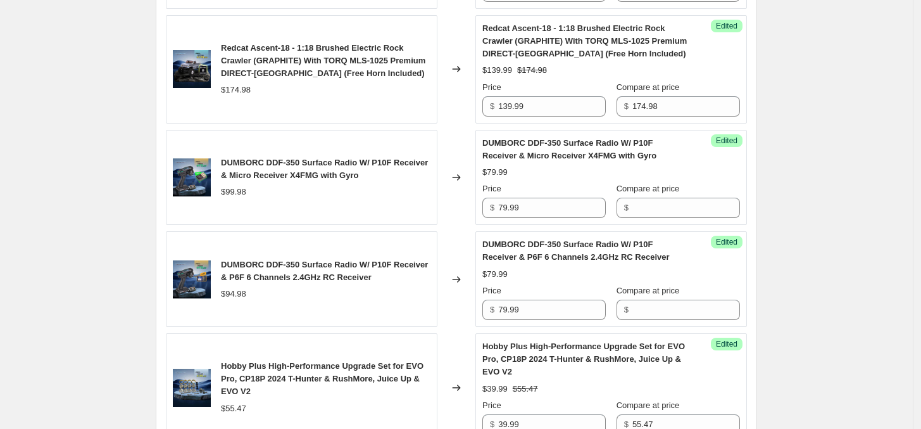
click at [239, 186] on div "$99.98" at bounding box center [233, 191] width 25 height 13
click at [241, 185] on div "$99.98" at bounding box center [233, 191] width 25 height 13
drag, startPoint x: 674, startPoint y: 180, endPoint x: 672, endPoint y: 195, distance: 15.3
click at [674, 190] on div "Compare at price $" at bounding box center [678, 199] width 123 height 35
click at [672, 197] on input "Compare at price" at bounding box center [686, 207] width 108 height 20
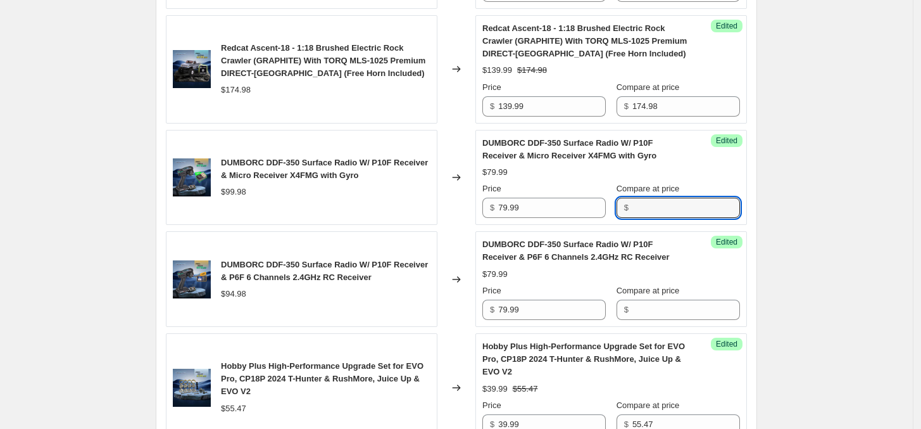
paste input "99.98"
type input "99.98"
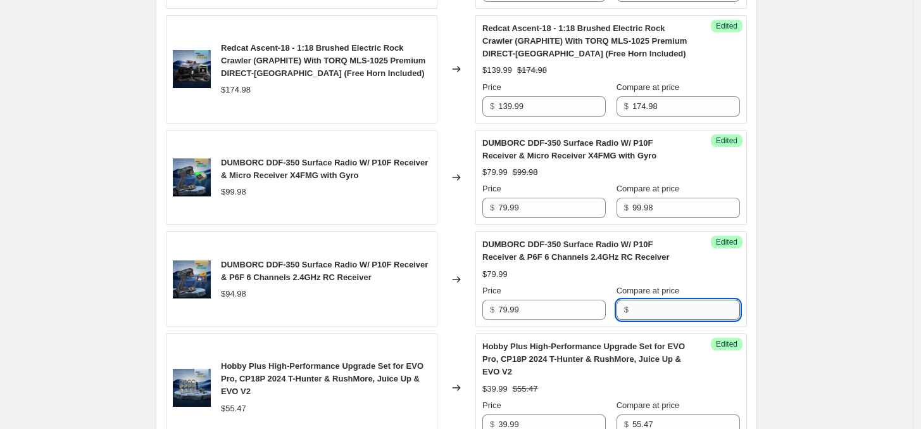
click at [674, 299] on input "Compare at price" at bounding box center [686, 309] width 108 height 20
paste input "99.98"
type input "99.98"
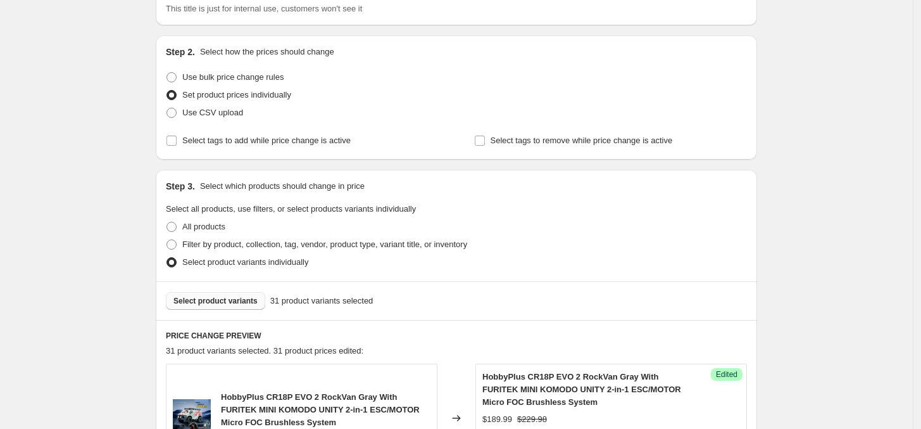
scroll to position [237, 0]
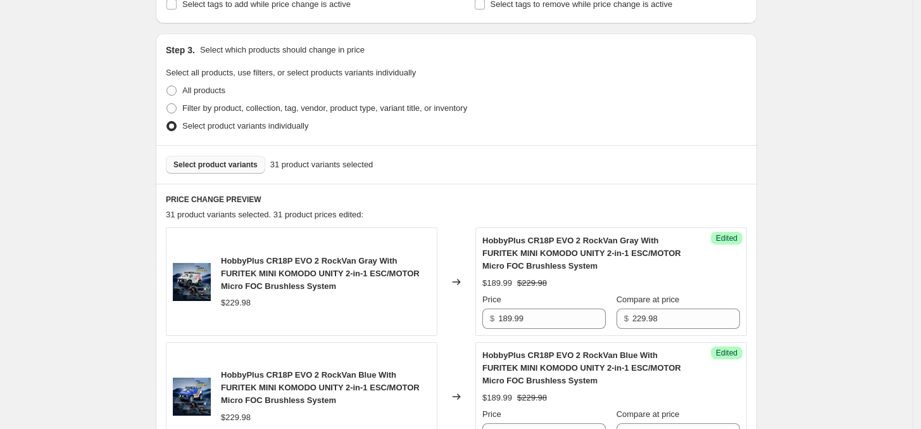
click at [231, 166] on span "Select product variants" at bounding box center [215, 165] width 84 height 10
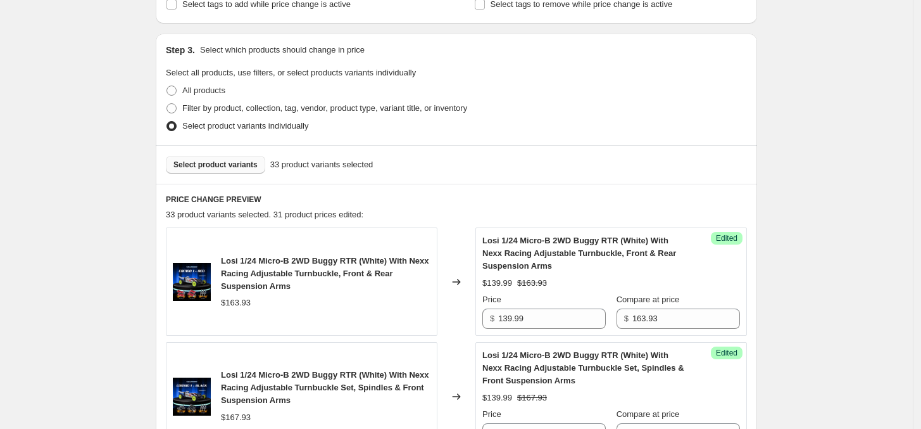
click at [223, 162] on span "Select product variants" at bounding box center [215, 165] width 84 height 10
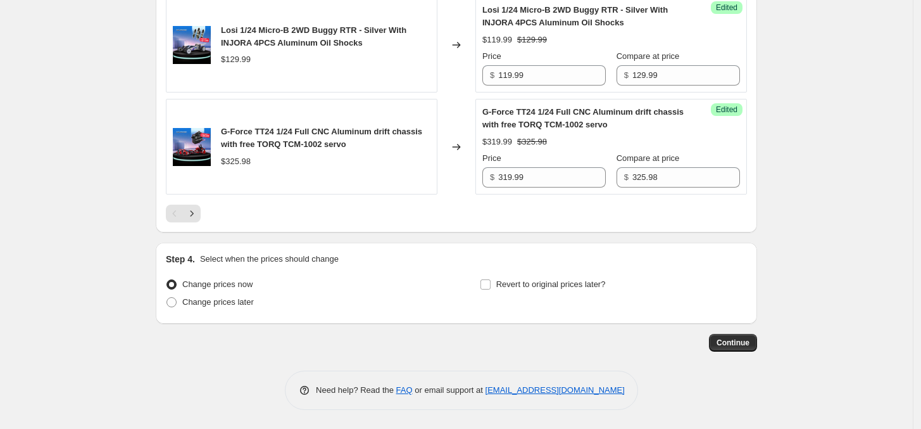
scroll to position [2559, 0]
click at [194, 216] on icon "Next" at bounding box center [191, 213] width 13 height 13
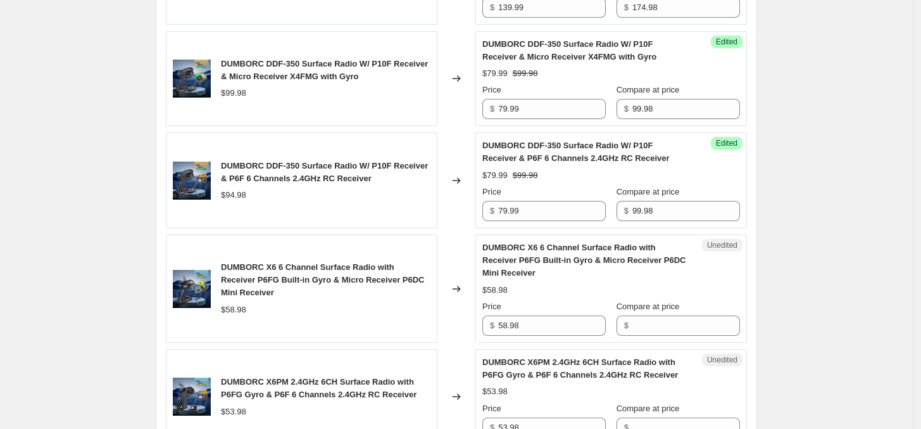
scroll to position [1401, 0]
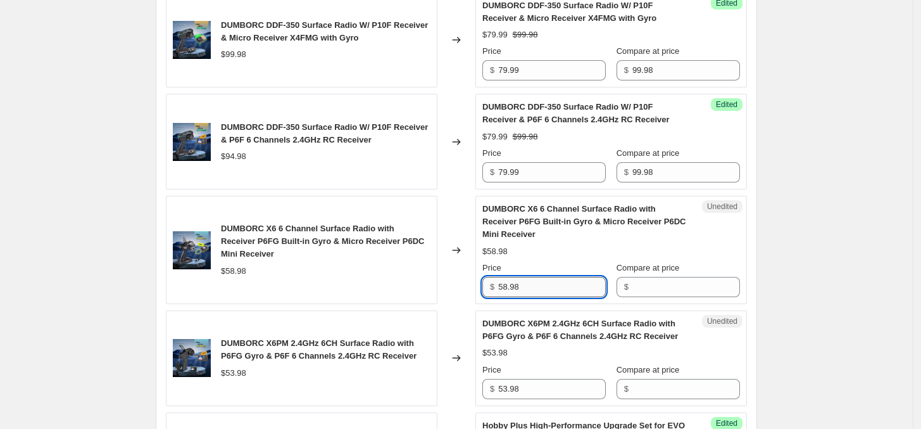
click at [532, 277] on input "58.98" at bounding box center [552, 287] width 108 height 20
drag, startPoint x: 548, startPoint y: 274, endPoint x: 434, endPoint y: 276, distance: 113.3
click at [434, 276] on div "DUMBORC X6 6 Channel Surface Radio with Receiver P6FG Built-in Gyro & Micro Rec…" at bounding box center [456, 250] width 581 height 108
type input "42.99"
click at [236, 265] on div "$58.98" at bounding box center [233, 271] width 25 height 13
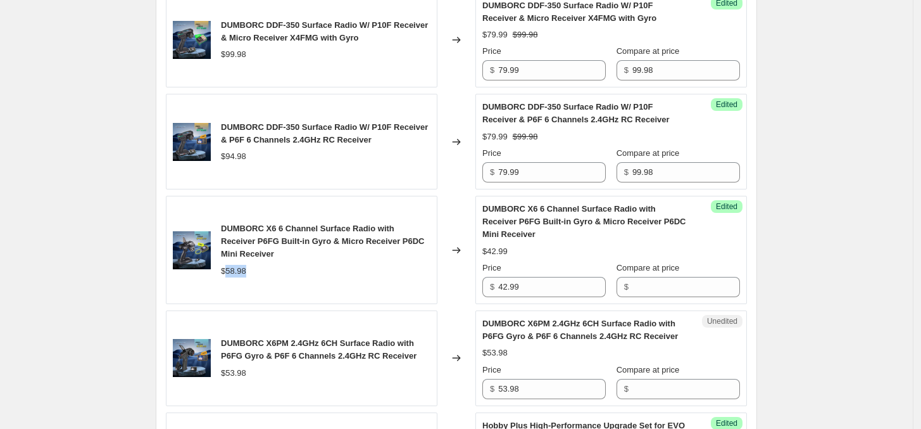
click at [236, 265] on div "$58.98" at bounding box center [233, 271] width 25 height 13
click at [655, 281] on input "Compare at price" at bounding box center [686, 287] width 108 height 20
paste input "58.98"
type input "58.98"
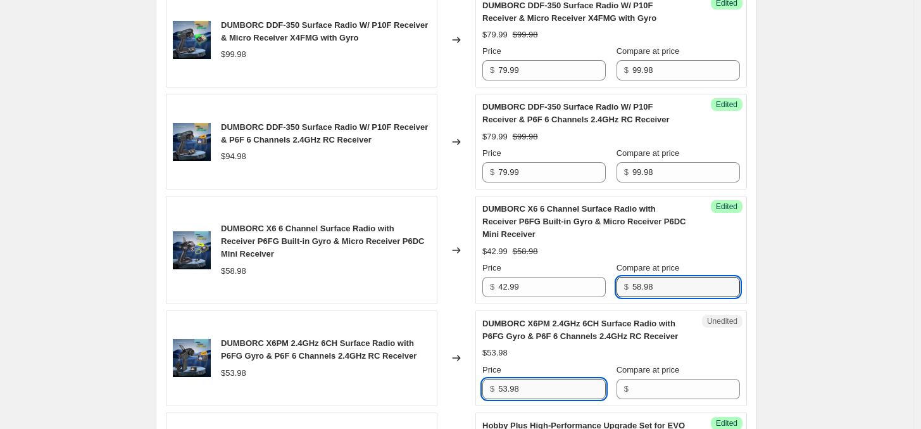
click at [538, 379] on input "53.98" at bounding box center [552, 389] width 108 height 20
type input "38.99"
click at [242, 367] on div "$53.98" at bounding box center [233, 373] width 25 height 13
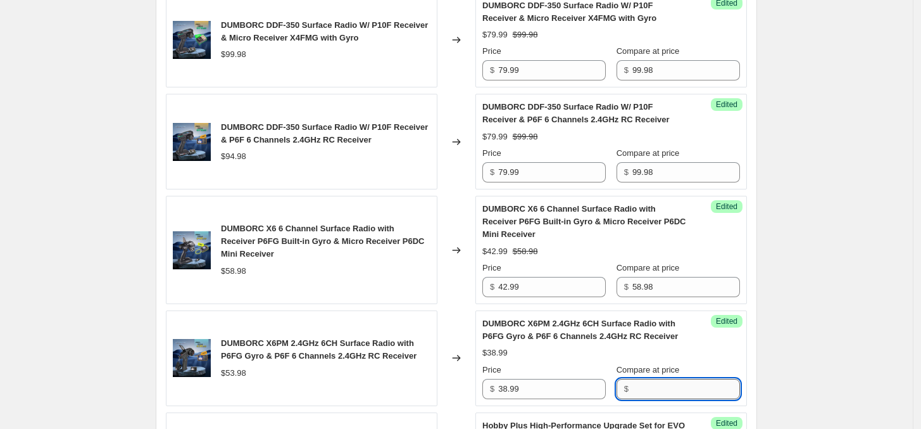
click at [695, 379] on input "Compare at price" at bounding box center [686, 389] width 108 height 20
paste input "53.98"
type input "53.98"
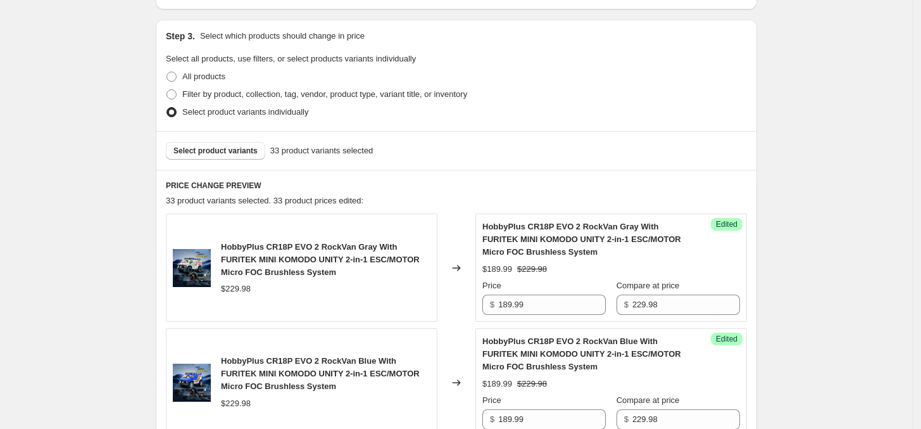
scroll to position [396, 0]
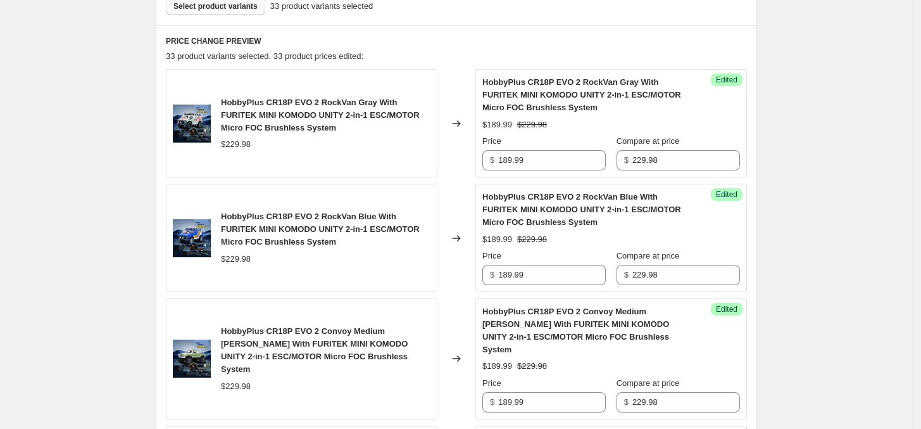
click at [245, 7] on span "Select product variants" at bounding box center [215, 6] width 84 height 10
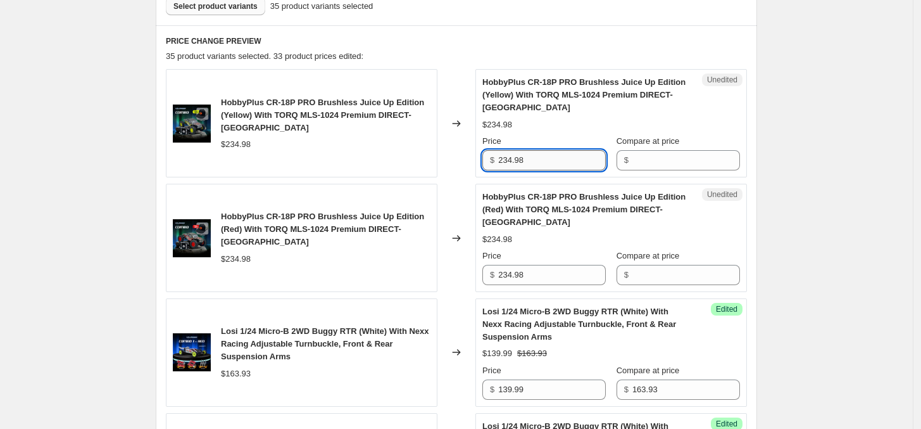
click at [553, 166] on input "234.98" at bounding box center [552, 160] width 108 height 20
type input "200.78"
click at [539, 279] on input "234.98" at bounding box center [552, 275] width 108 height 20
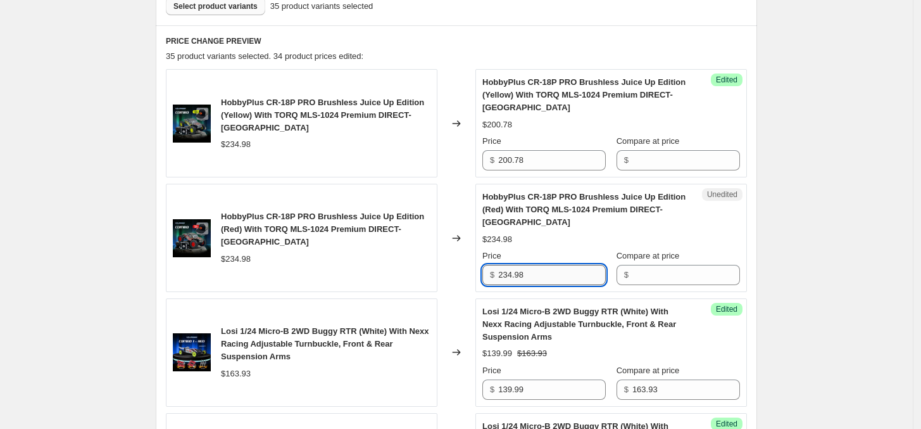
click at [539, 279] on input "234.98" at bounding box center [552, 275] width 108 height 20
paste input "00.7"
type input "200.78"
click at [248, 257] on div "$234.98" at bounding box center [236, 259] width 30 height 13
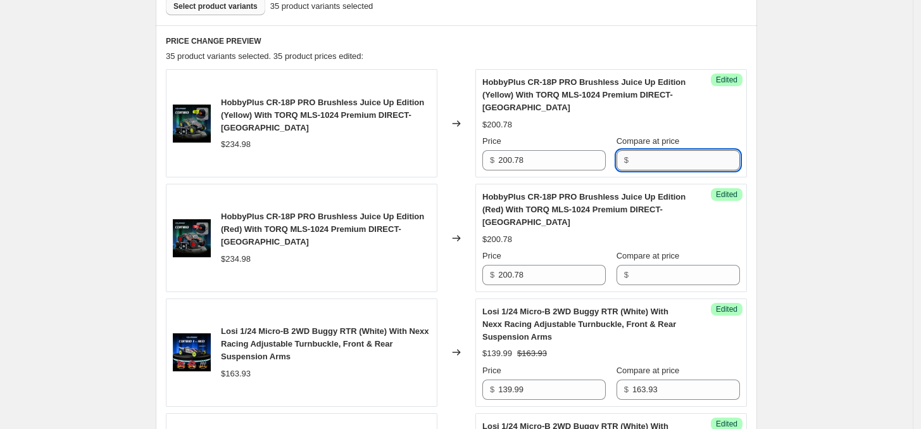
click at [668, 163] on input "Compare at price" at bounding box center [686, 160] width 108 height 20
paste input "234.98"
type input "234.98"
click at [672, 273] on input "Compare at price" at bounding box center [686, 275] width 108 height 20
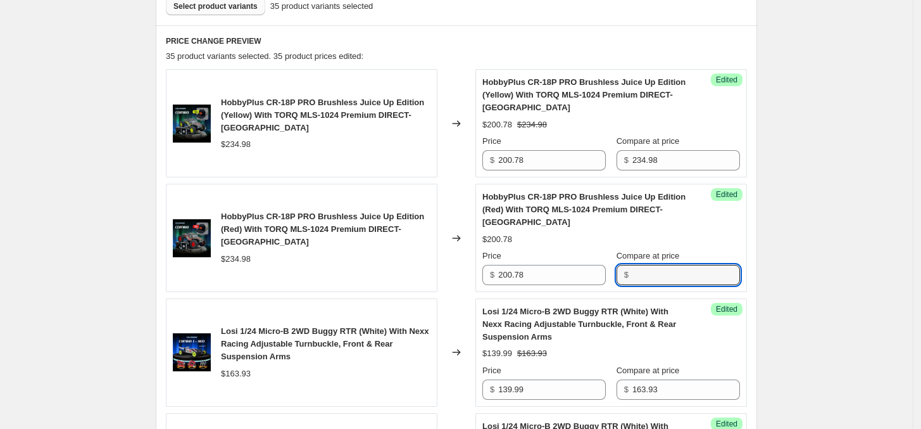
paste input "234.98"
type input "234.98"
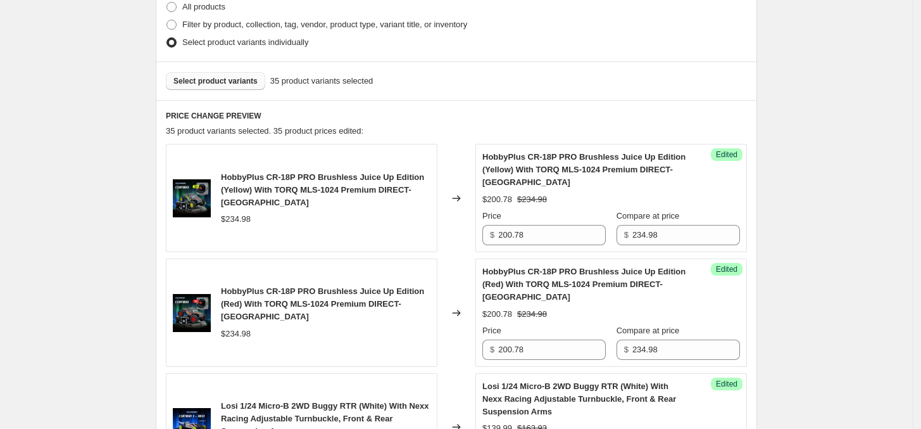
scroll to position [237, 0]
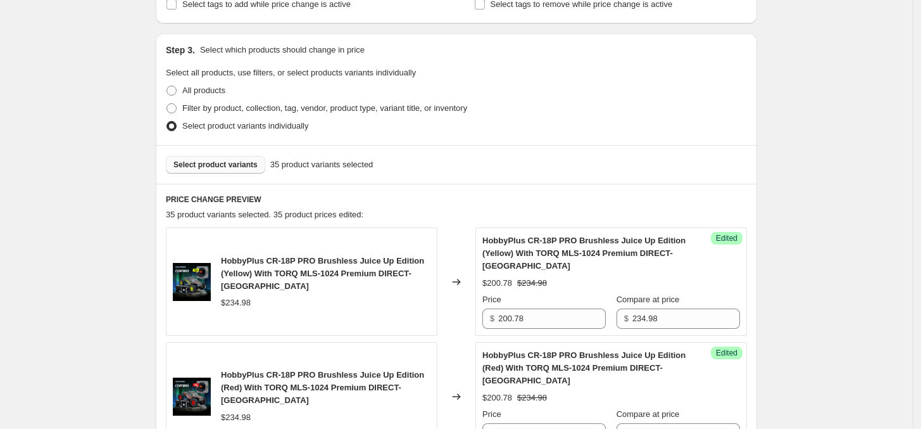
click at [220, 162] on span "Select product variants" at bounding box center [215, 165] width 84 height 10
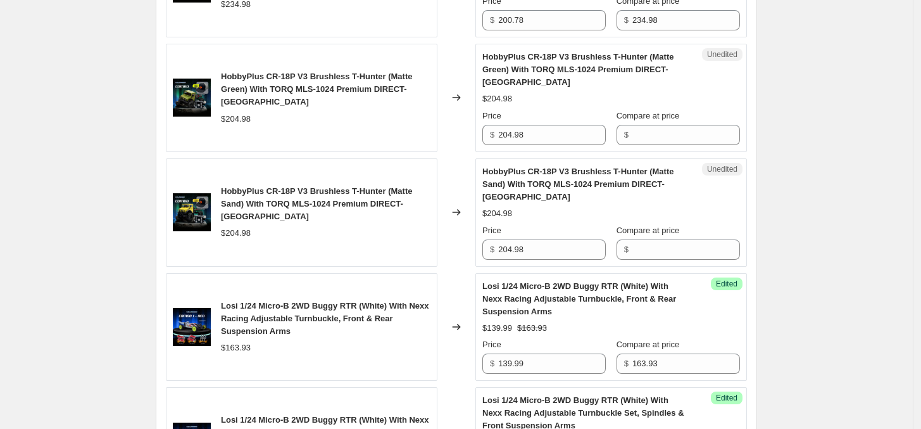
scroll to position [633, 0]
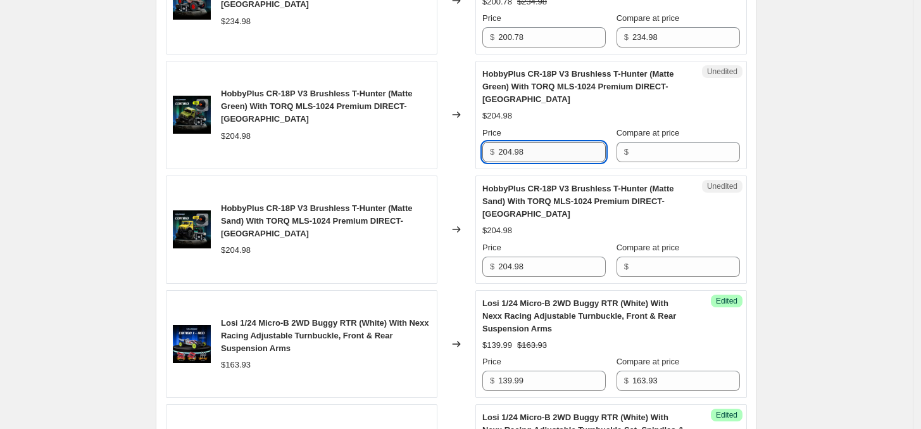
click at [561, 152] on input "204.98" at bounding box center [552, 152] width 108 height 20
type input "176.78"
click at [538, 272] on input "204.98" at bounding box center [552, 266] width 108 height 20
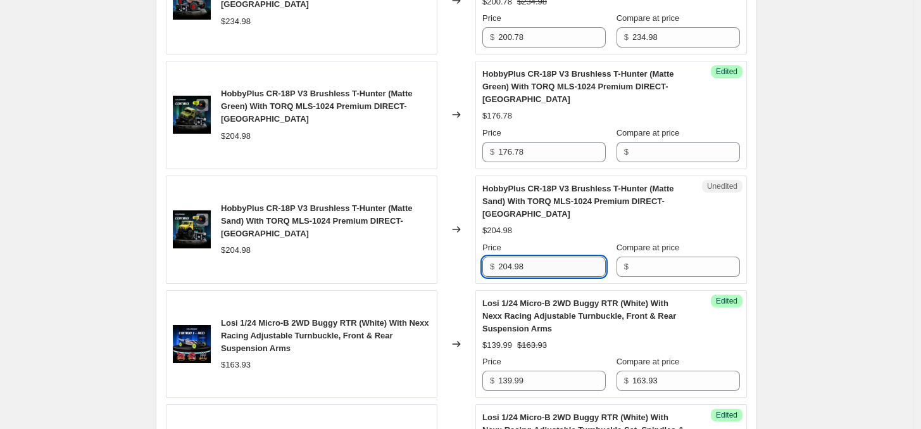
click at [538, 272] on input "204.98" at bounding box center [552, 266] width 108 height 20
paste input "176.7"
type input "176.78"
click at [234, 250] on div "$204.98" at bounding box center [236, 250] width 30 height 13
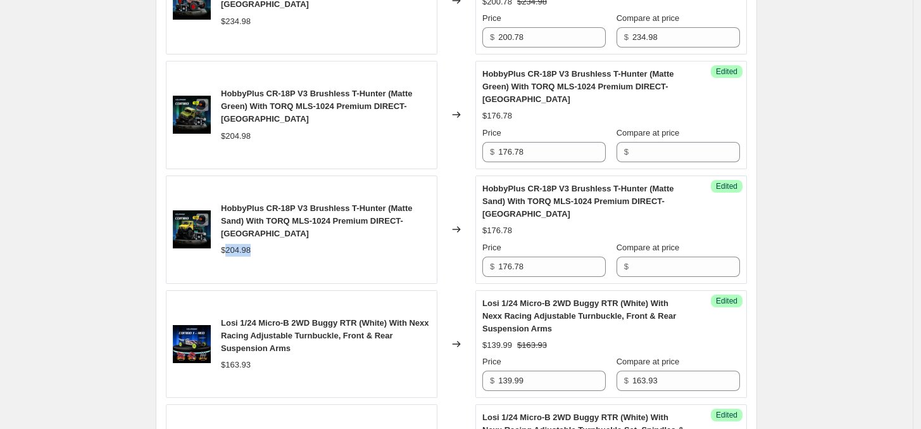
click at [234, 250] on div "$204.98" at bounding box center [236, 250] width 30 height 13
click at [646, 158] on input "Compare at price" at bounding box center [686, 152] width 108 height 20
paste input "204.98"
type input "204.98"
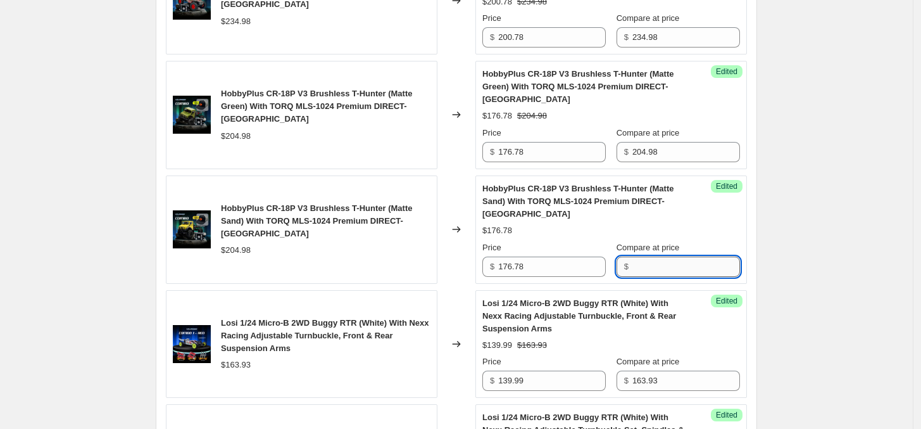
click at [672, 263] on input "Compare at price" at bounding box center [686, 266] width 108 height 20
paste input "204.98"
type input "204.98"
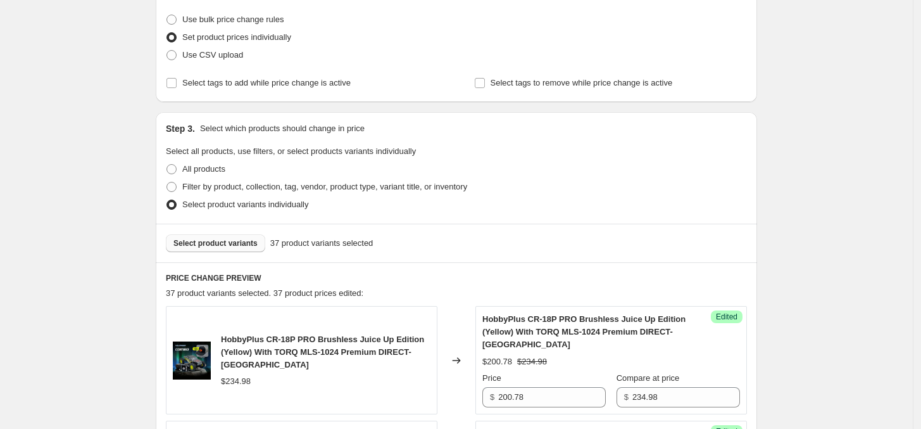
scroll to position [237, 0]
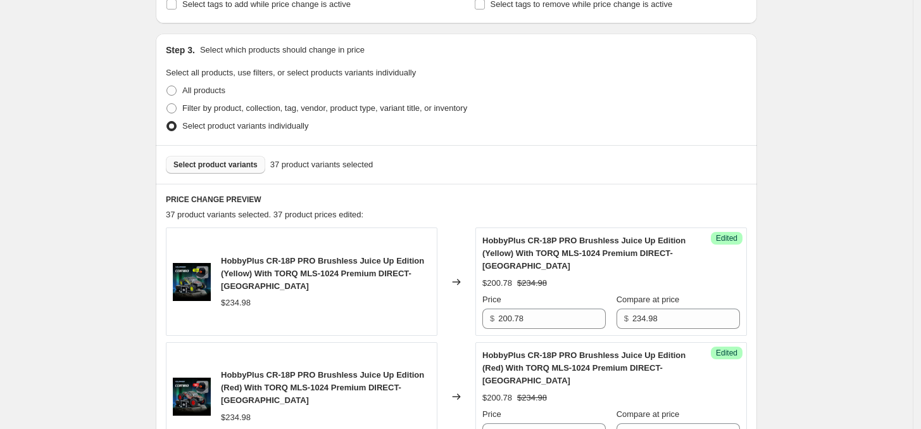
click at [217, 160] on span "Select product variants" at bounding box center [215, 165] width 84 height 10
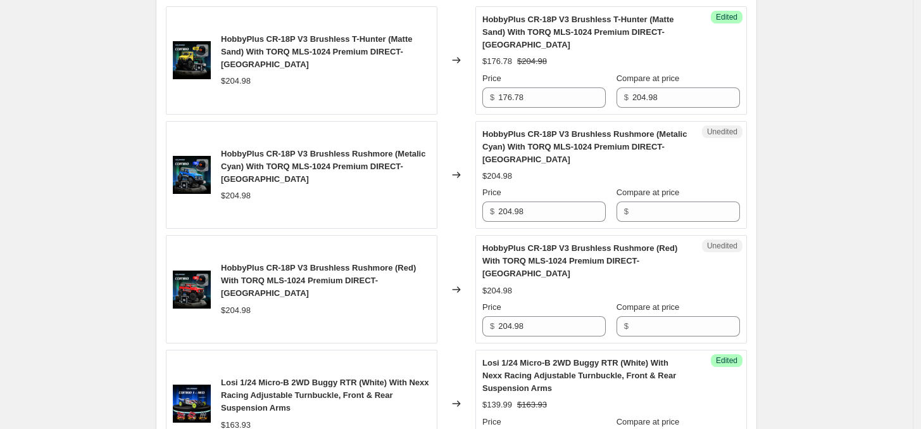
scroll to position [870, 0]
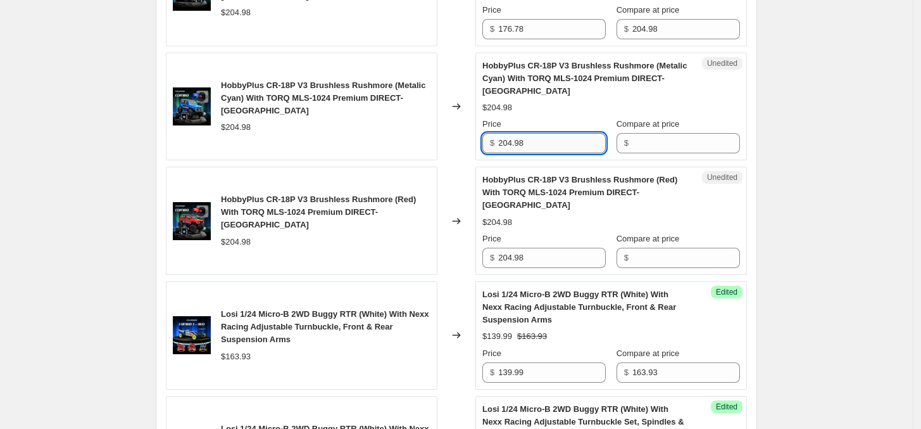
click at [543, 143] on input "204.98" at bounding box center [552, 143] width 108 height 20
paste input "$176.7"
drag, startPoint x: 506, startPoint y: 142, endPoint x: 546, endPoint y: 160, distance: 43.3
click at [510, 141] on input "$176.78" at bounding box center [552, 143] width 108 height 20
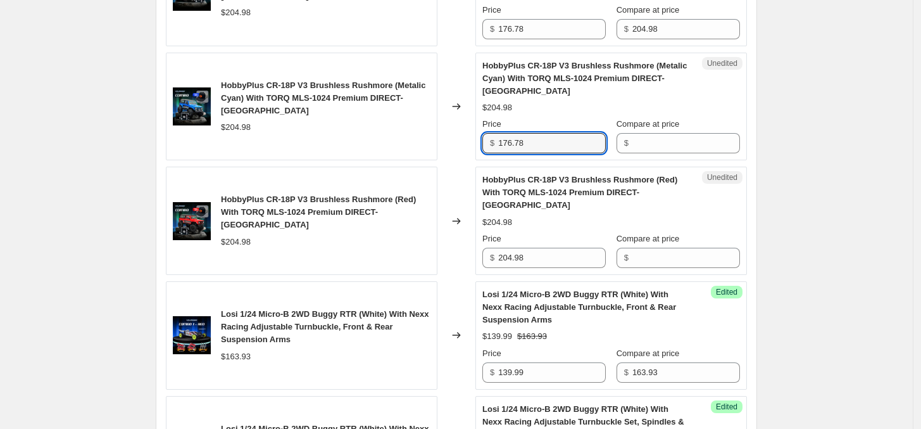
type input "176.78"
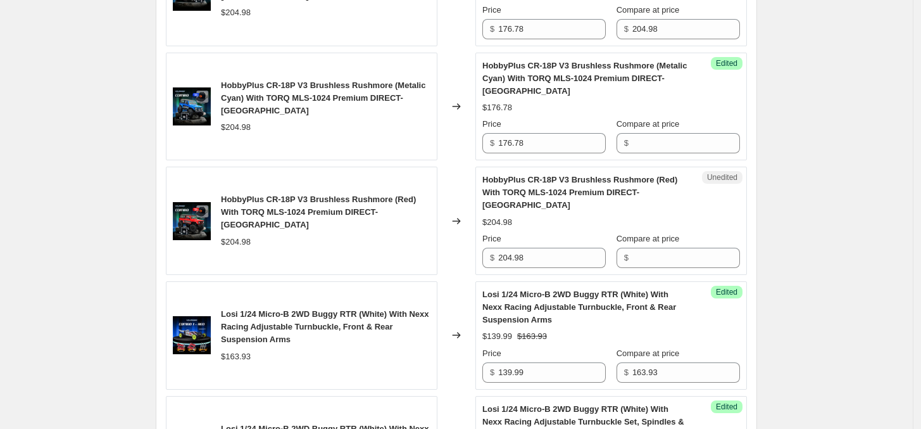
click at [562, 141] on input "176.78" at bounding box center [552, 143] width 108 height 20
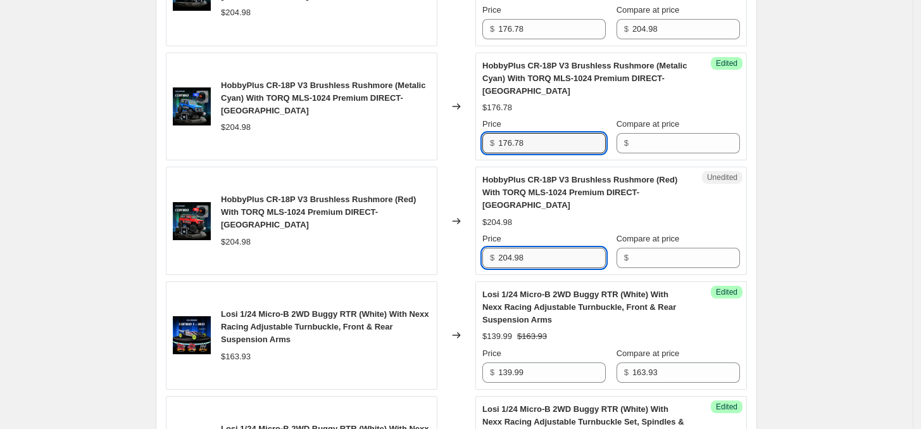
click at [551, 258] on input "204.98" at bounding box center [552, 258] width 108 height 20
paste input "176.7"
type input "176.78"
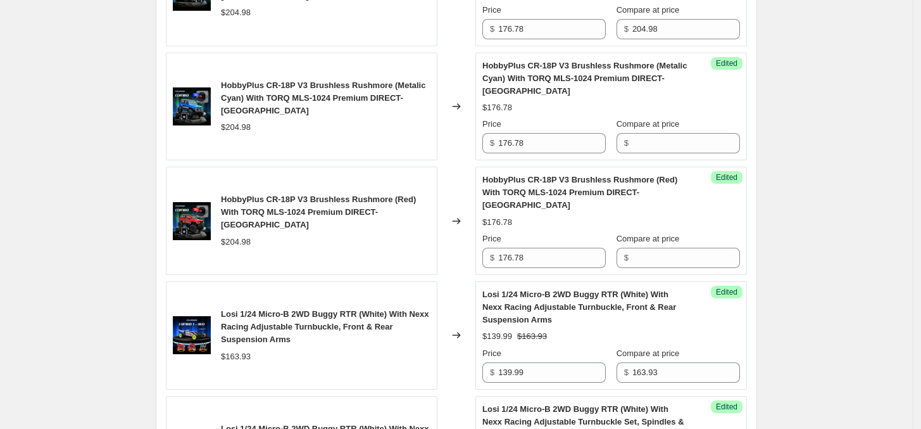
click at [241, 132] on div "$204.98" at bounding box center [236, 127] width 30 height 13
click at [653, 139] on input "Compare at price" at bounding box center [686, 143] width 108 height 20
paste input "204.98"
type input "204.98"
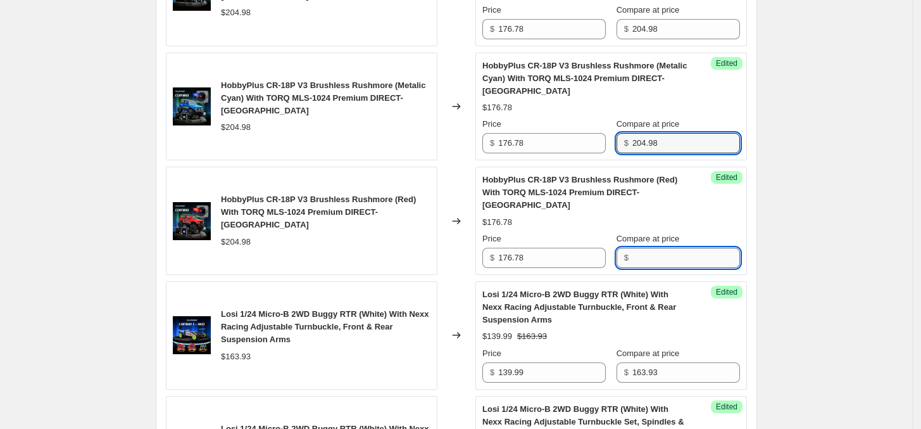
click at [665, 260] on input "Compare at price" at bounding box center [686, 258] width 108 height 20
paste input "204.98"
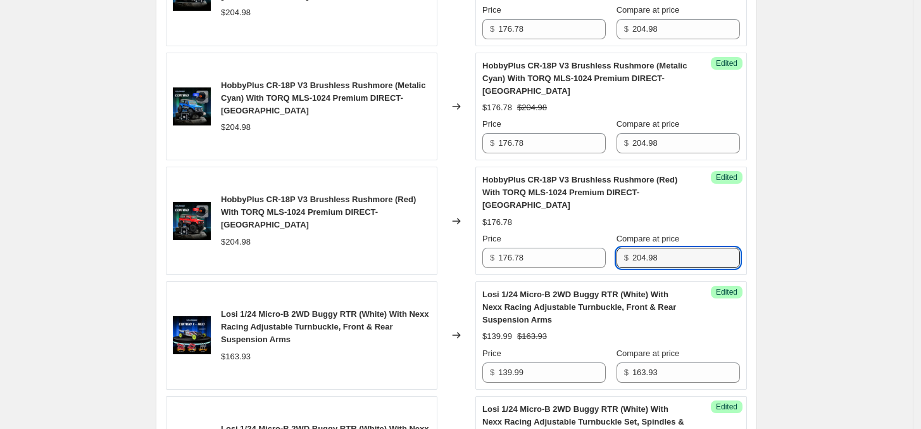
type input "204.98"
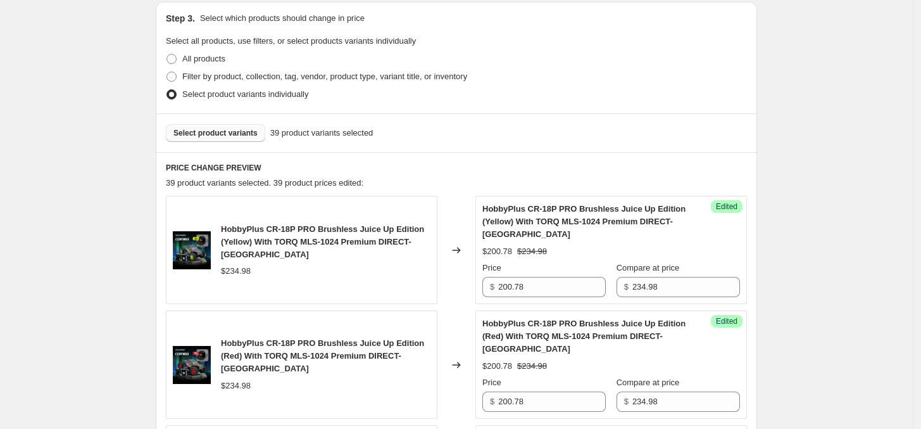
scroll to position [396, 0]
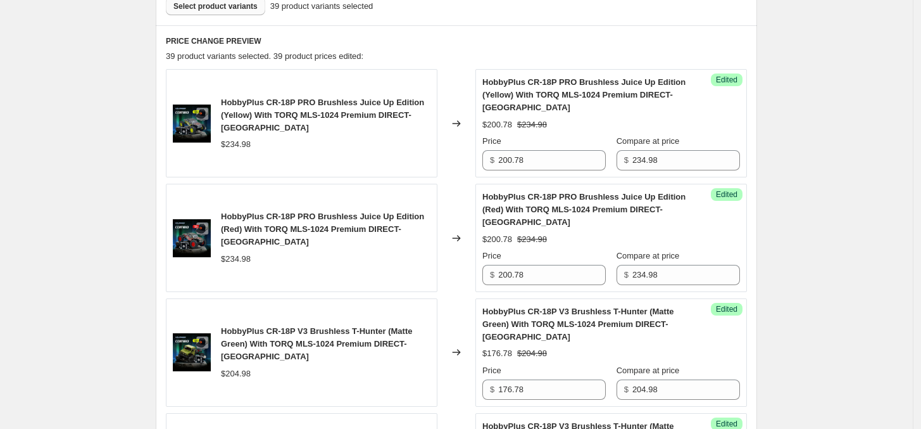
click at [231, 4] on span "Select product variants" at bounding box center [215, 6] width 84 height 10
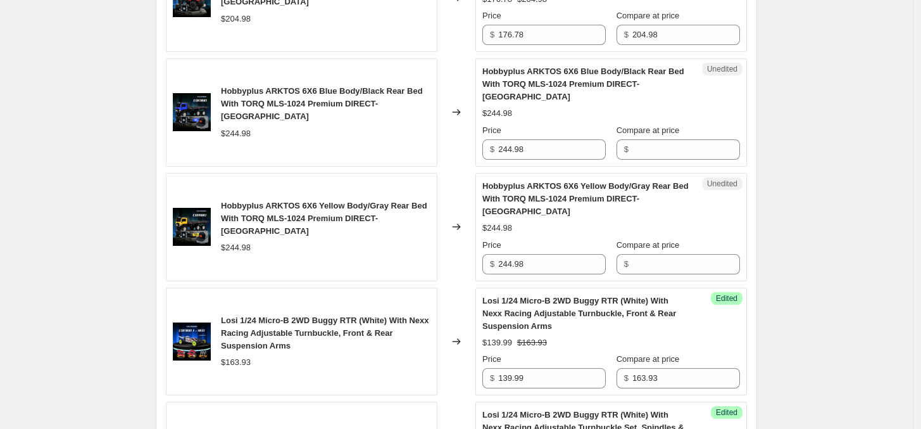
scroll to position [1108, 0]
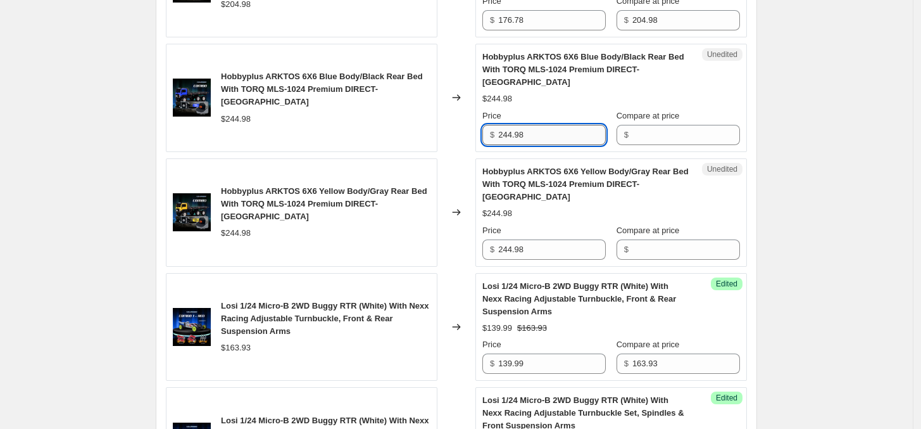
click at [555, 142] on input "244.98" at bounding box center [552, 135] width 108 height 20
type input "208.77"
click at [553, 259] on input "244.98" at bounding box center [552, 249] width 108 height 20
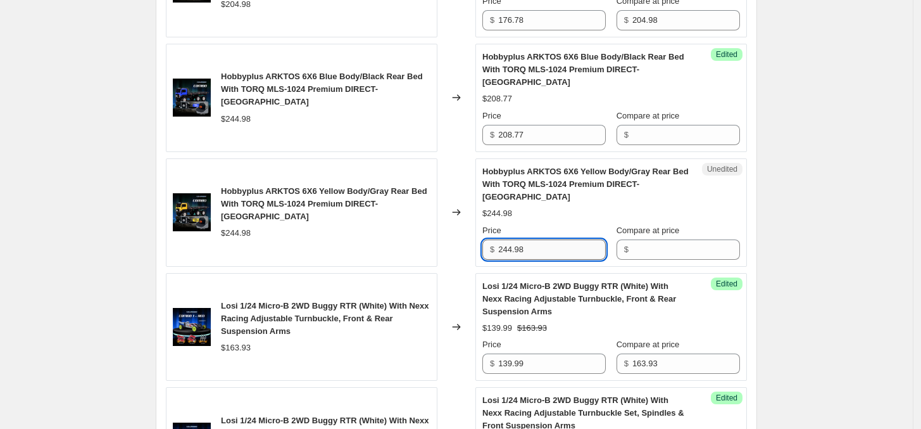
click at [553, 259] on input "244.98" at bounding box center [552, 249] width 108 height 20
paste input "08.77"
type input "208.77"
click at [246, 130] on div "Hobbyplus ARKTOS 6X6 Blue Body/Black Rear Bed With TORQ MLS-1024 Premium DIRECT…" at bounding box center [302, 98] width 272 height 108
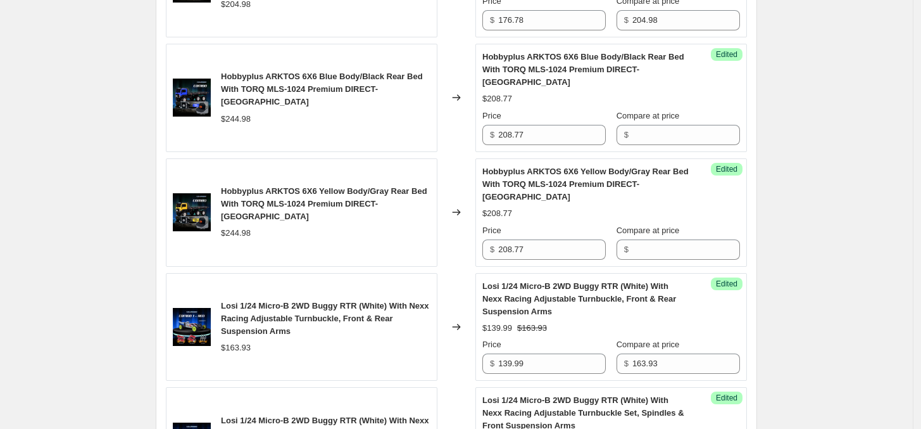
click at [242, 122] on div "$244.98" at bounding box center [236, 119] width 30 height 13
click at [241, 125] on div "$244.98" at bounding box center [236, 119] width 30 height 13
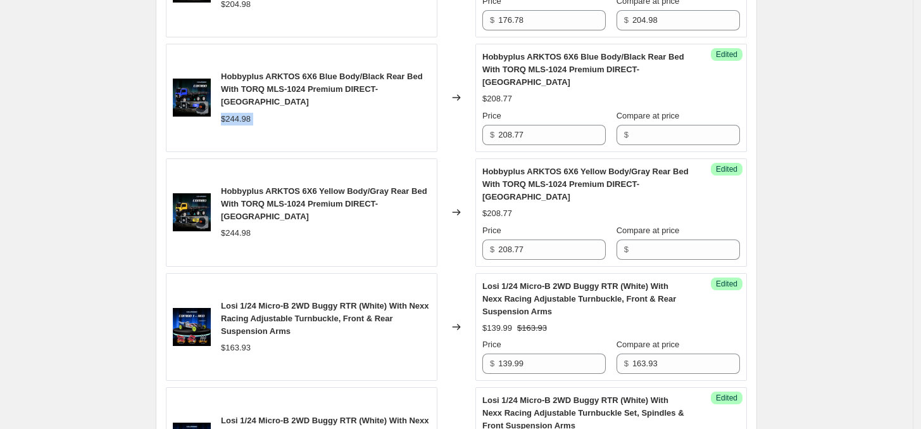
click at [245, 123] on div "$244.98" at bounding box center [236, 119] width 30 height 13
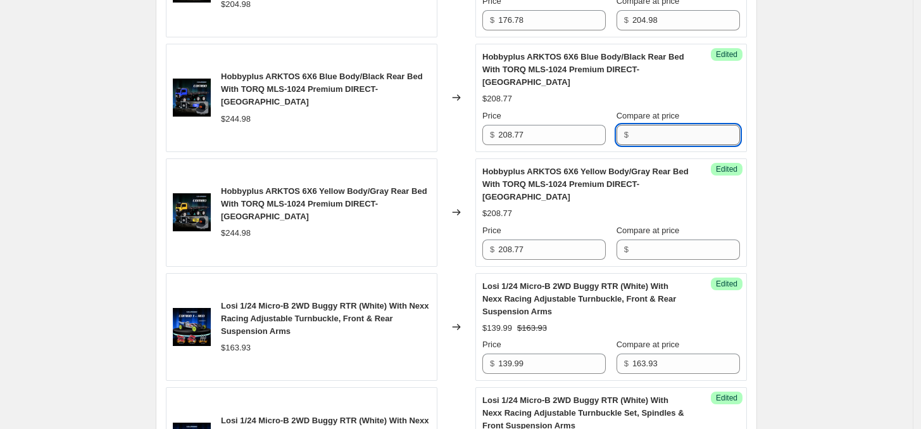
click at [651, 145] on input "Compare at price" at bounding box center [686, 135] width 108 height 20
paste input "244.98"
type input "244.98"
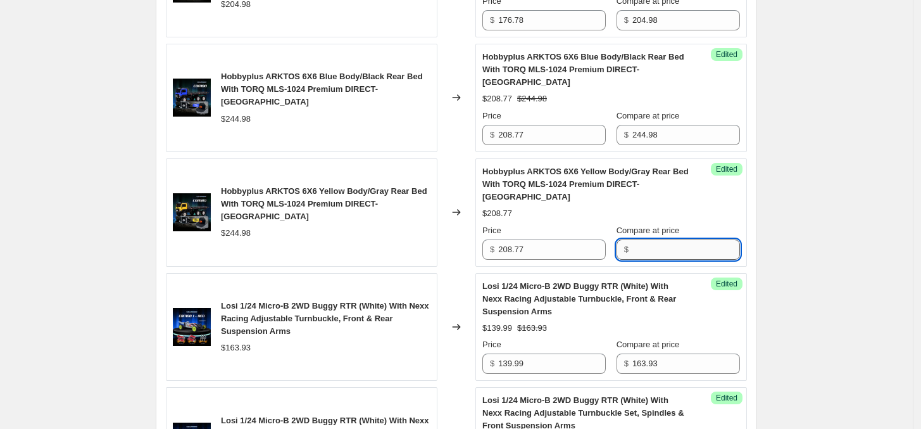
click at [660, 246] on input "Compare at price" at bounding box center [686, 249] width 108 height 20
paste input "244.98"
type input "244.98"
click at [805, 241] on div "Create new price [MEDICAL_DATA]. This page is ready Create new price [MEDICAL_D…" at bounding box center [456, 382] width 913 height 2981
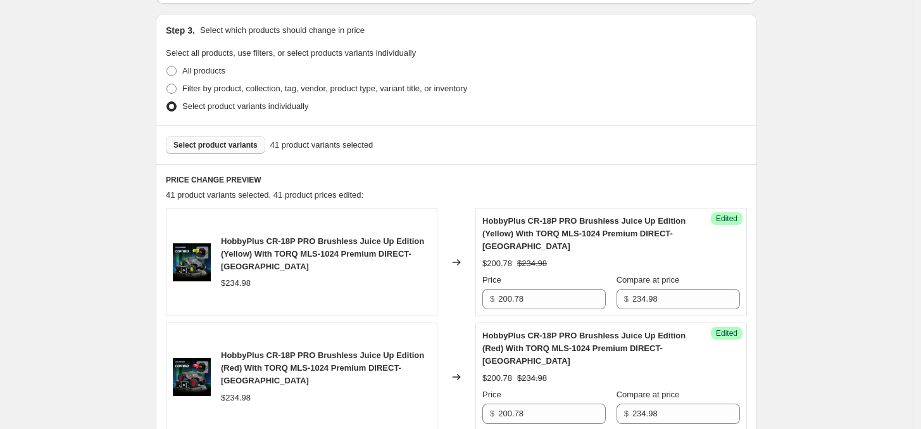
scroll to position [316, 0]
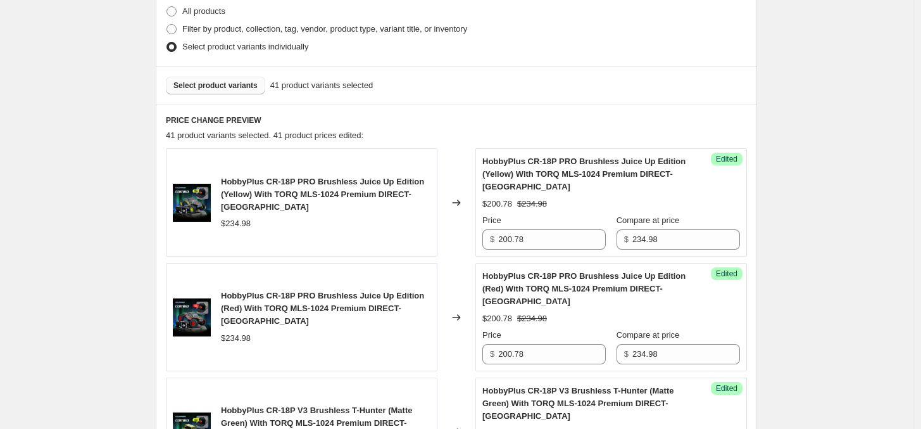
click at [218, 85] on span "Select product variants" at bounding box center [215, 85] width 84 height 10
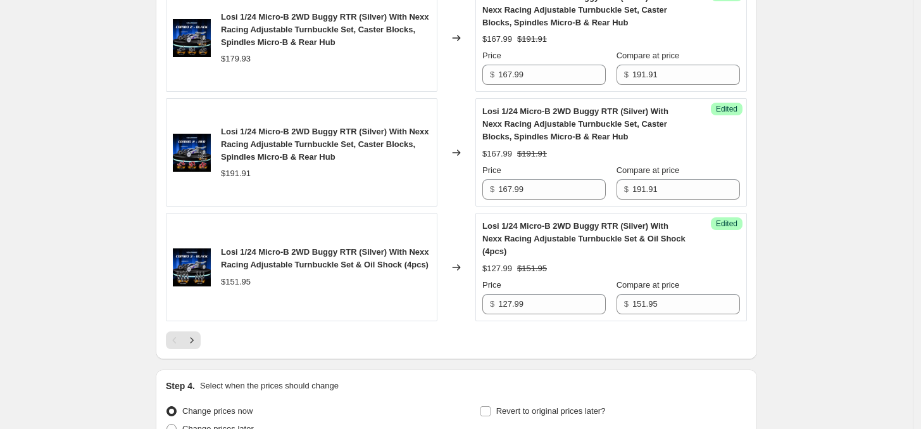
scroll to position [2559, 0]
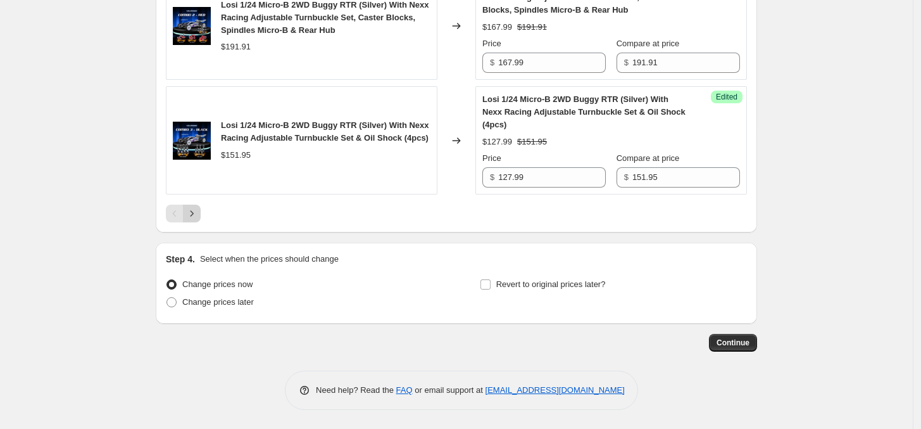
click at [188, 211] on button "Next" at bounding box center [192, 213] width 18 height 18
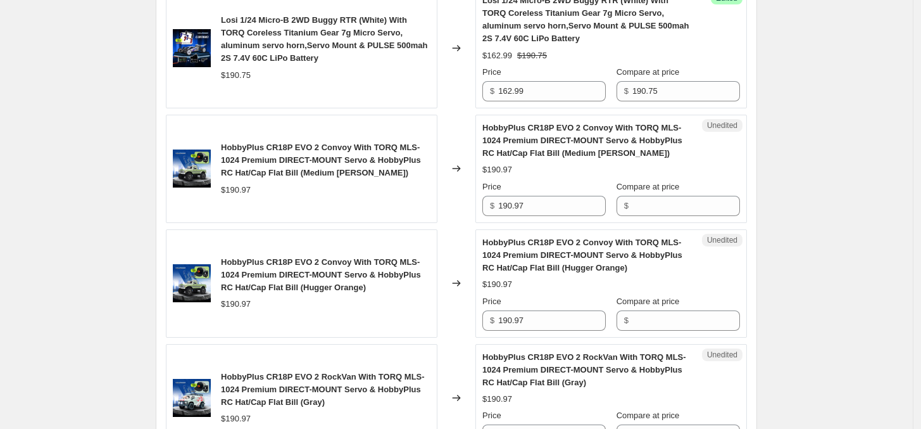
scroll to position [976, 0]
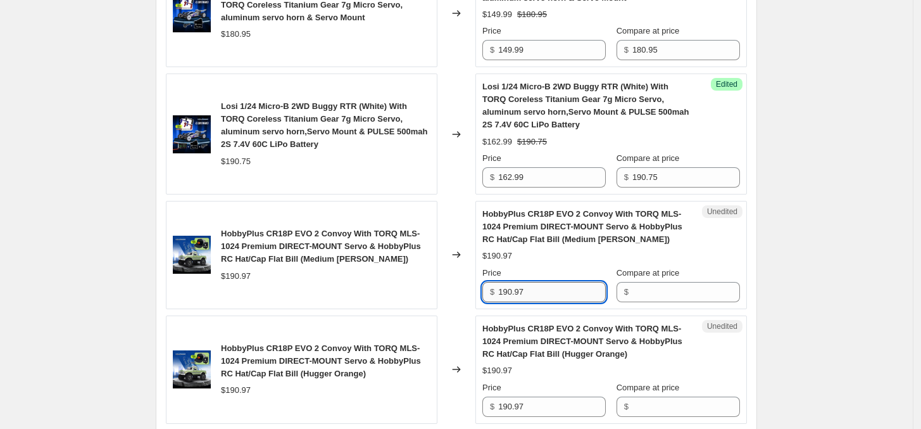
click at [573, 293] on input "190.97" at bounding box center [552, 292] width 108 height 20
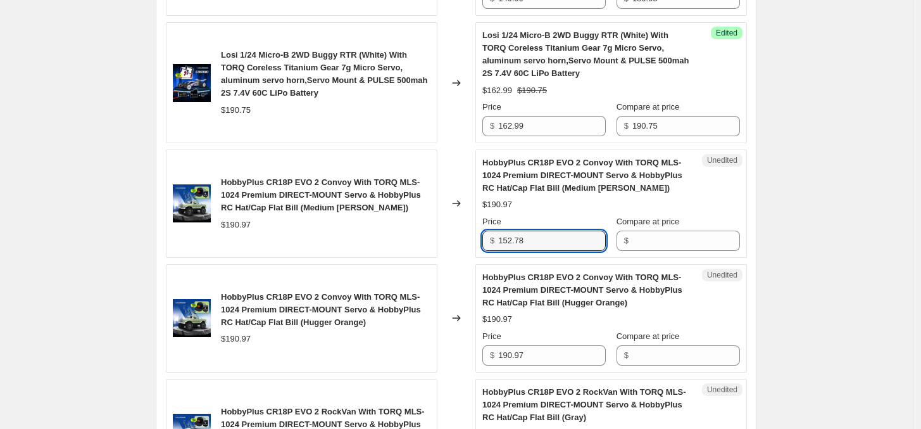
scroll to position [1055, 0]
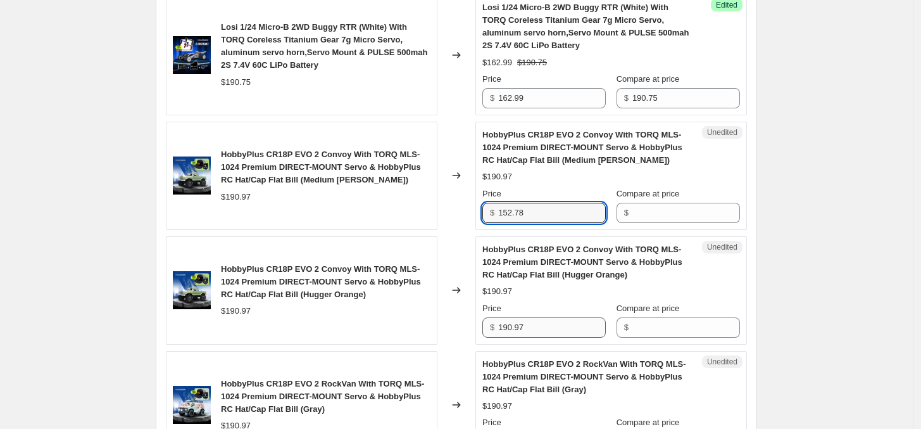
type input "152.78"
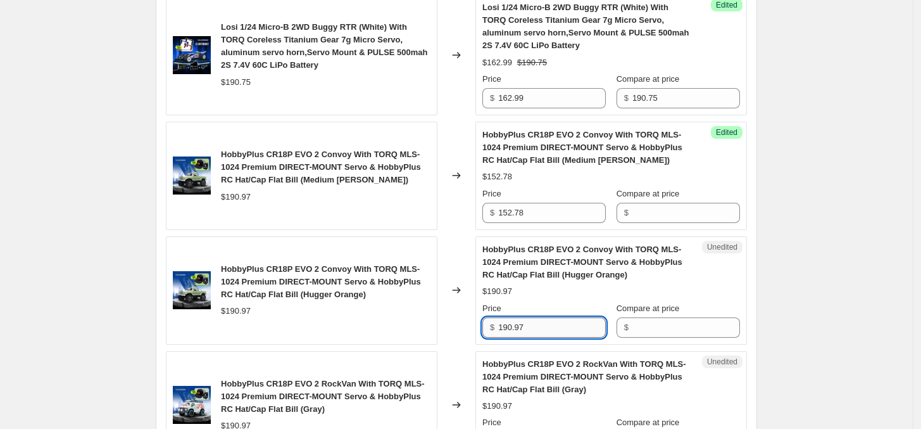
click at [560, 323] on input "190.97" at bounding box center [552, 327] width 108 height 20
paste input "52.78"
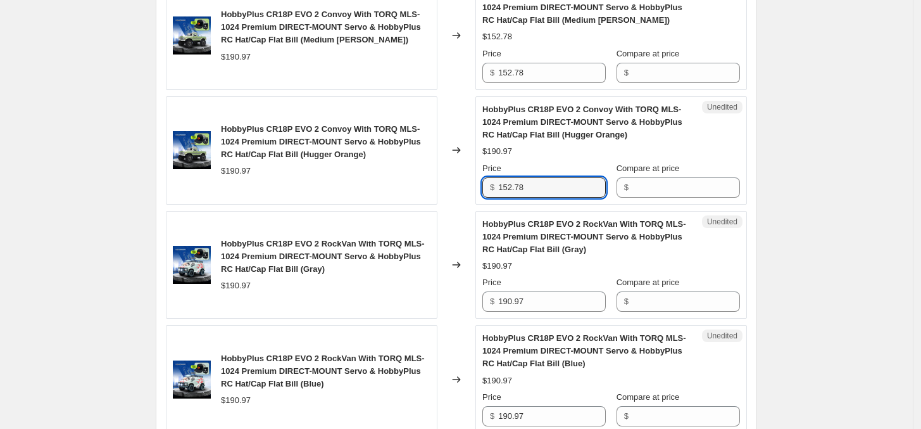
scroll to position [1213, 0]
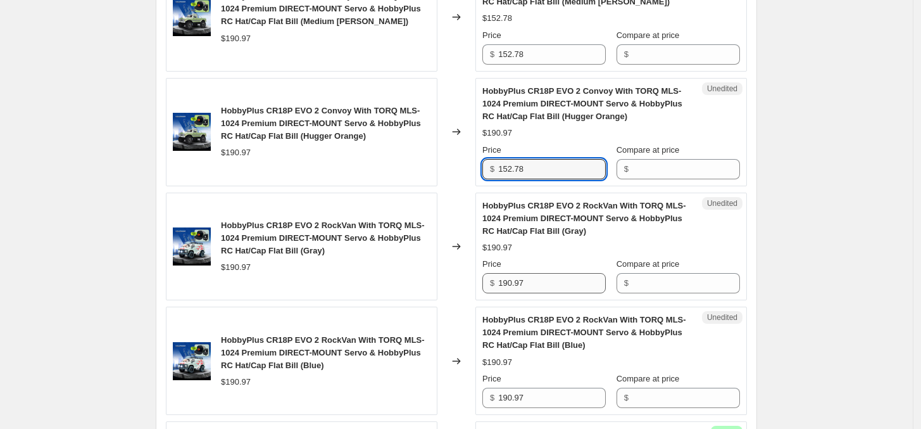
type input "152.78"
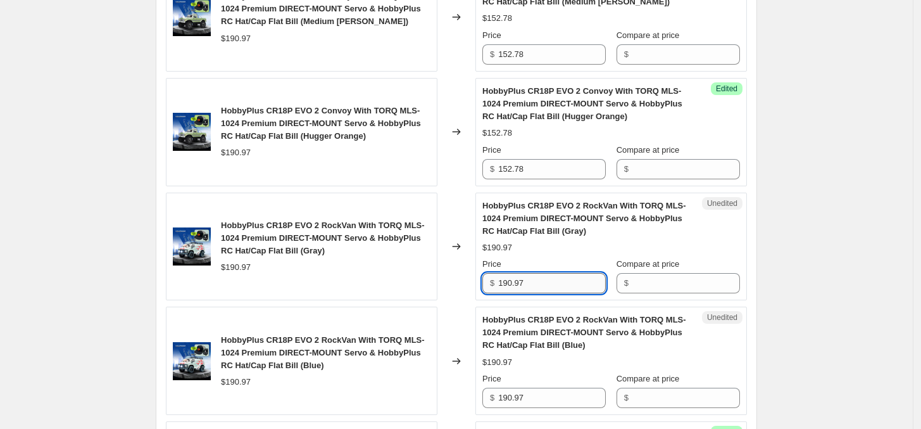
click at [549, 289] on input "190.97" at bounding box center [552, 283] width 108 height 20
paste input "52.78"
type input "152.78"
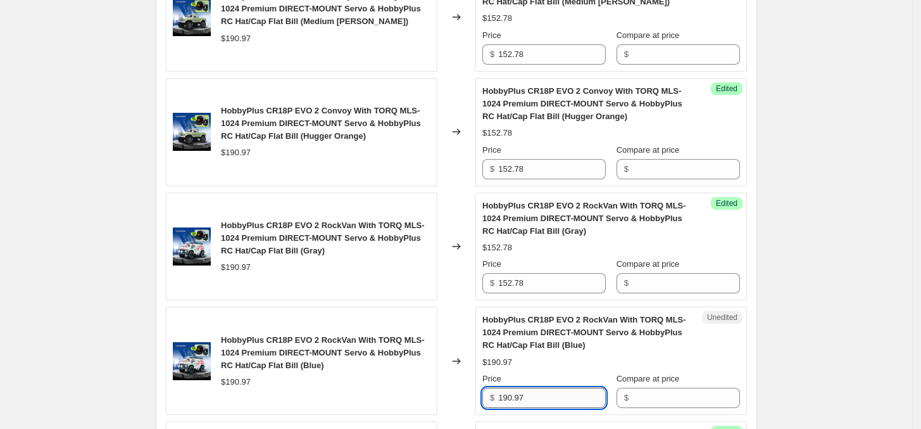
click at [540, 396] on input "190.97" at bounding box center [552, 397] width 108 height 20
paste input "52.78"
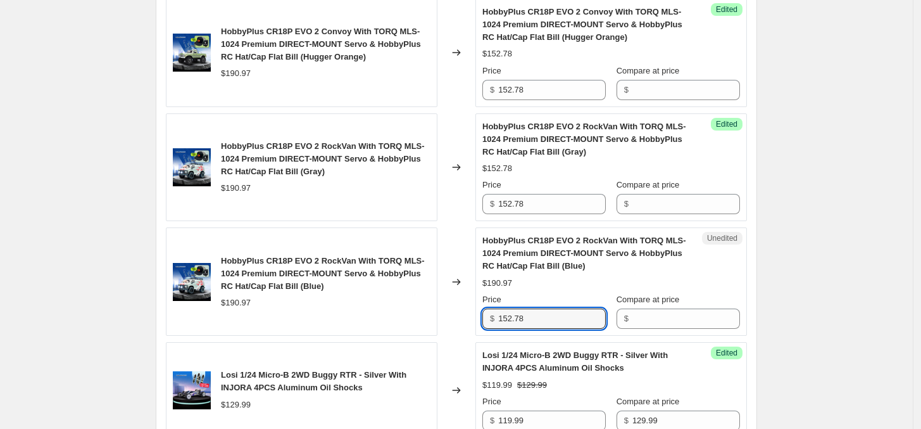
scroll to position [1372, 0]
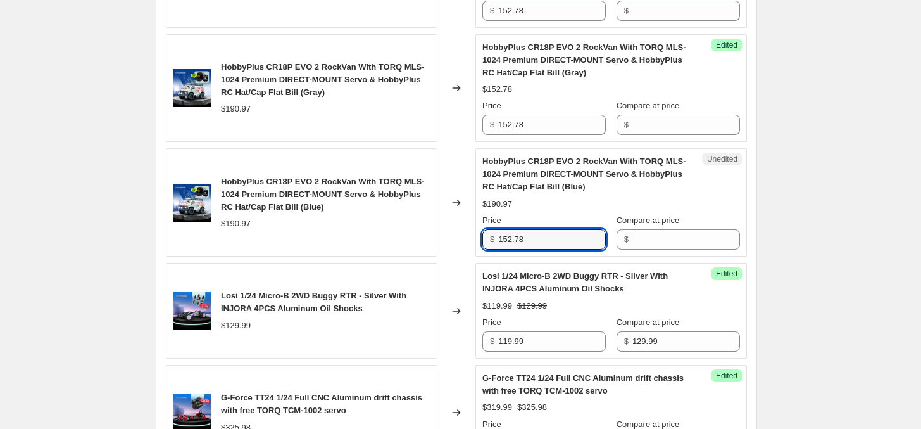
type input "152.78"
click at [802, 273] on div "Create new price [MEDICAL_DATA]. This page is ready Create new price [MEDICAL_D…" at bounding box center [456, 125] width 913 height 2994
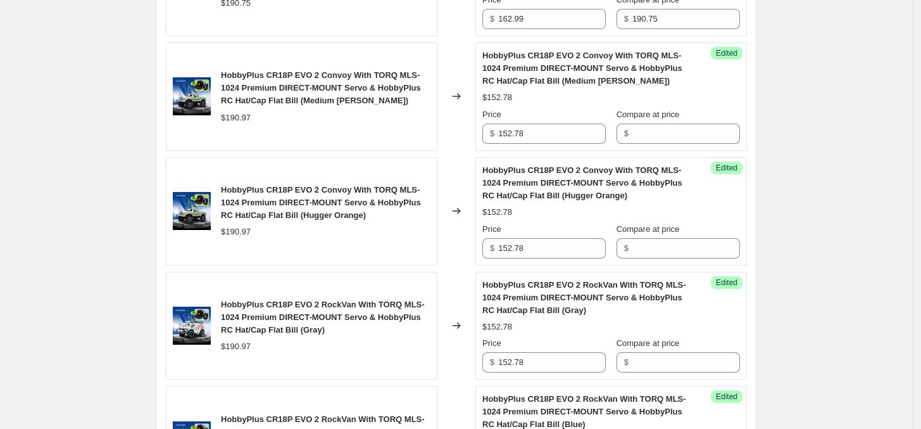
scroll to position [1055, 0]
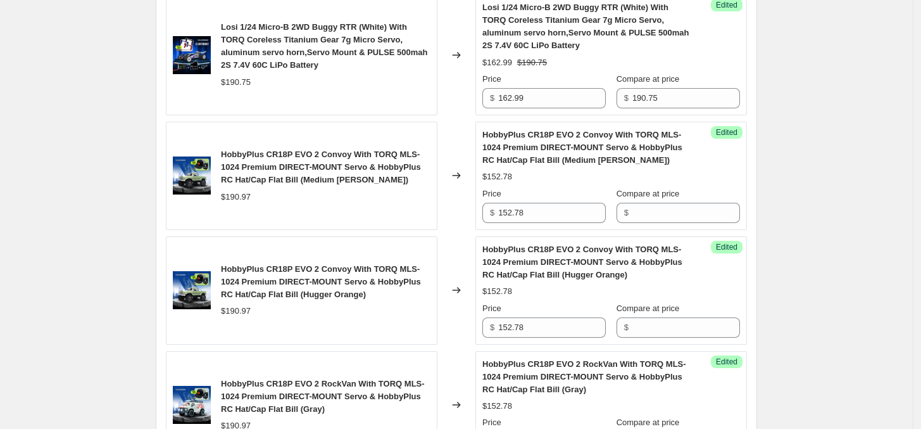
click at [248, 195] on div "$190.97" at bounding box center [236, 197] width 30 height 13
click at [642, 214] on input "Compare at price" at bounding box center [686, 213] width 108 height 20
paste input "190.97"
type input "190.97"
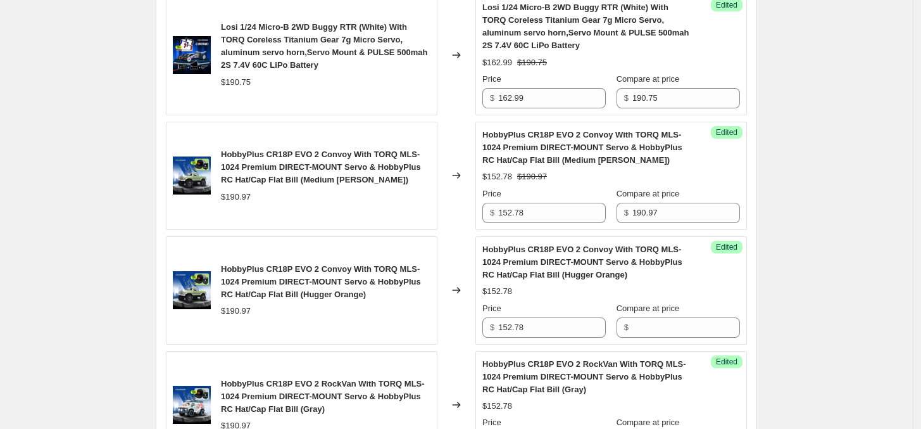
drag, startPoint x: 641, startPoint y: 333, endPoint x: 681, endPoint y: 325, distance: 40.7
click at [649, 333] on input "Compare at price" at bounding box center [686, 327] width 108 height 20
paste input "190.97"
type input "190.97"
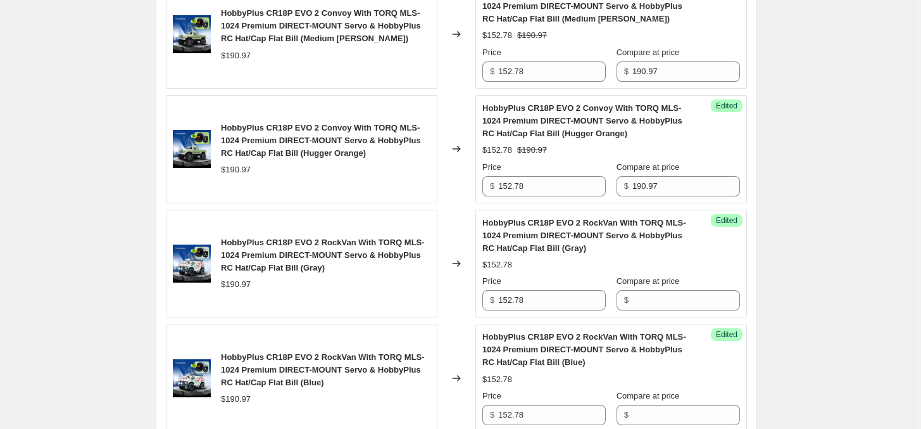
scroll to position [1213, 0]
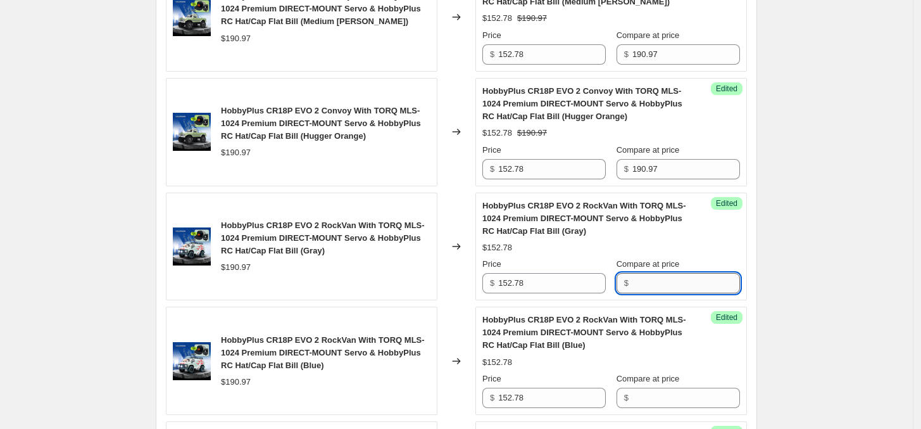
click at [679, 284] on input "Compare at price" at bounding box center [686, 283] width 108 height 20
paste input "190.97"
type input "190.97"
click at [799, 265] on div "Create new price [MEDICAL_DATA]. This page is ready Create new price [MEDICAL_D…" at bounding box center [456, 284] width 913 height 2994
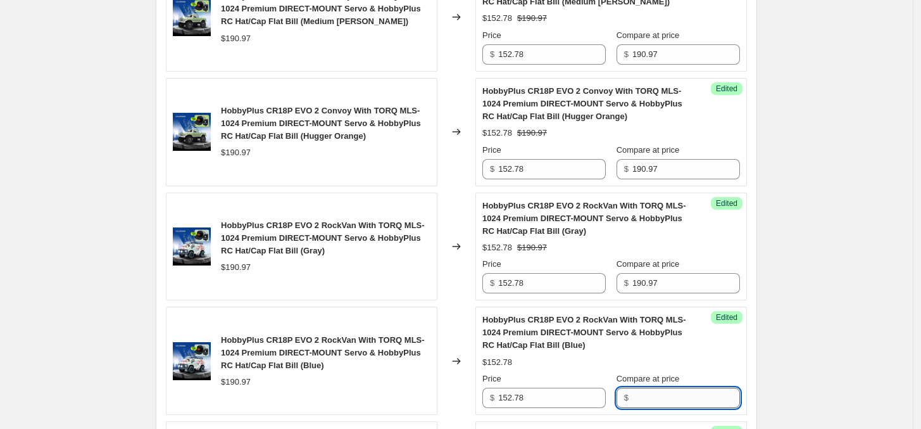
drag, startPoint x: 684, startPoint y: 405, endPoint x: 708, endPoint y: 390, distance: 28.4
click at [684, 403] on input "Compare at price" at bounding box center [686, 397] width 108 height 20
paste input "190.97"
type input "190.97"
click at [805, 326] on div "Create new price [MEDICAL_DATA]. This page is ready Create new price [MEDICAL_D…" at bounding box center [456, 284] width 913 height 2994
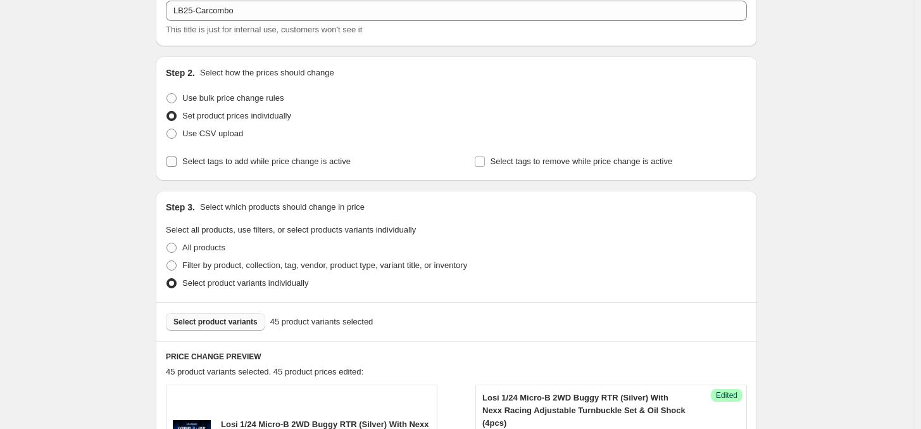
scroll to position [396, 0]
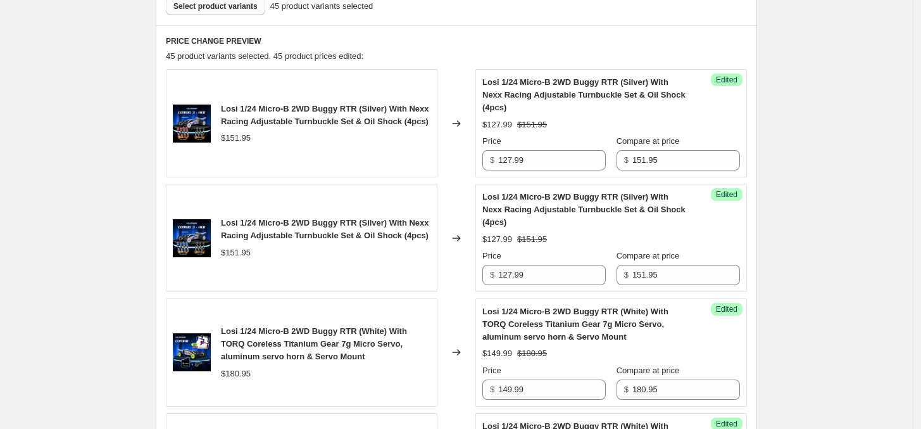
click at [242, 12] on button "Select product variants" at bounding box center [215, 6] width 99 height 18
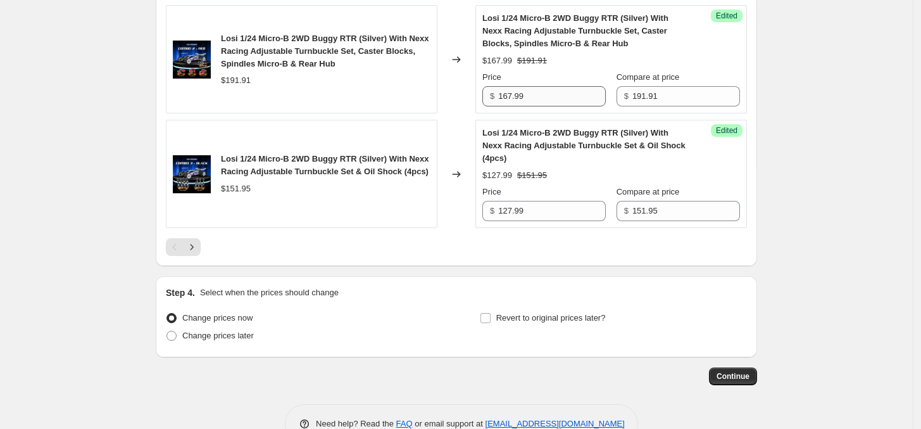
scroll to position [2559, 0]
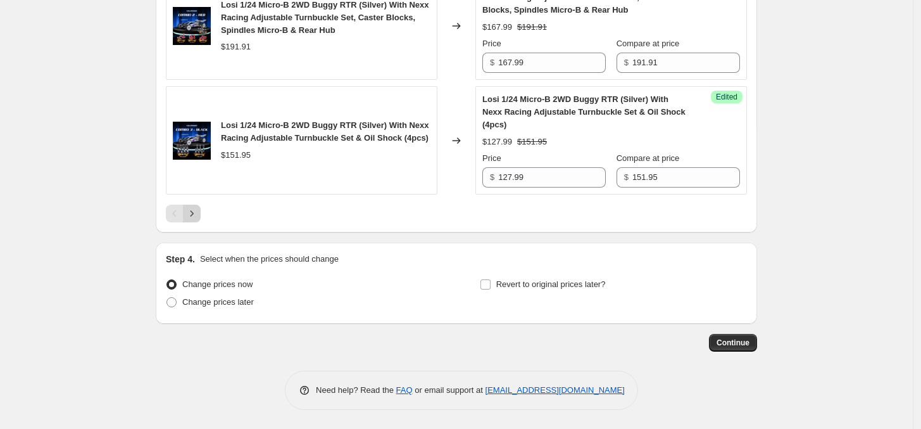
click at [194, 212] on icon "Next" at bounding box center [192, 213] width 3 height 6
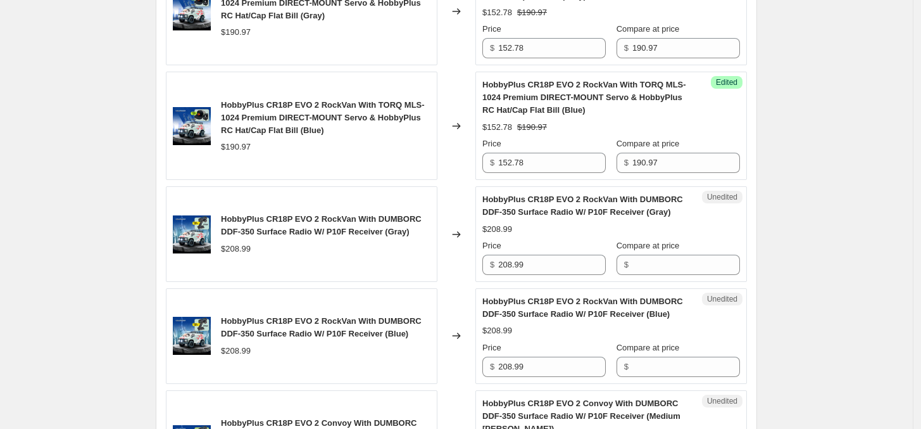
scroll to position [1426, 0]
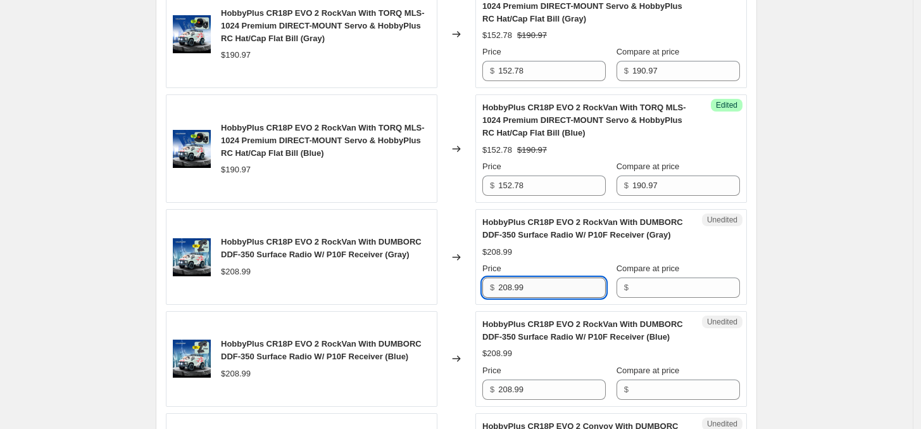
click at [556, 293] on input "208.99" at bounding box center [552, 287] width 108 height 20
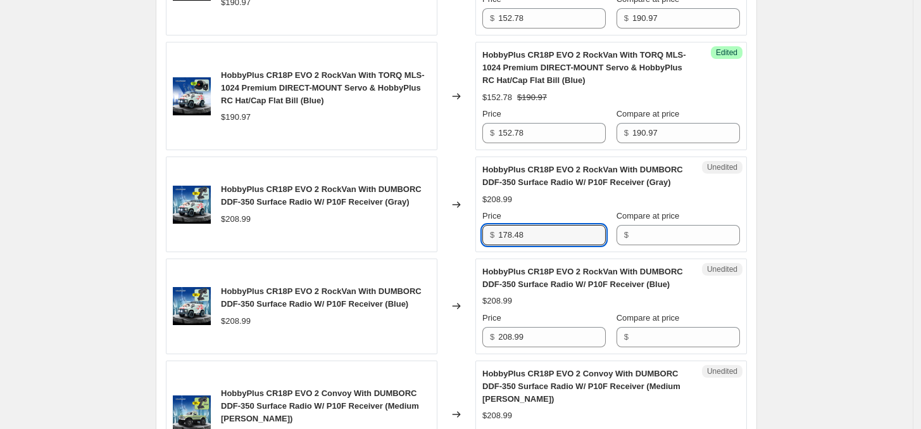
scroll to position [1505, 0]
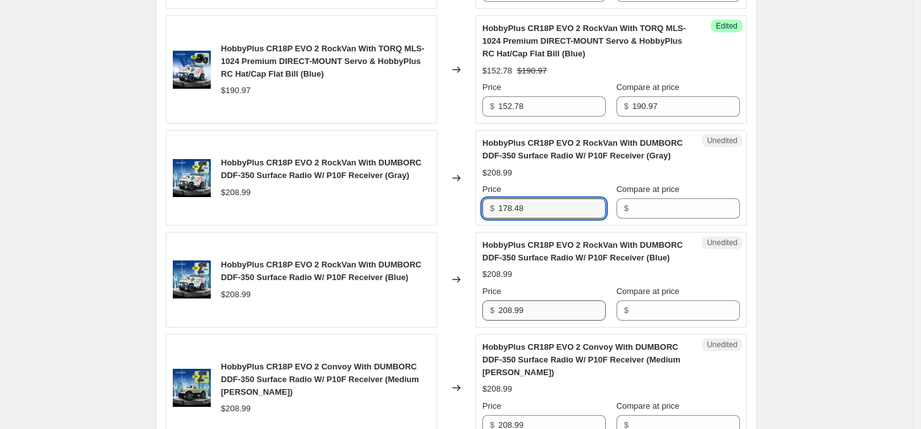
type input "178.48"
click at [541, 312] on input "208.99" at bounding box center [552, 310] width 108 height 20
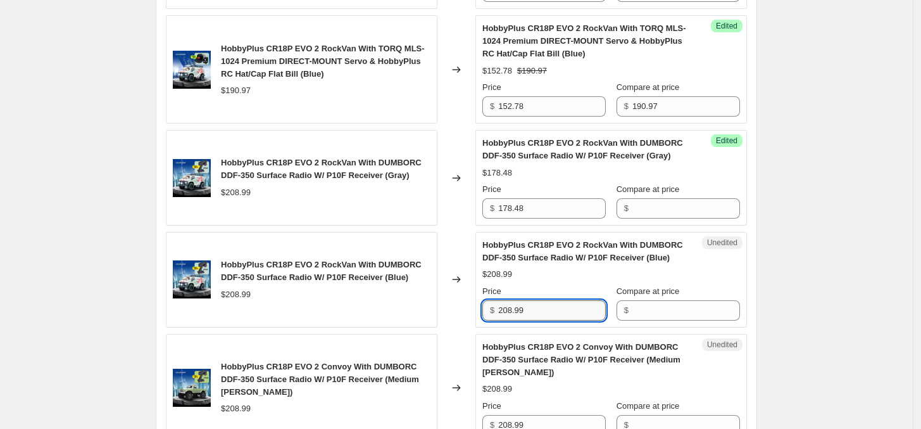
paste input "178.48"
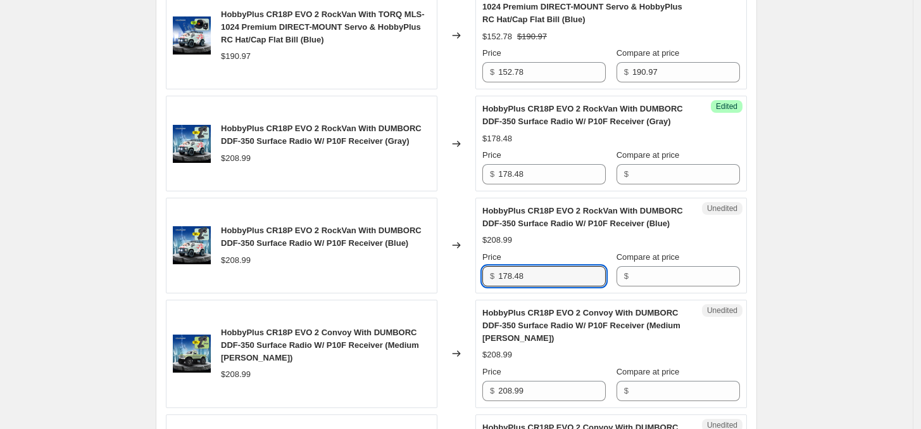
scroll to position [1584, 0]
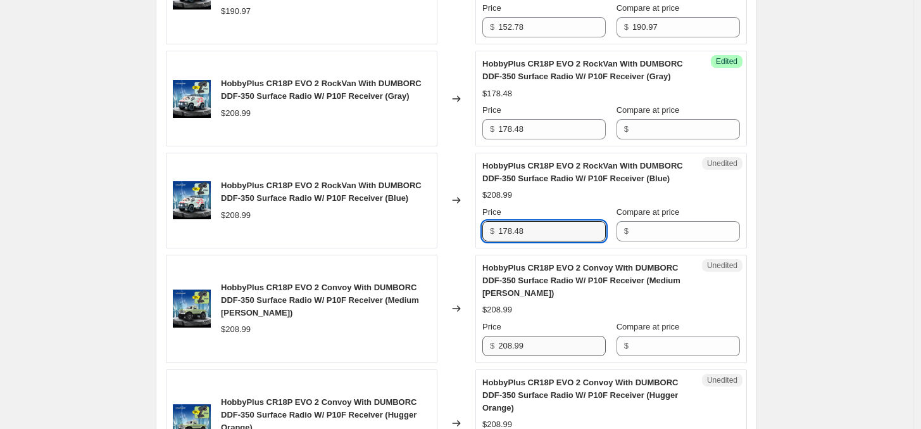
type input "178.48"
click at [542, 345] on input "208.99" at bounding box center [552, 345] width 108 height 20
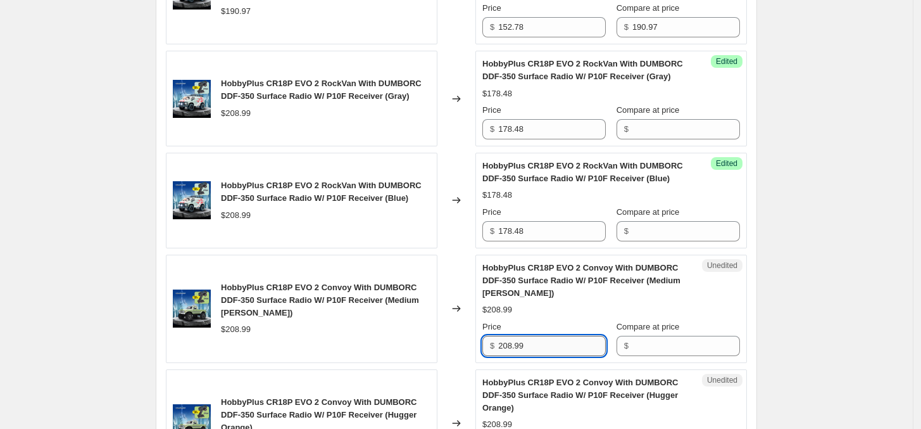
click at [542, 345] on input "208.99" at bounding box center [552, 345] width 108 height 20
paste input "178.48"
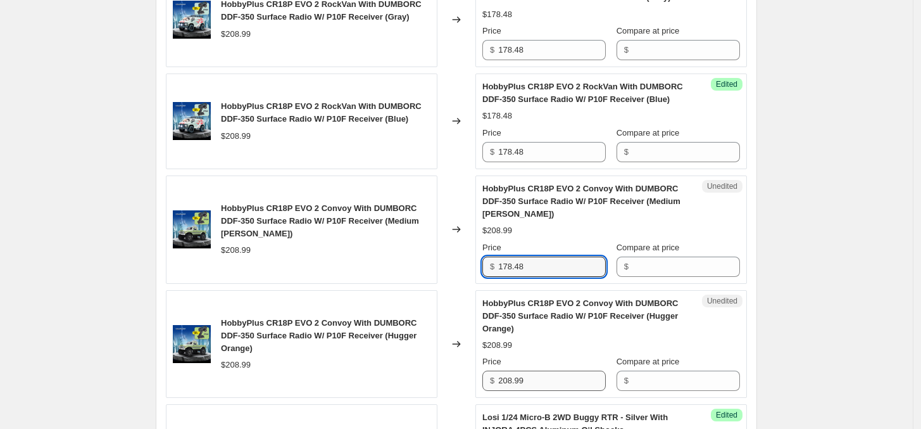
type input "178.48"
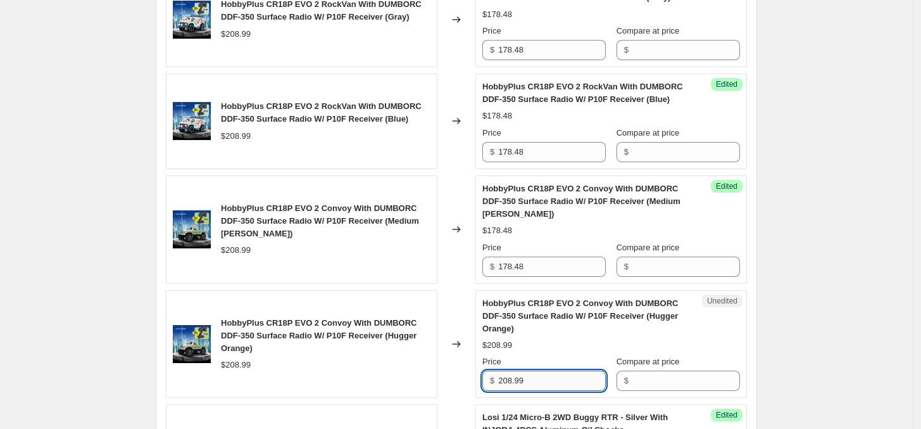
click at [529, 389] on input "208.99" at bounding box center [552, 380] width 108 height 20
paste input "178.48"
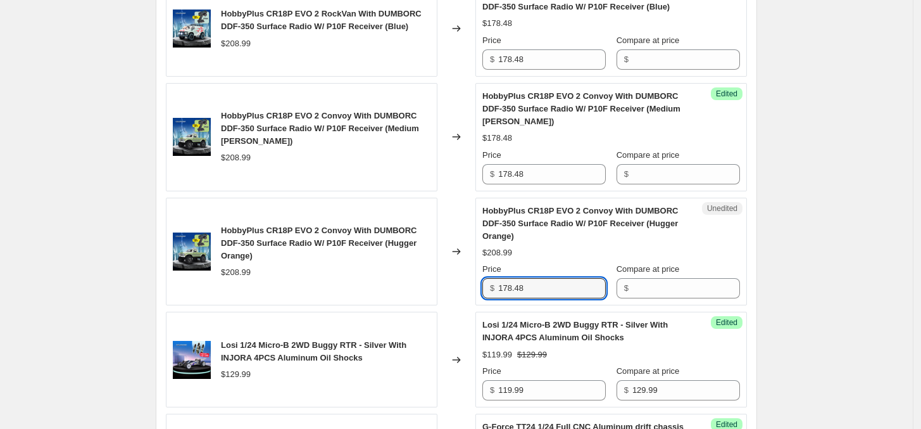
scroll to position [1821, 0]
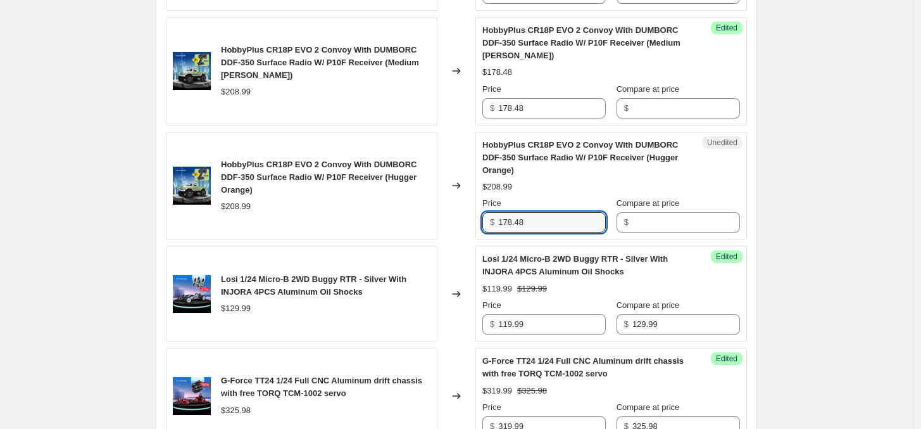
type input "178.48"
click at [242, 211] on div "$208.99" at bounding box center [236, 206] width 30 height 13
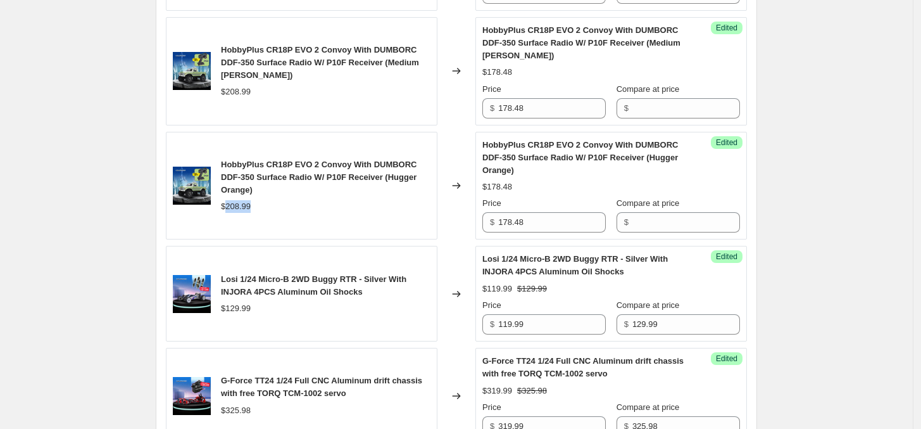
click at [242, 211] on div "$208.99" at bounding box center [236, 206] width 30 height 13
click at [673, 223] on input "Compare at price" at bounding box center [686, 222] width 108 height 20
paste input "208.99"
type input "208.99"
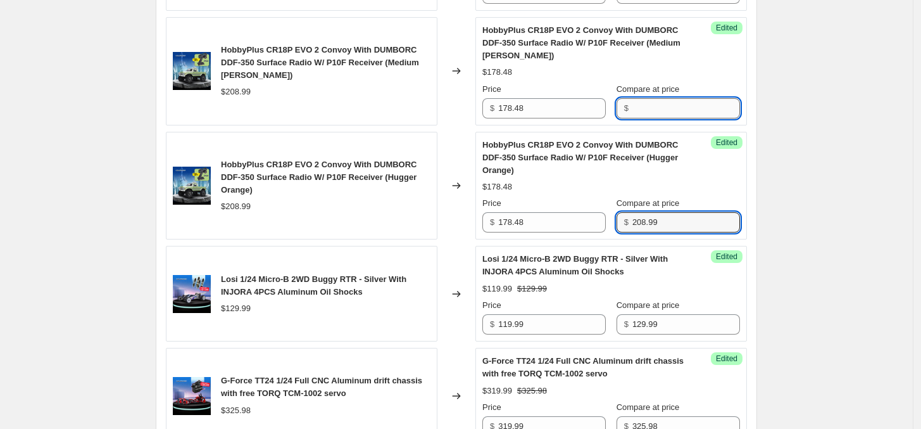
click at [665, 118] on input "Compare at price" at bounding box center [686, 108] width 108 height 20
paste input "208.99"
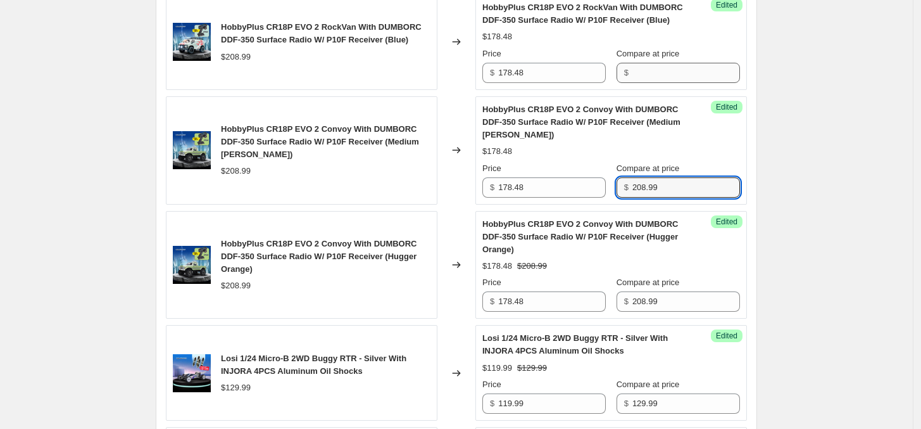
type input "208.99"
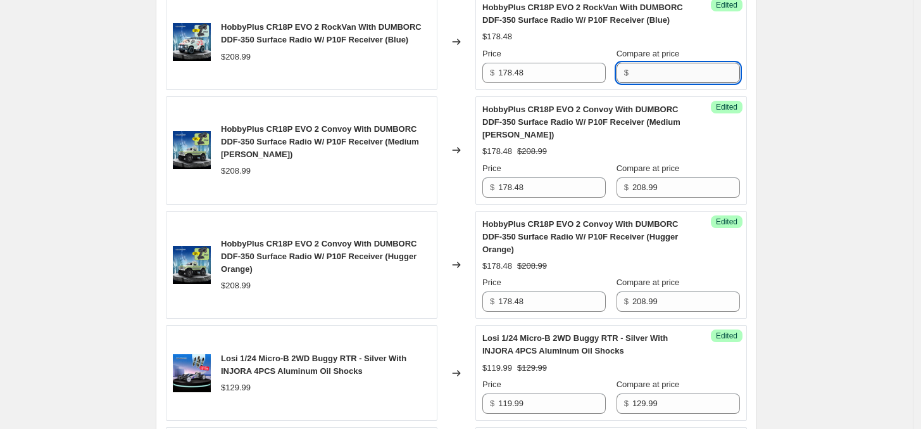
click at [665, 79] on input "Compare at price" at bounding box center [686, 73] width 108 height 20
paste input "208.99"
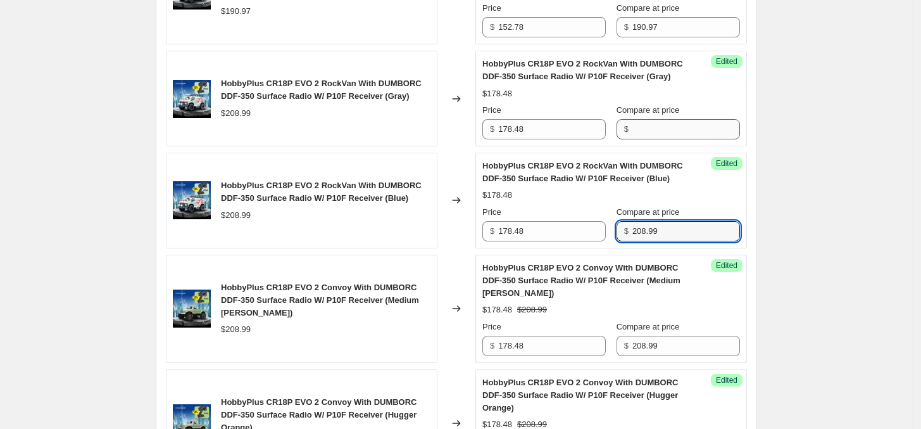
type input "208.99"
click at [670, 128] on input "Compare at price" at bounding box center [686, 129] width 108 height 20
paste input "208.99"
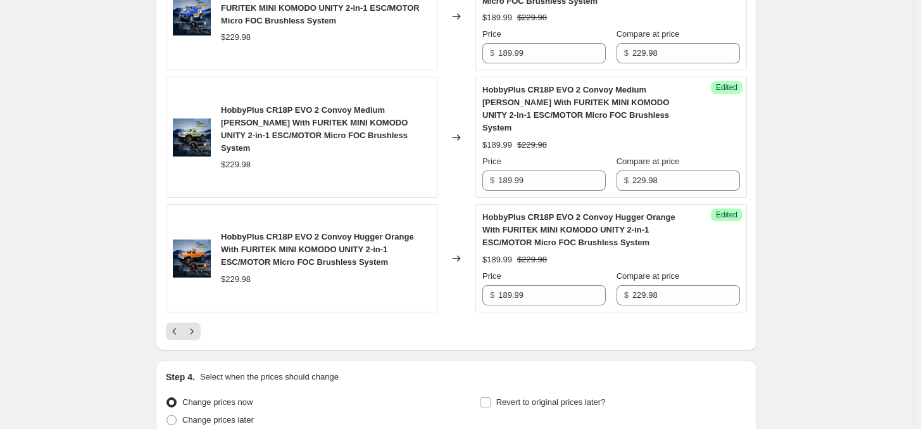
scroll to position [2533, 0]
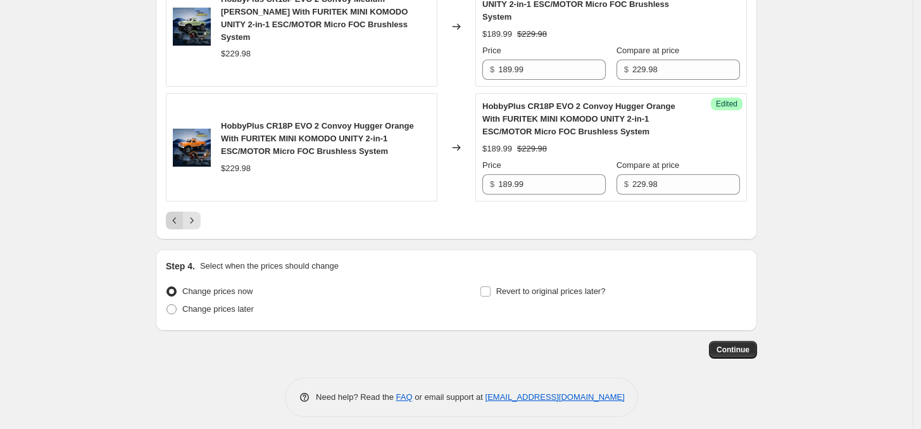
type input "208.99"
click at [178, 214] on icon "Previous" at bounding box center [174, 220] width 13 height 13
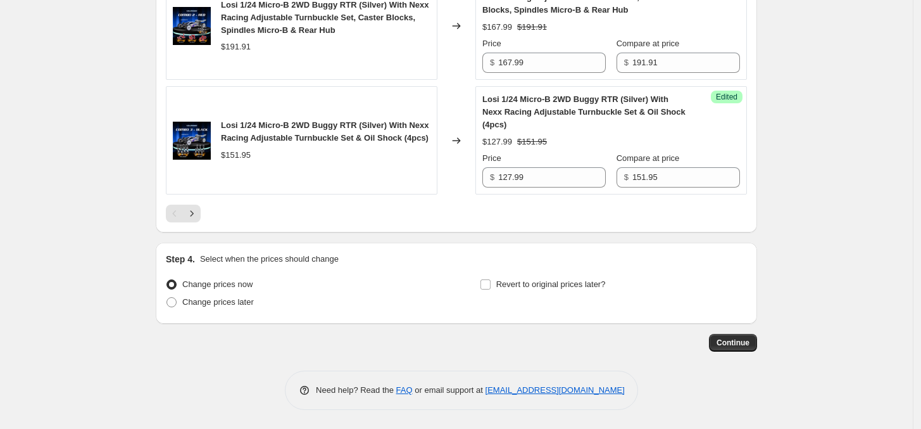
scroll to position [2559, 0]
click at [198, 214] on icon "Next" at bounding box center [191, 213] width 13 height 13
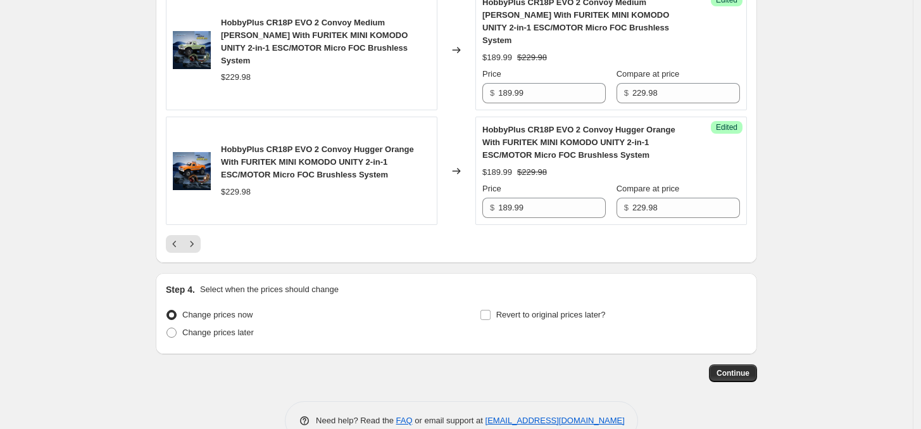
scroll to position [2527, 0]
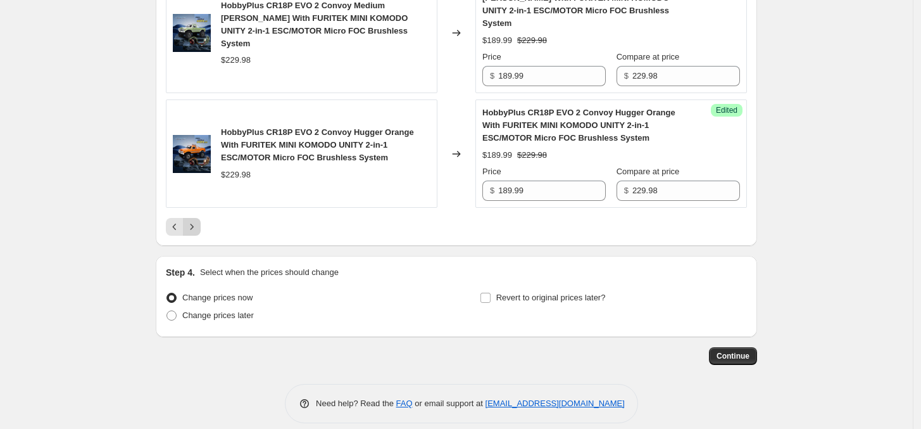
click at [201, 223] on button "Next" at bounding box center [192, 227] width 18 height 18
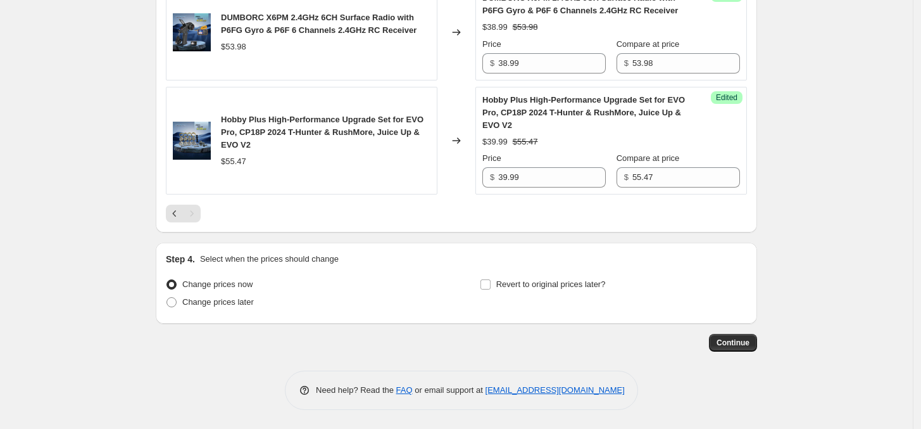
scroll to position [1258, 0]
click at [233, 316] on div "Step 4. Select when the prices should change Change prices now Change prices la…" at bounding box center [456, 282] width 601 height 81
click at [242, 306] on span "Change prices later" at bounding box center [218, 301] width 72 height 9
click at [167, 298] on input "Change prices later" at bounding box center [166, 297] width 1 height 1
radio input "true"
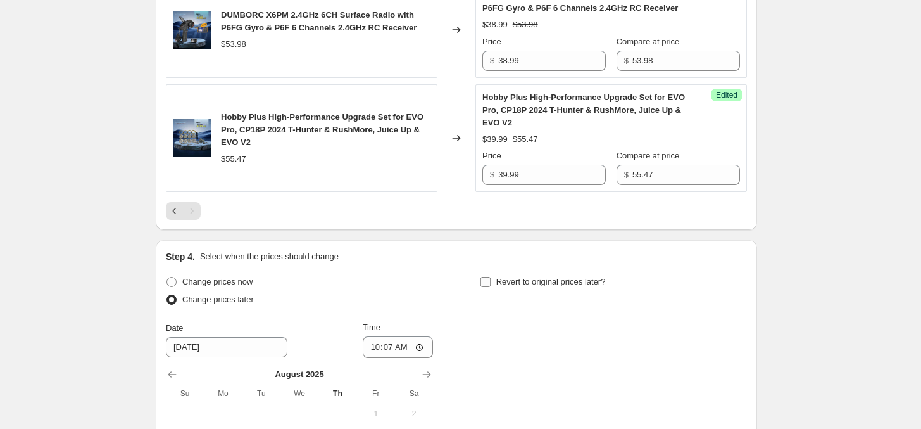
click at [520, 291] on label "Revert to original prices later?" at bounding box center [543, 282] width 126 height 18
click at [491, 287] on input "Revert to original prices later?" at bounding box center [485, 282] width 10 height 10
checkbox input "true"
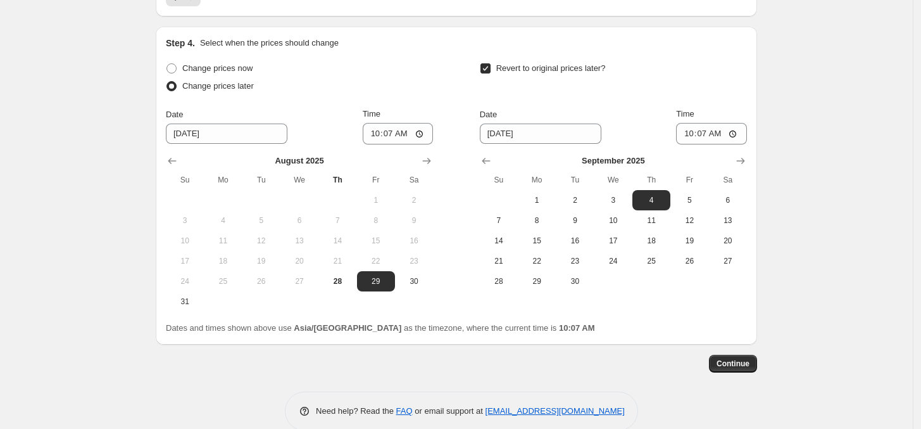
scroll to position [1495, 0]
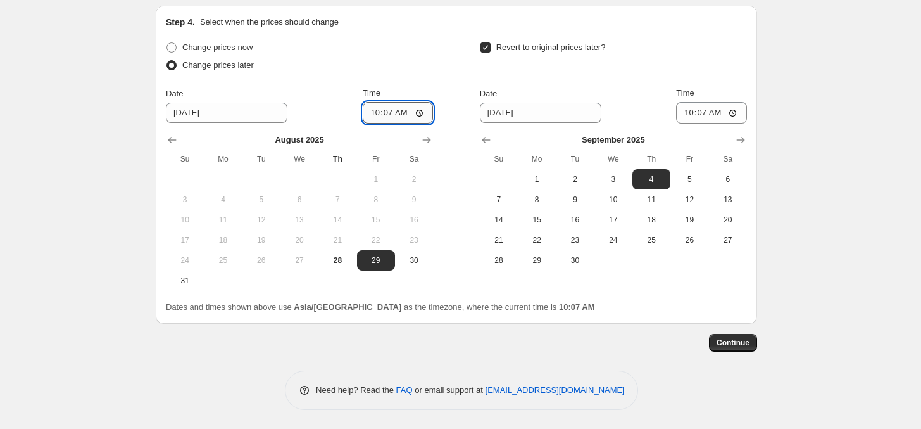
click at [392, 110] on input "10:07" at bounding box center [398, 113] width 71 height 22
type input "10:40"
drag, startPoint x: 580, startPoint y: 185, endPoint x: 581, endPoint y: 179, distance: 6.4
click at [580, 187] on button "2" at bounding box center [575, 179] width 38 height 20
type input "[DATE]"
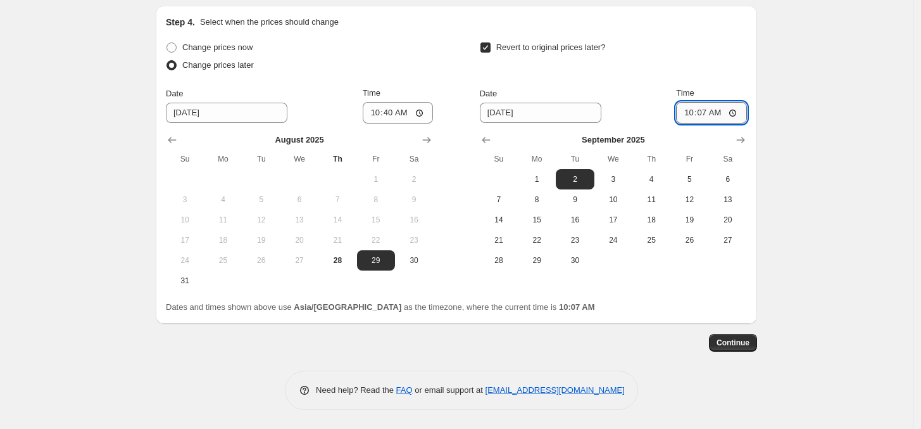
click at [694, 116] on input "10:07" at bounding box center [711, 113] width 71 height 22
click at [701, 117] on input "11:07" at bounding box center [711, 113] width 71 height 22
type input "11:00"
click at [744, 339] on span "Continue" at bounding box center [733, 342] width 33 height 10
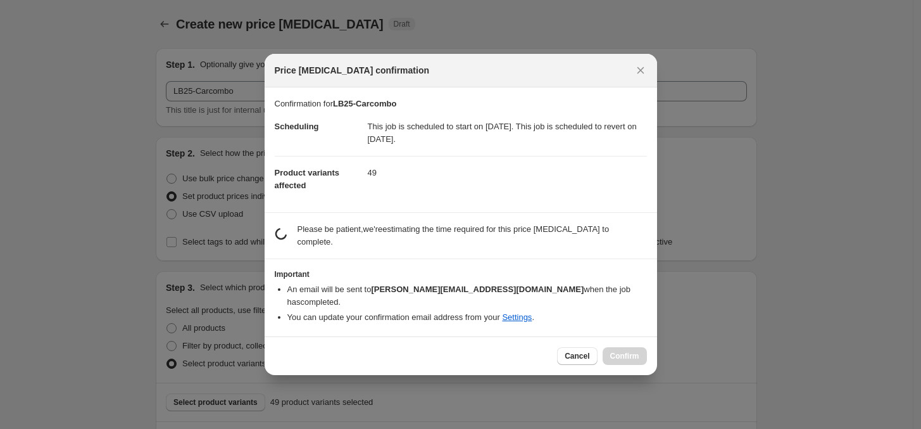
scroll to position [0, 0]
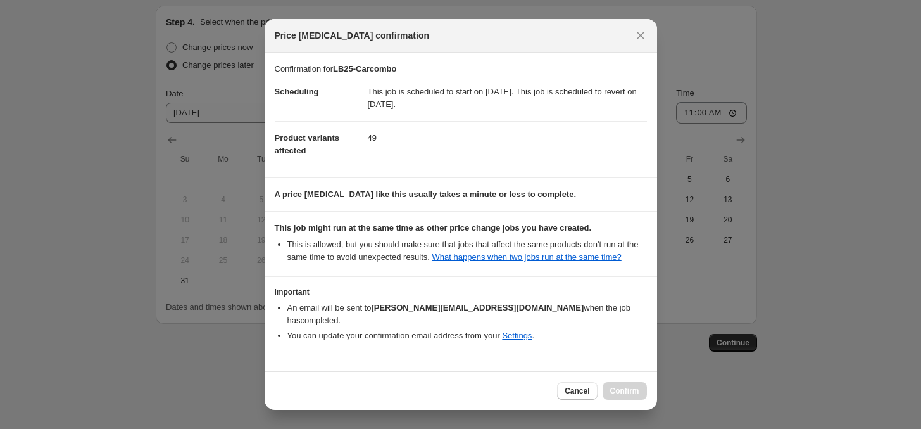
click at [346, 369] on b "I understand that this price [MEDICAL_DATA] may run at the same time as other p…" at bounding box center [458, 380] width 334 height 22
click at [285, 375] on input "I understand that this price [MEDICAL_DATA] may run at the same time as other p…" at bounding box center [280, 380] width 10 height 10
checkbox input "true"
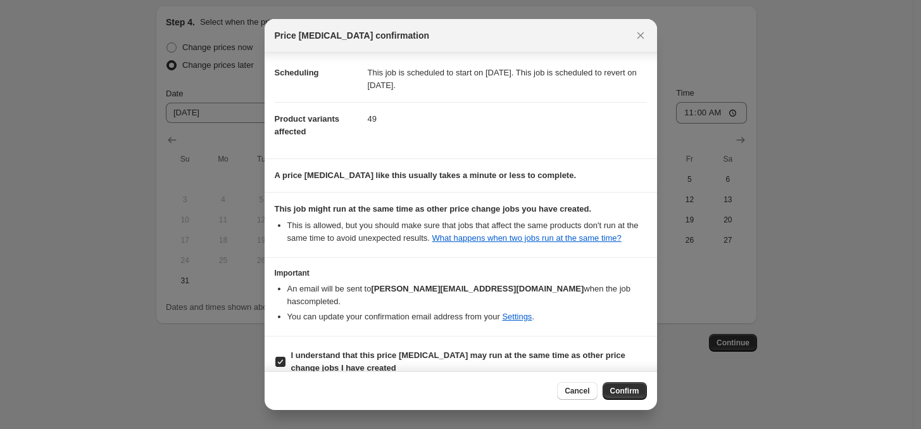
scroll to position [23, 0]
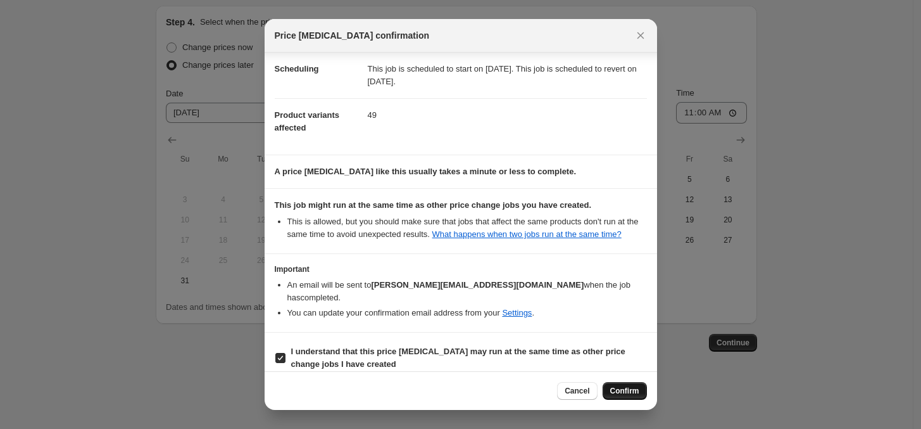
click at [628, 392] on span "Confirm" at bounding box center [624, 390] width 29 height 10
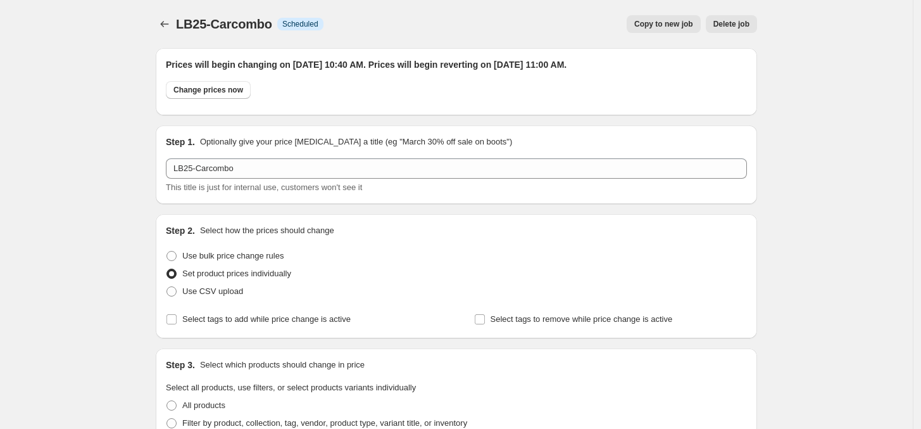
drag, startPoint x: 239, startPoint y: 339, endPoint x: 89, endPoint y: 163, distance: 230.8
click at [171, 22] on icon "Price change jobs" at bounding box center [164, 24] width 13 height 13
